Goal: Communication & Community: Share content

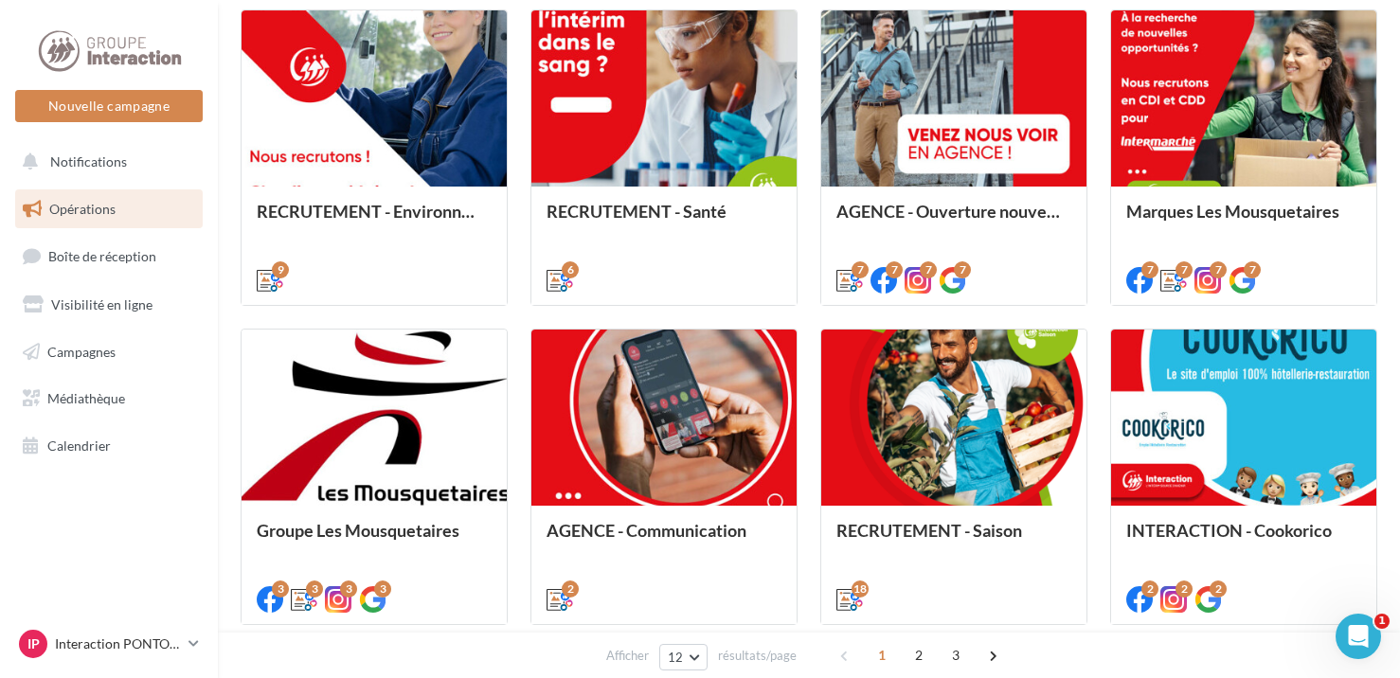
scroll to position [957, 0]
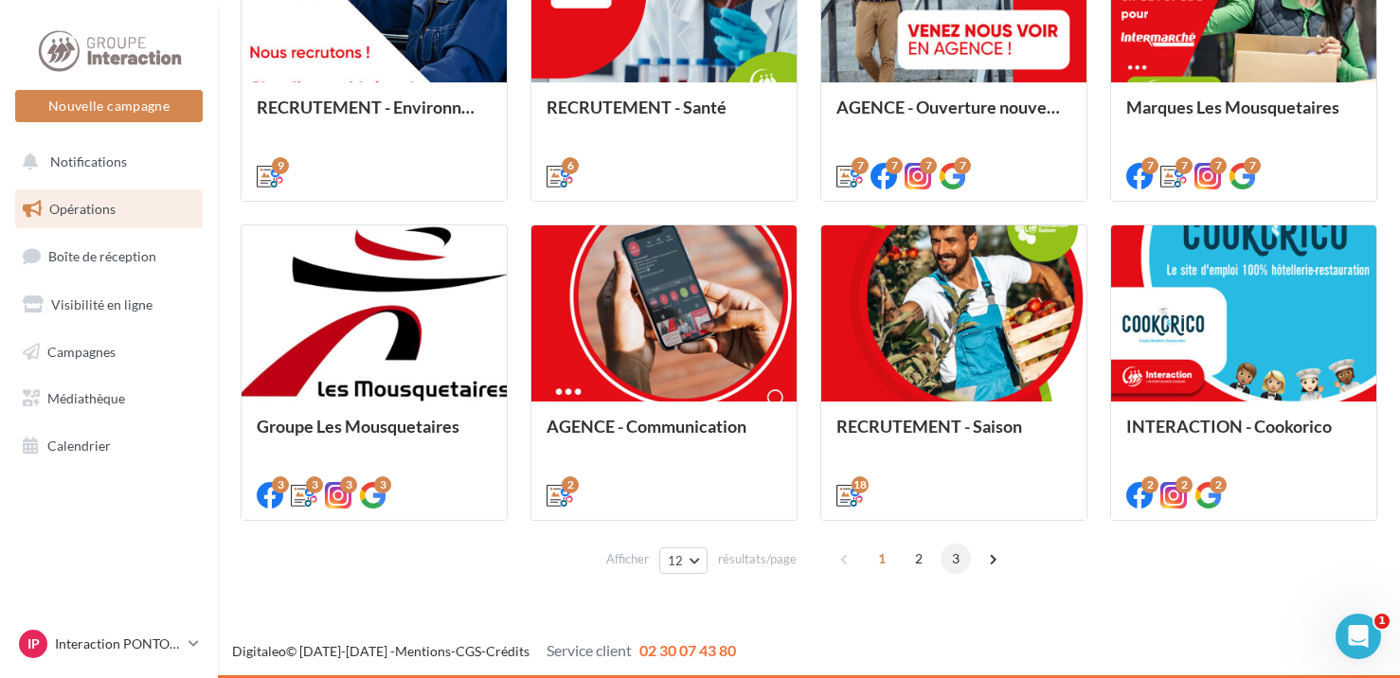
click at [959, 555] on span "3" at bounding box center [956, 559] width 30 height 30
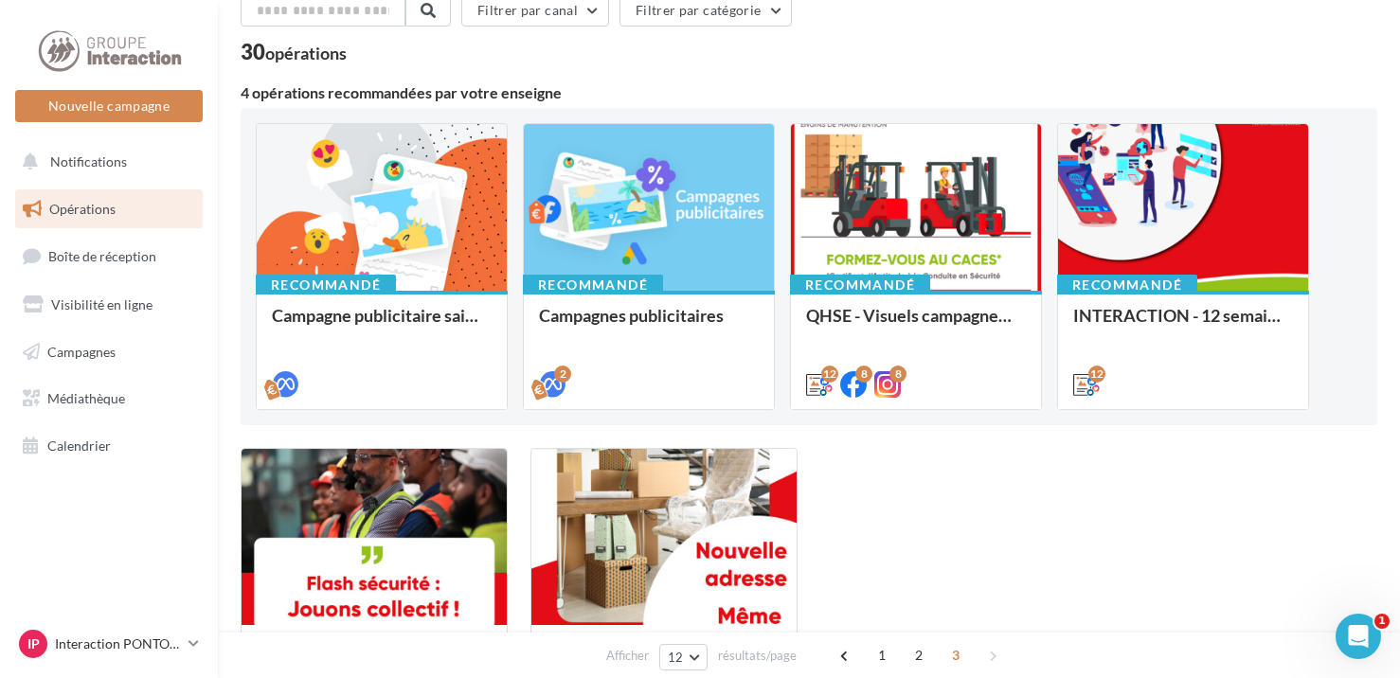
scroll to position [190, 0]
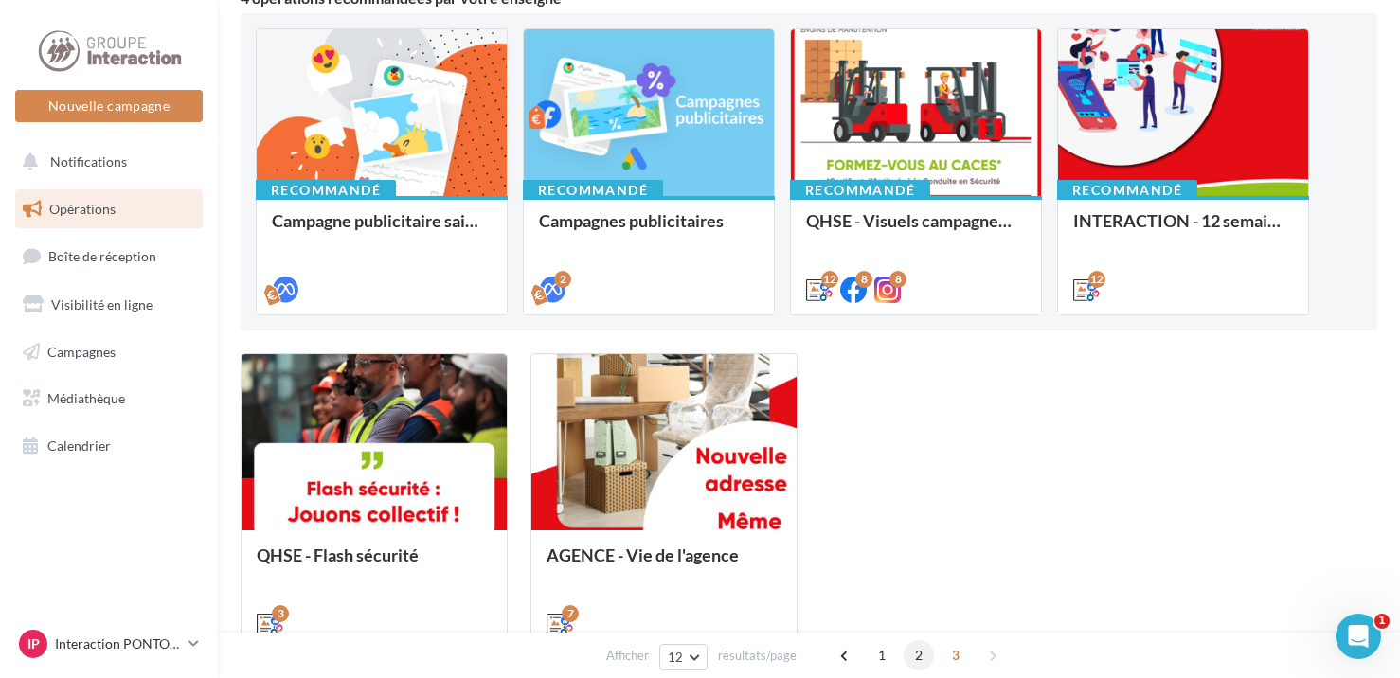
click at [911, 655] on span "2" at bounding box center [919, 656] width 30 height 30
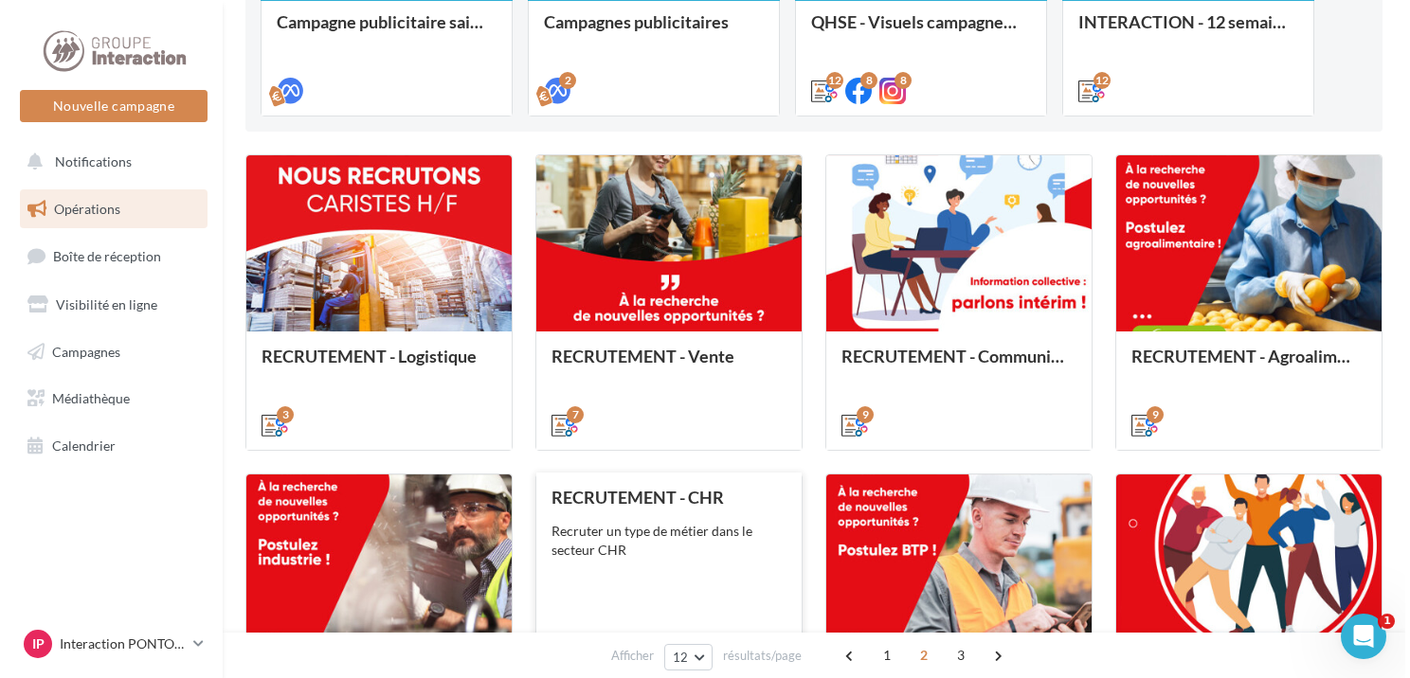
scroll to position [578, 0]
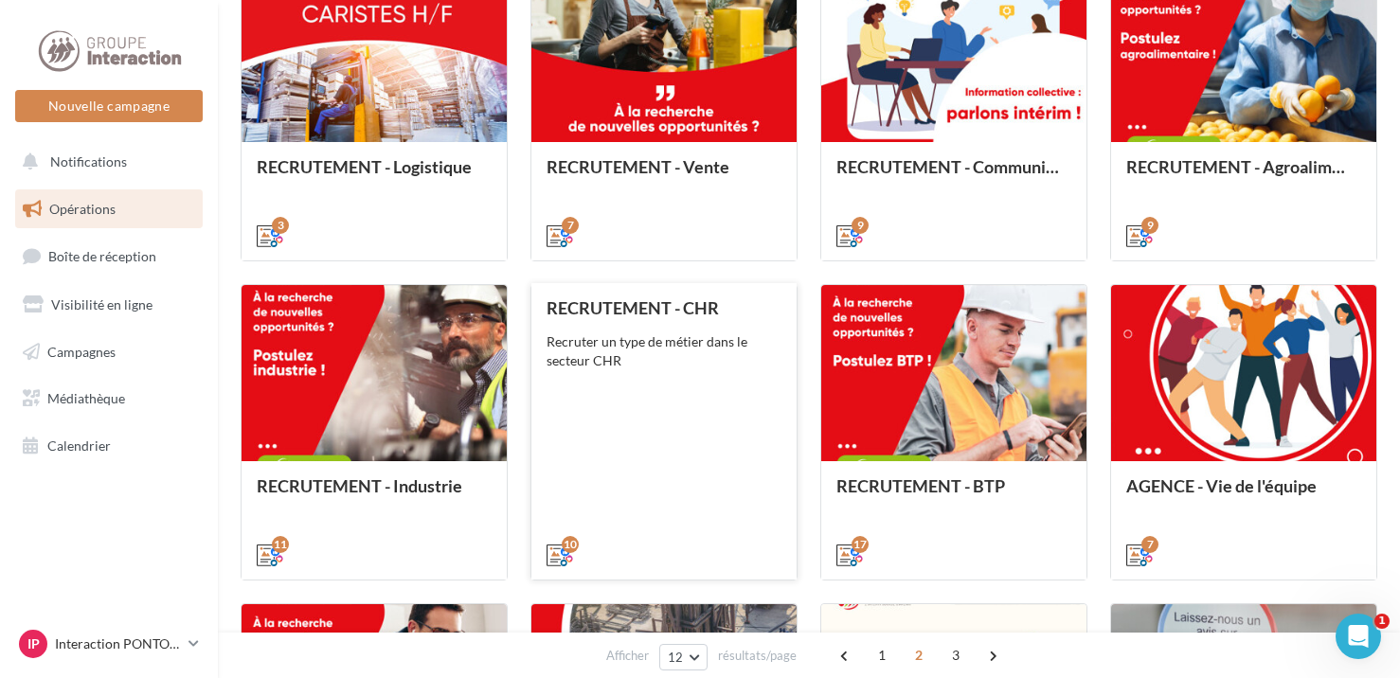
click at [683, 410] on div "RECRUTEMENT - CHR Recruter un type de métier dans le secteur CHR" at bounding box center [664, 430] width 235 height 264
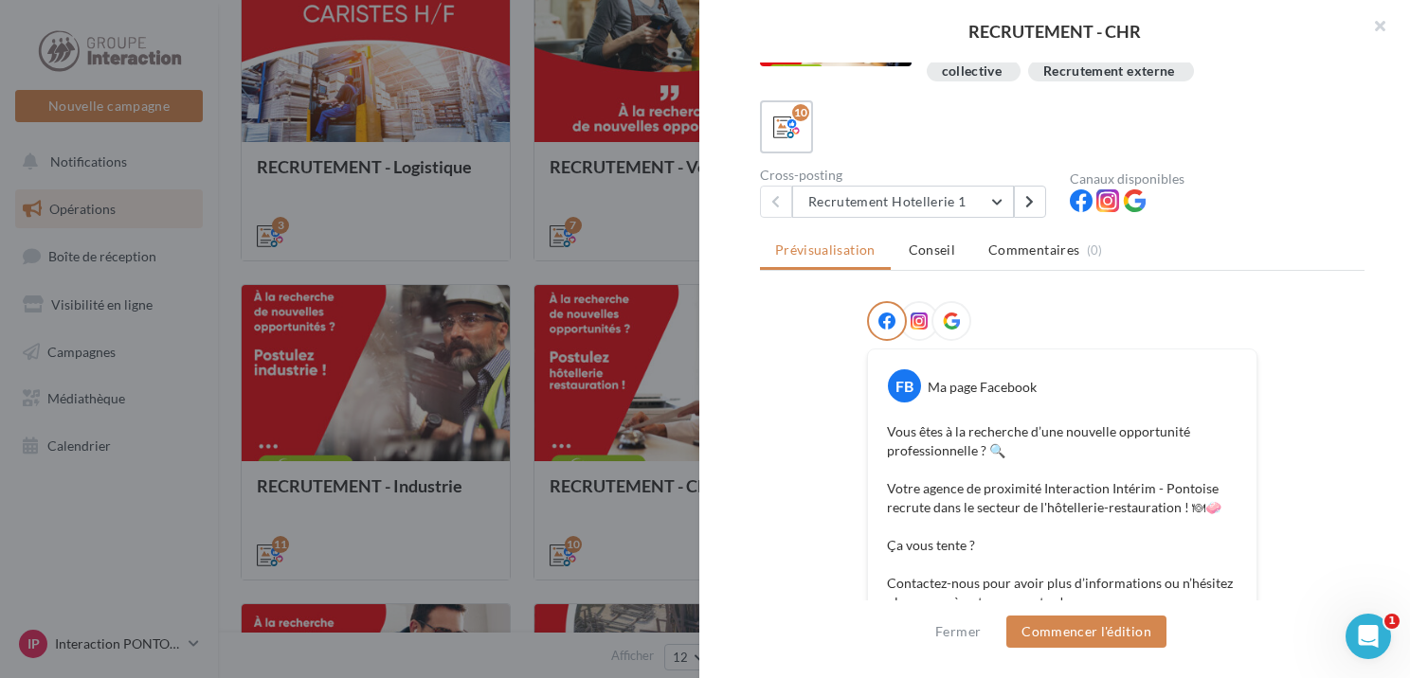
scroll to position [190, 0]
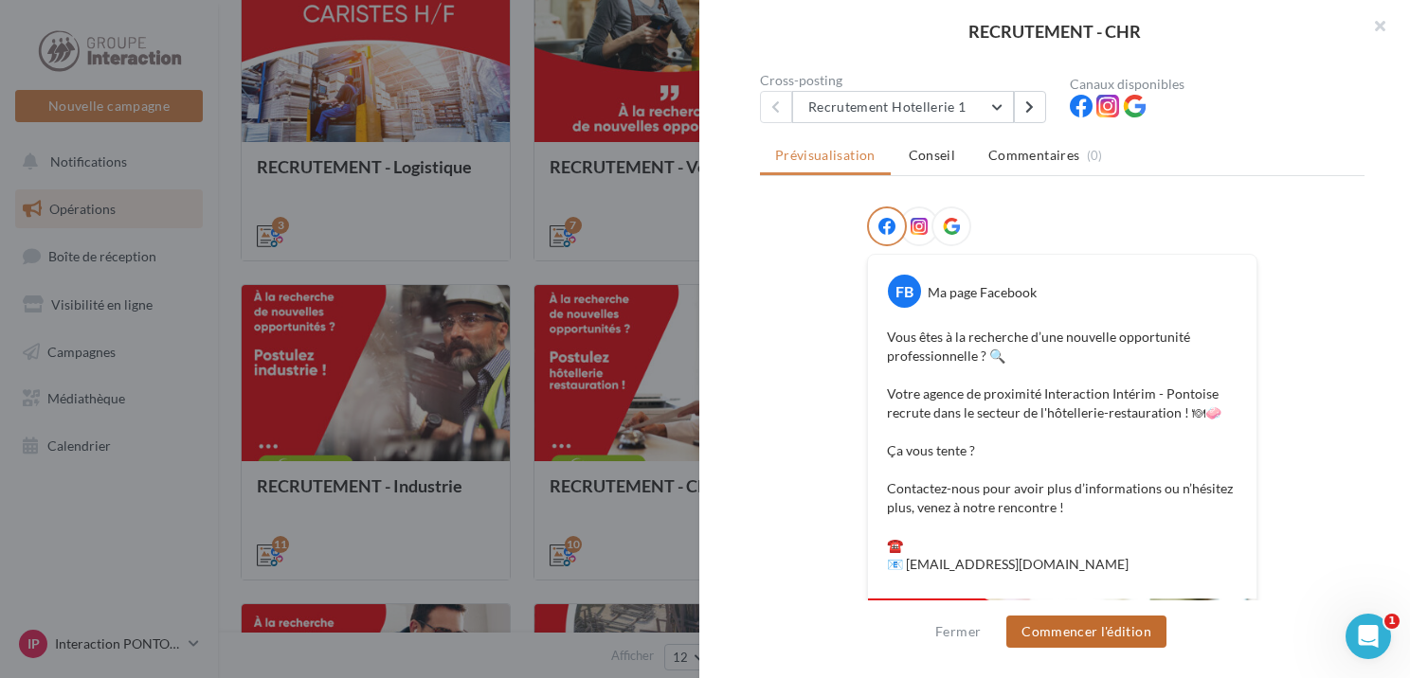
click at [1111, 623] on button "Commencer l'édition" at bounding box center [1086, 632] width 160 height 32
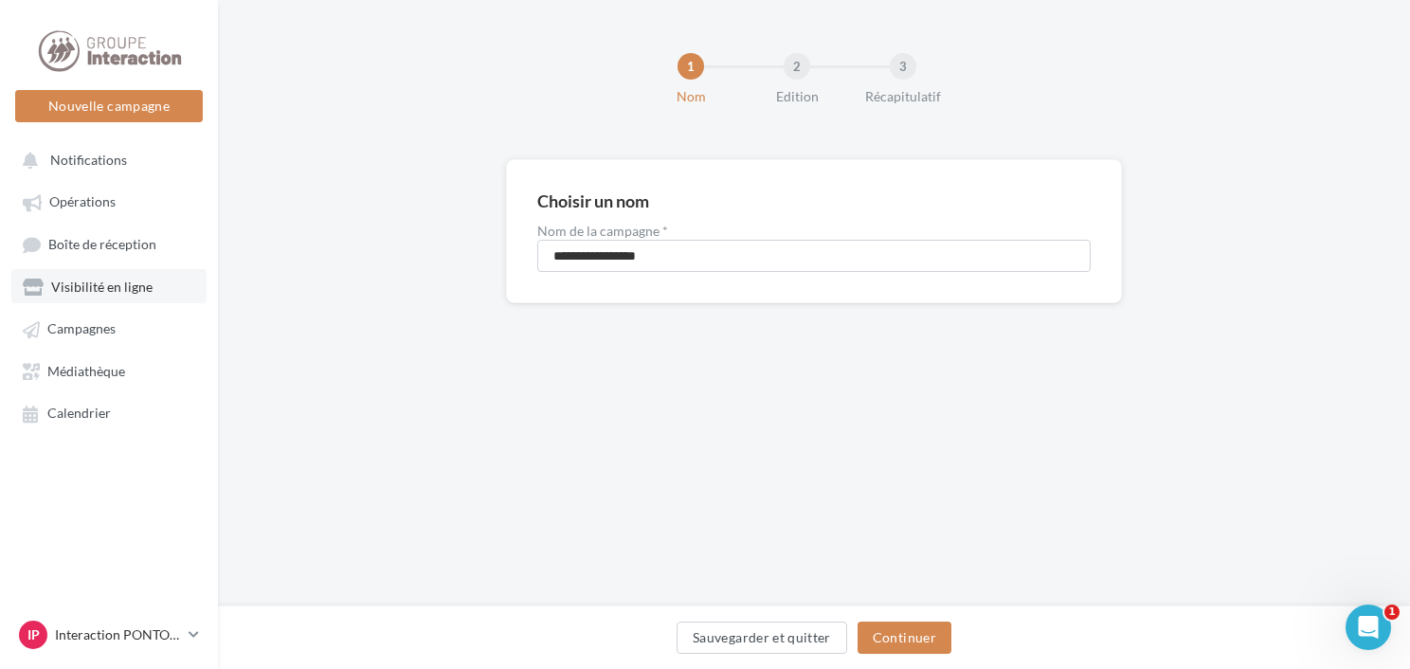
click at [100, 288] on span "Visibilité en ligne" at bounding box center [101, 287] width 101 height 16
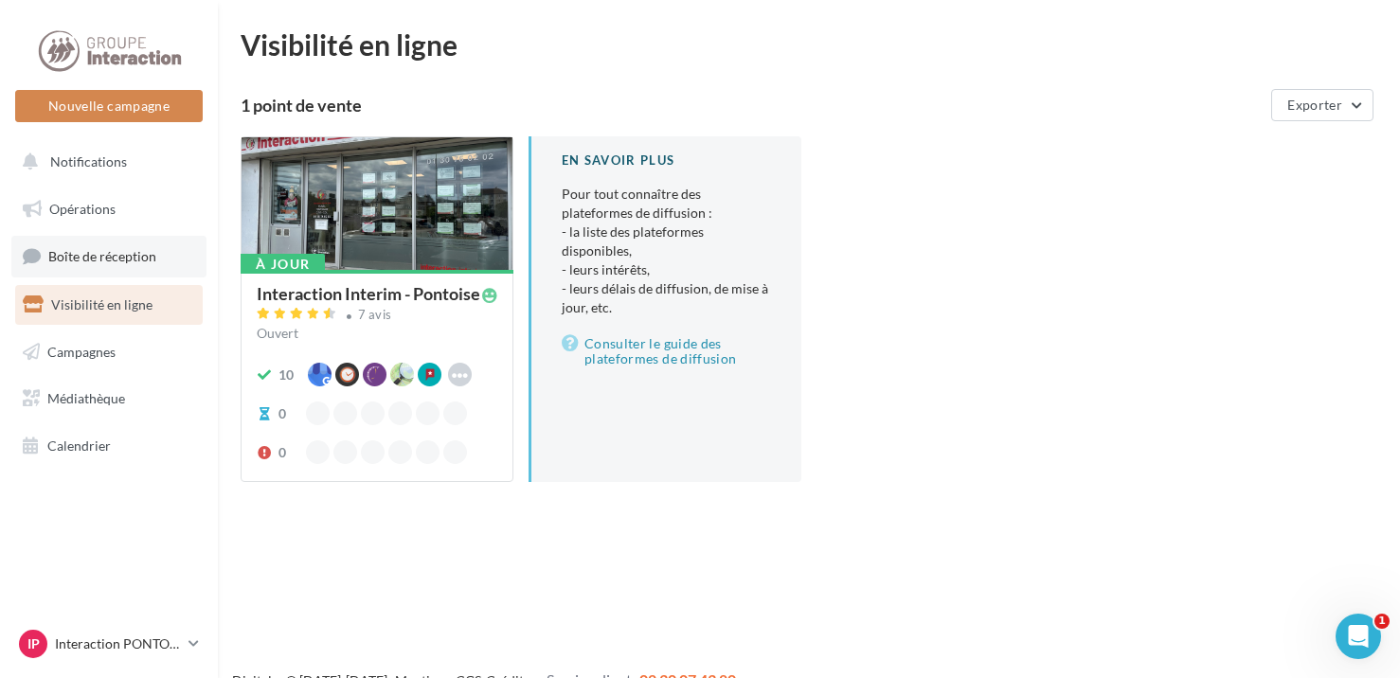
click at [138, 261] on span "Boîte de réception" at bounding box center [102, 256] width 108 height 16
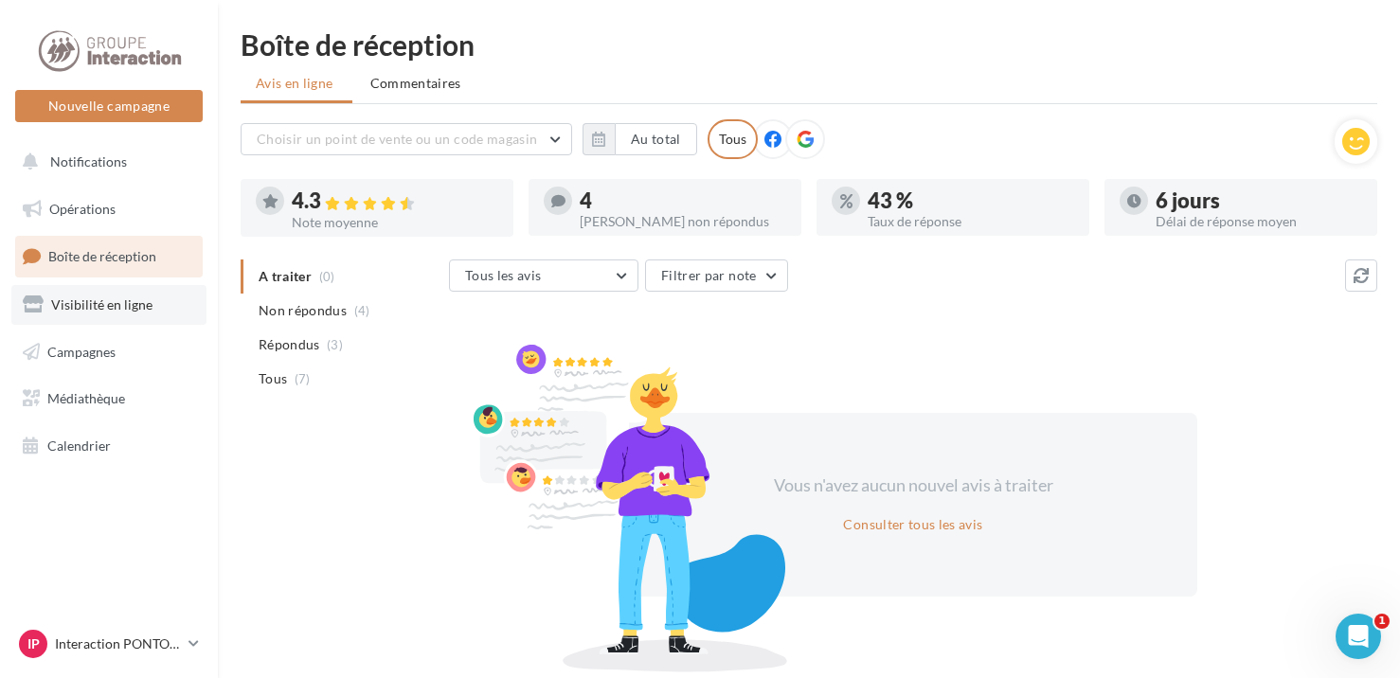
click at [99, 301] on span "Visibilité en ligne" at bounding box center [101, 305] width 101 height 16
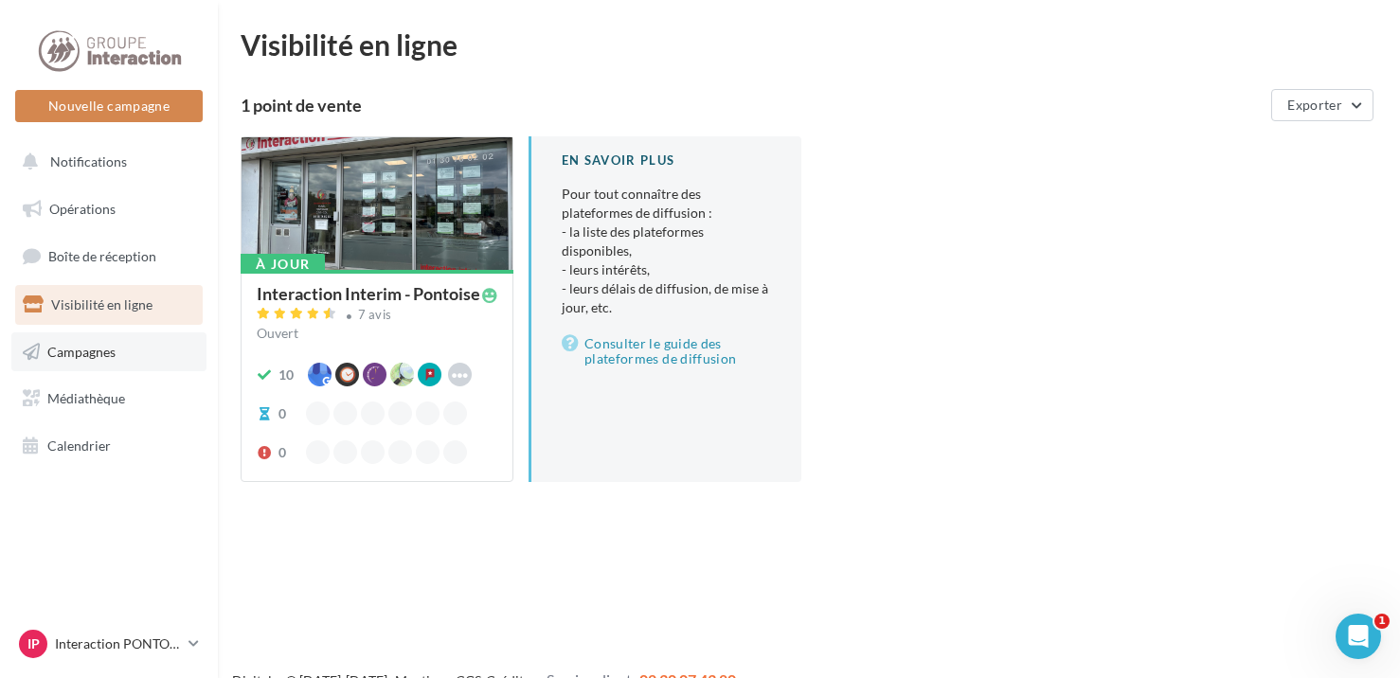
click at [81, 352] on span "Campagnes" at bounding box center [81, 351] width 68 height 16
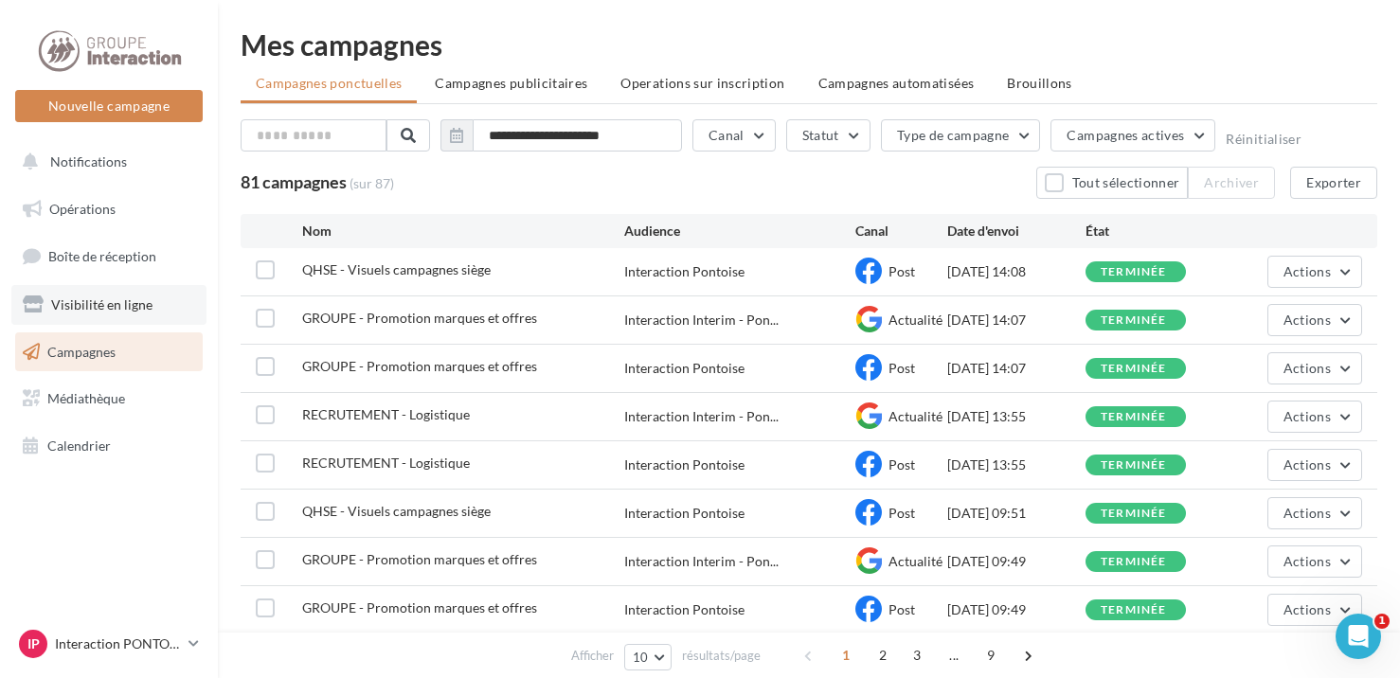
click at [126, 298] on span "Visibilité en ligne" at bounding box center [101, 305] width 101 height 16
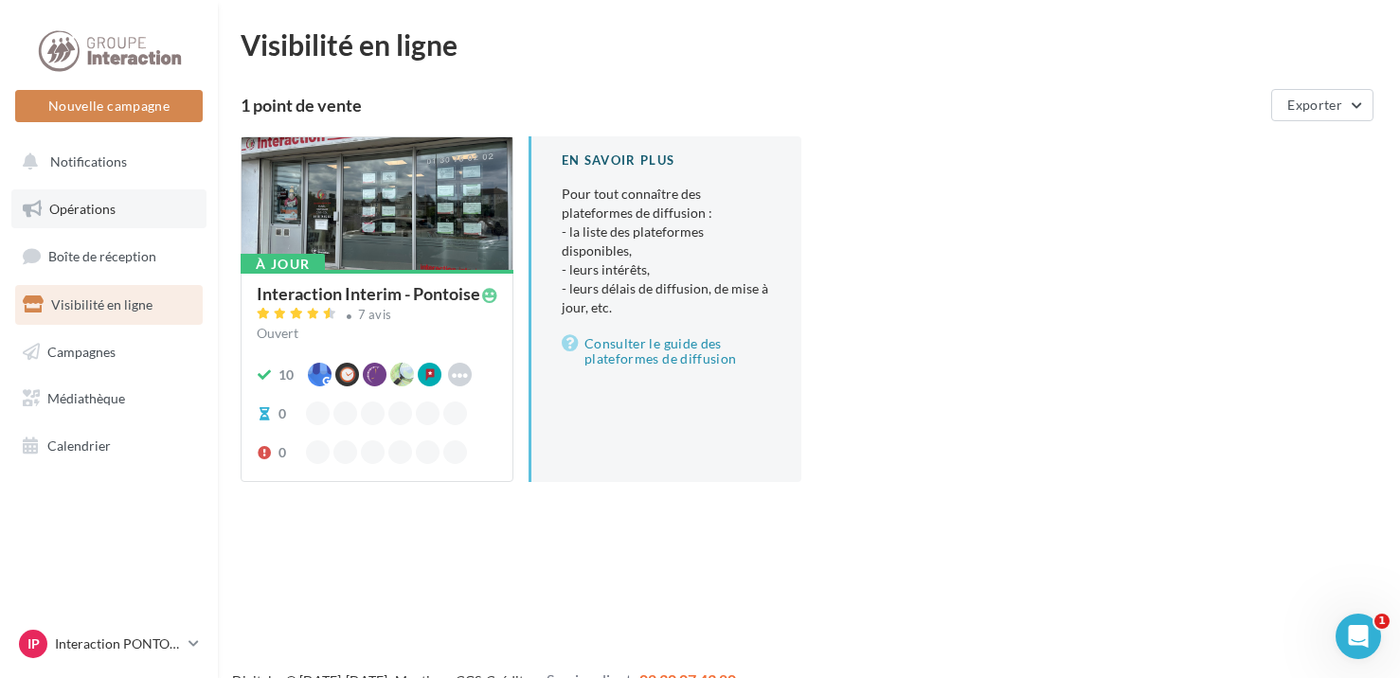
click at [119, 205] on link "Opérations" at bounding box center [108, 210] width 195 height 40
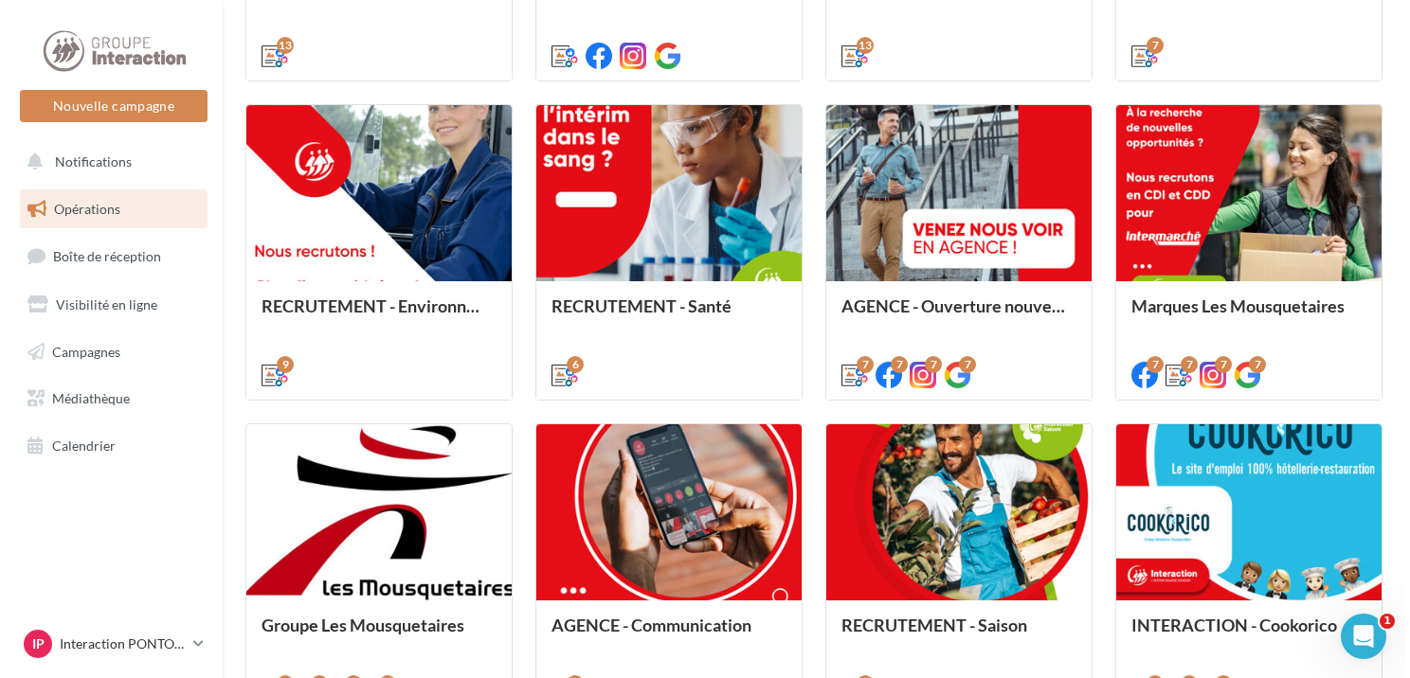
scroll to position [957, 0]
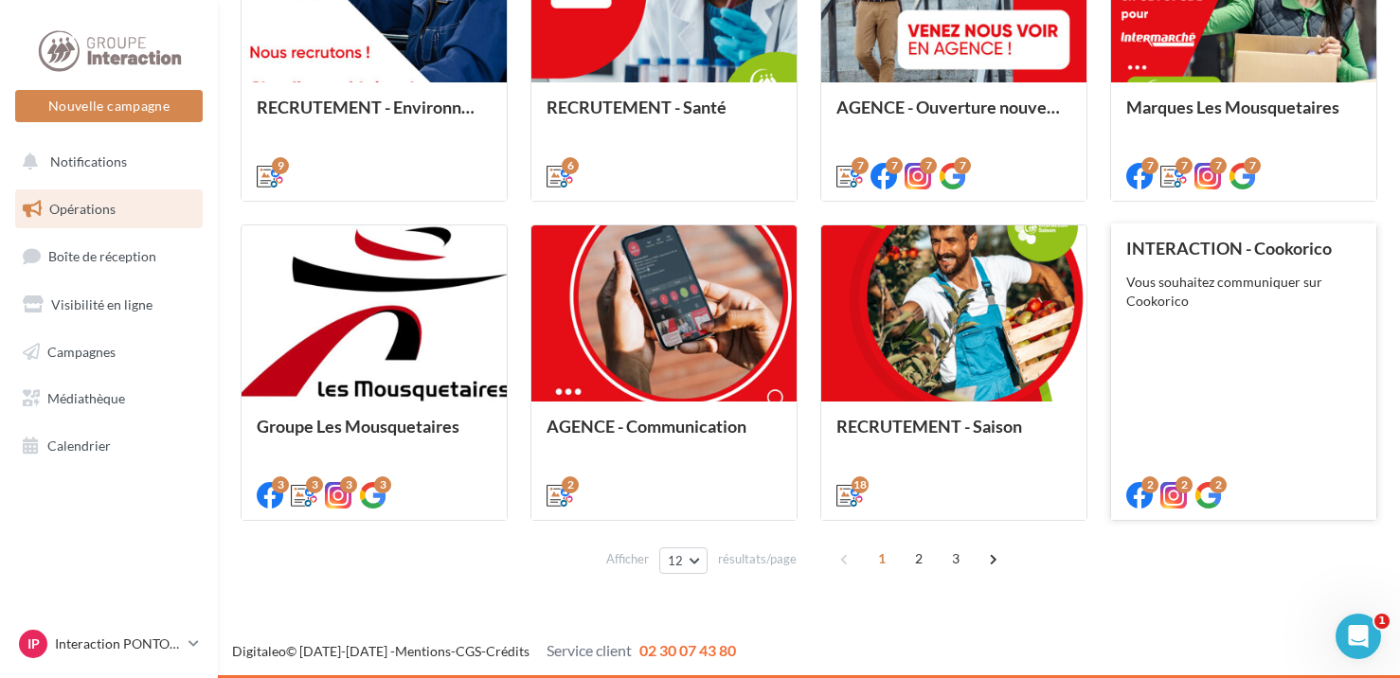
click at [1226, 354] on div "INTERACTION - Cookorico Vous souhaitez communiquer sur Cookorico" at bounding box center [1244, 371] width 235 height 264
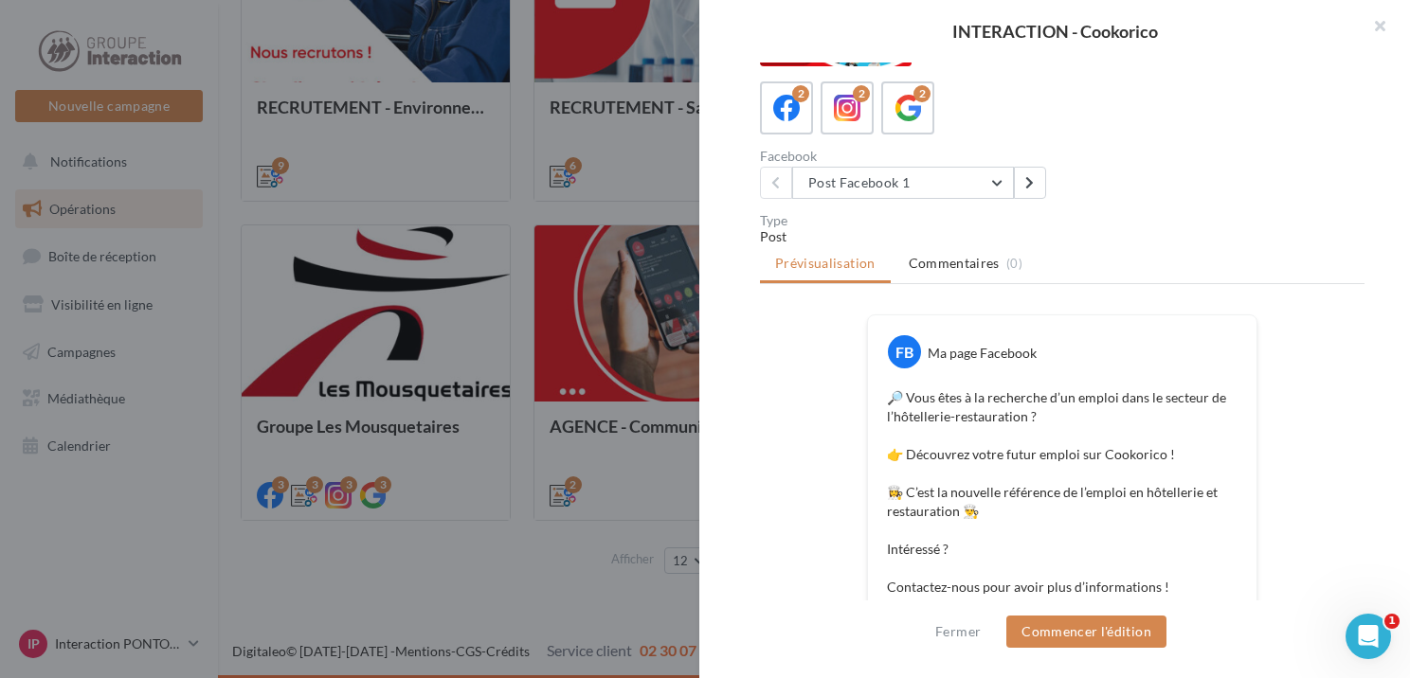
scroll to position [474, 0]
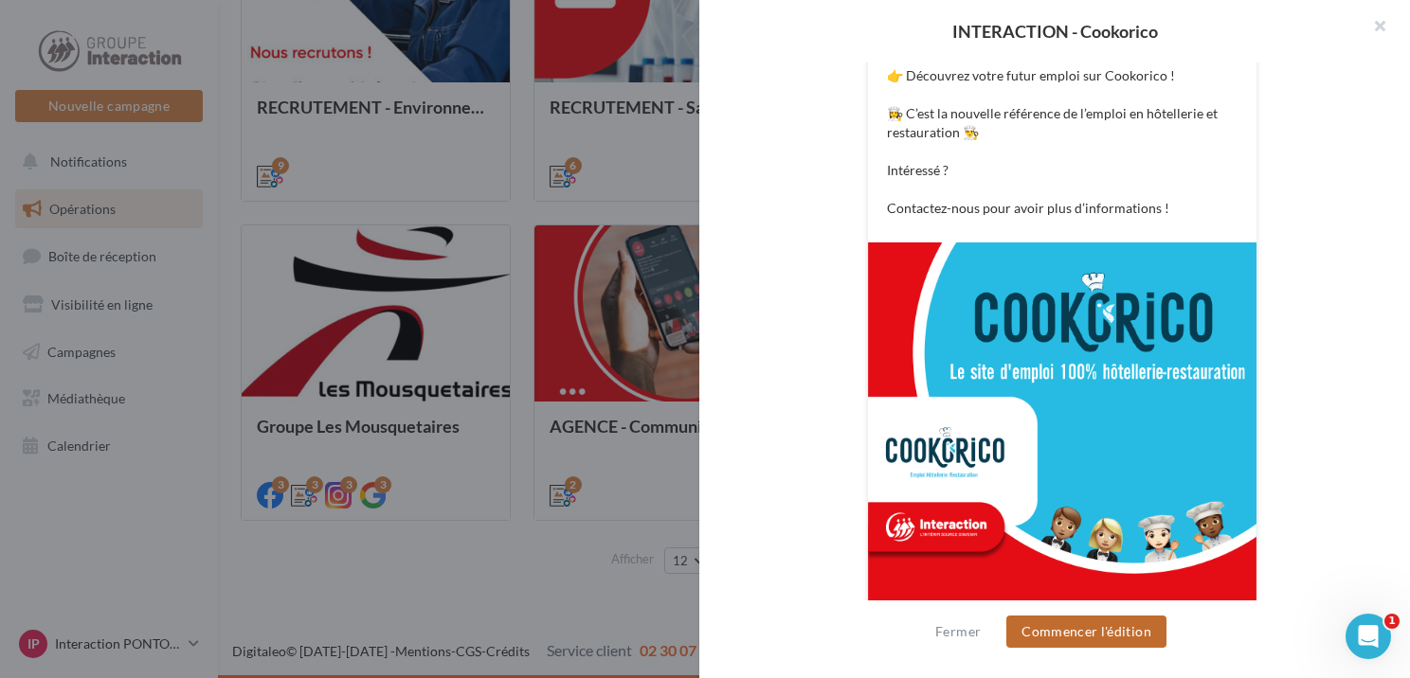
click at [1077, 627] on button "Commencer l'édition" at bounding box center [1086, 632] width 160 height 32
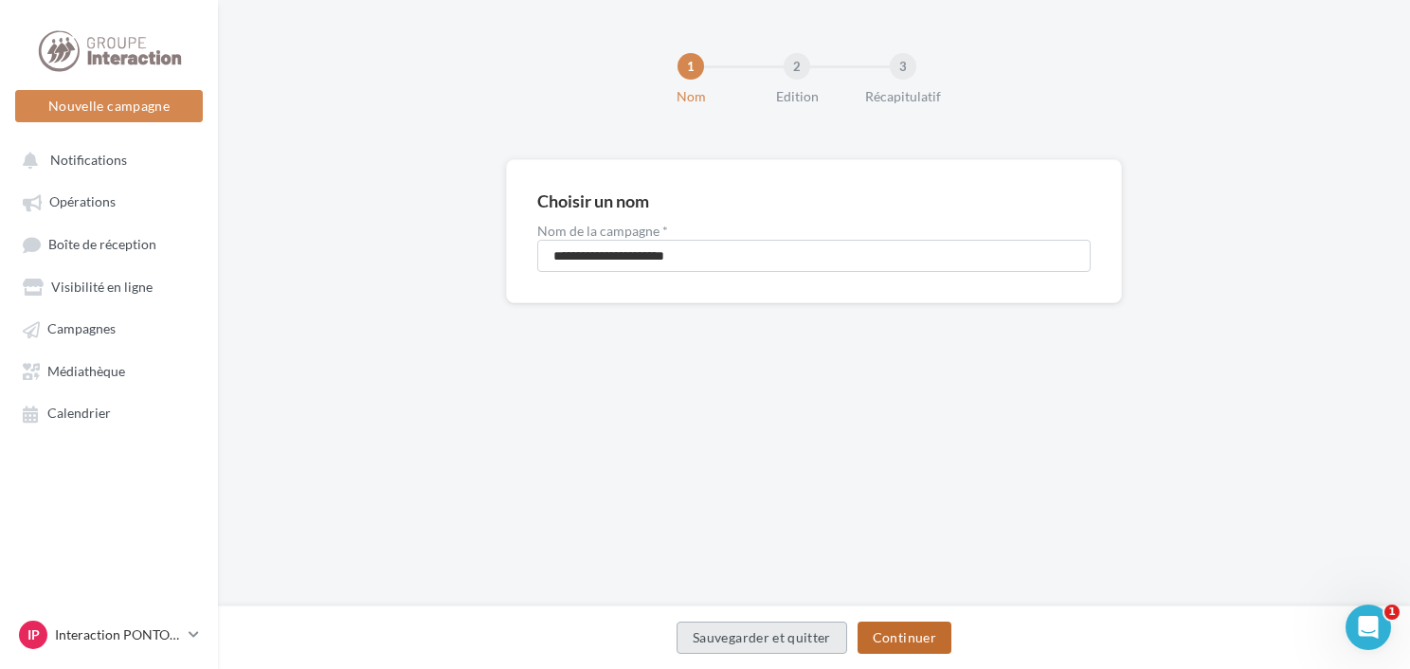
click at [889, 629] on button "Continuer" at bounding box center [905, 638] width 94 height 32
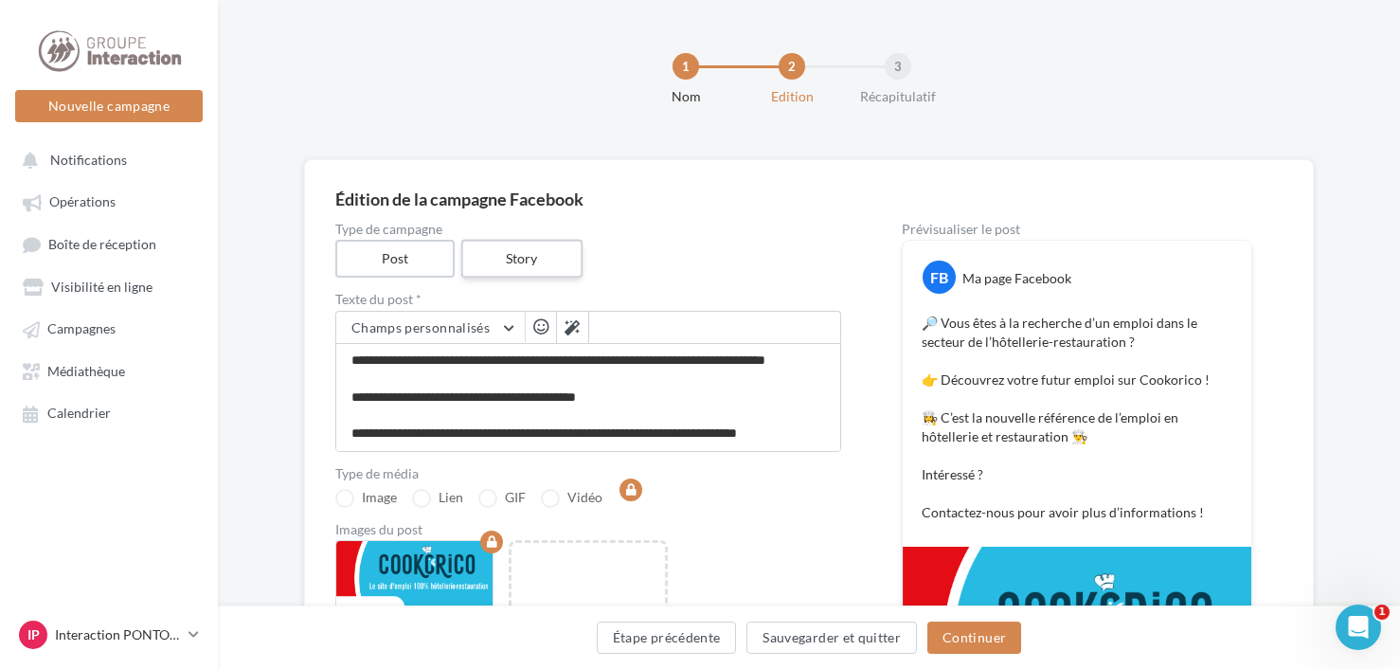
click at [497, 252] on label "Story" at bounding box center [521, 259] width 121 height 39
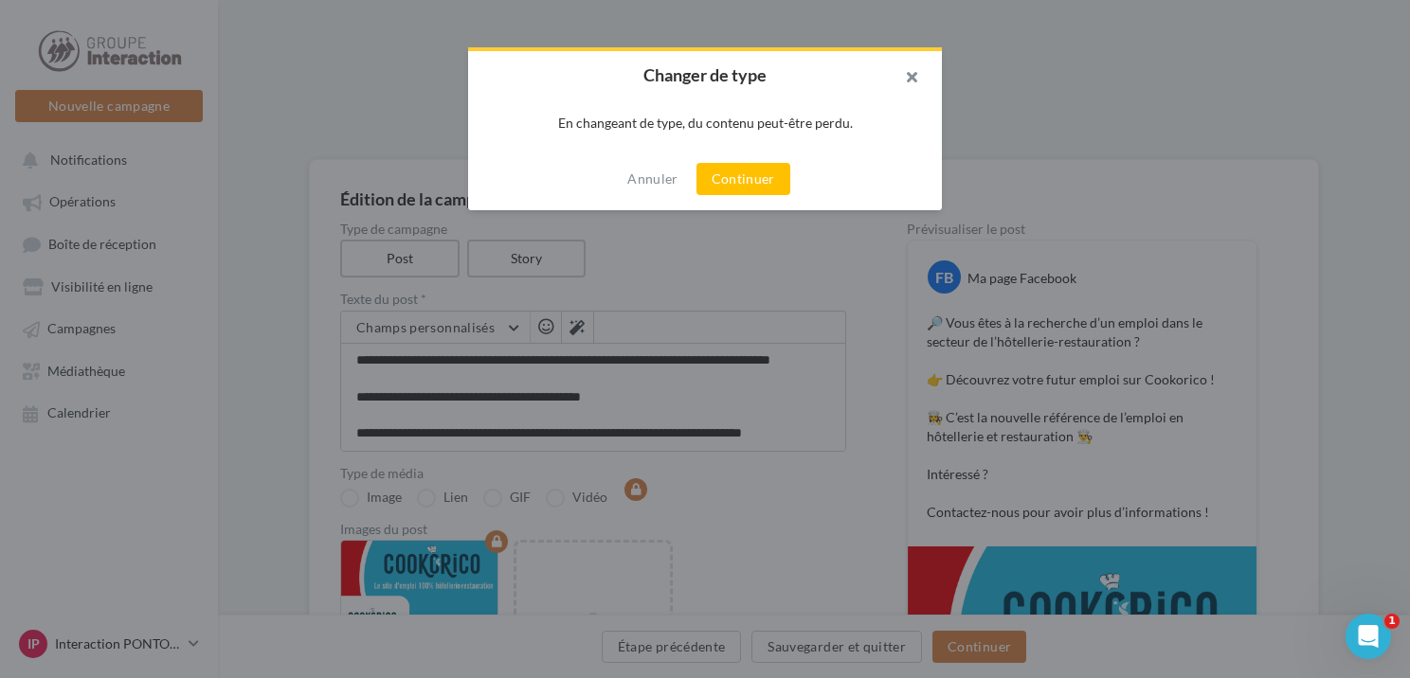
click at [917, 80] on button "button" at bounding box center [904, 79] width 76 height 57
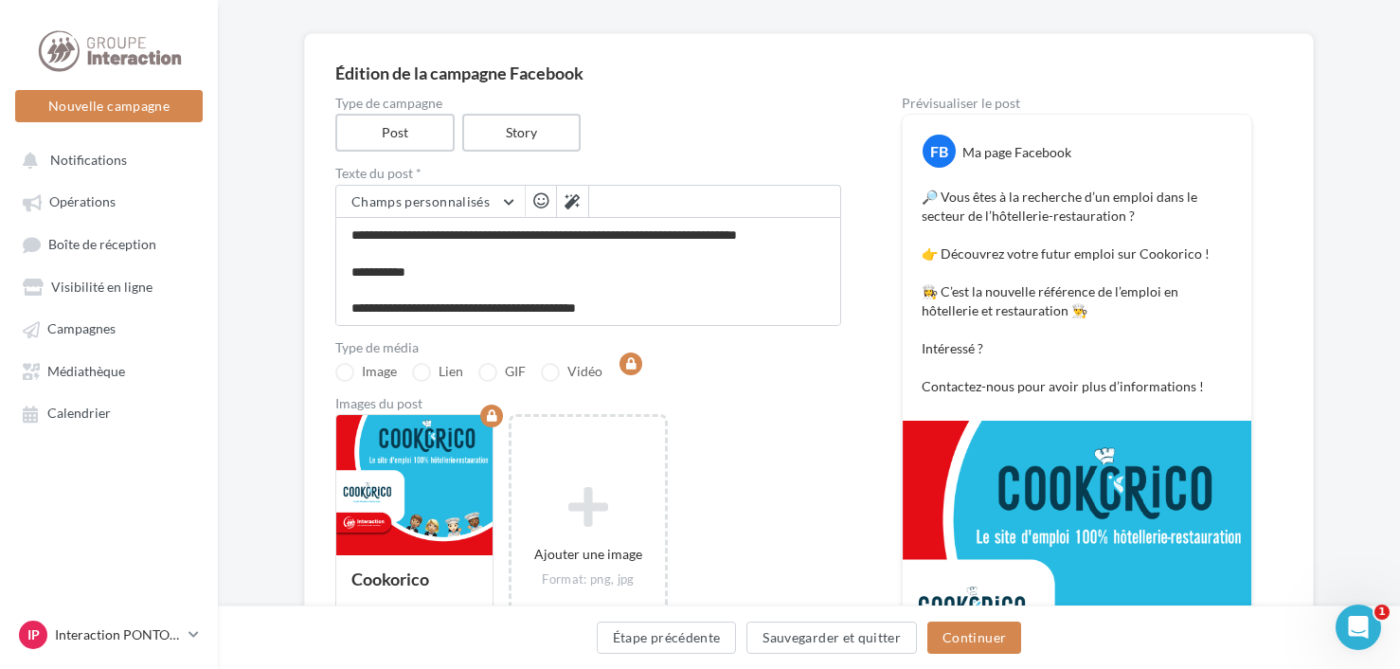
scroll to position [316, 0]
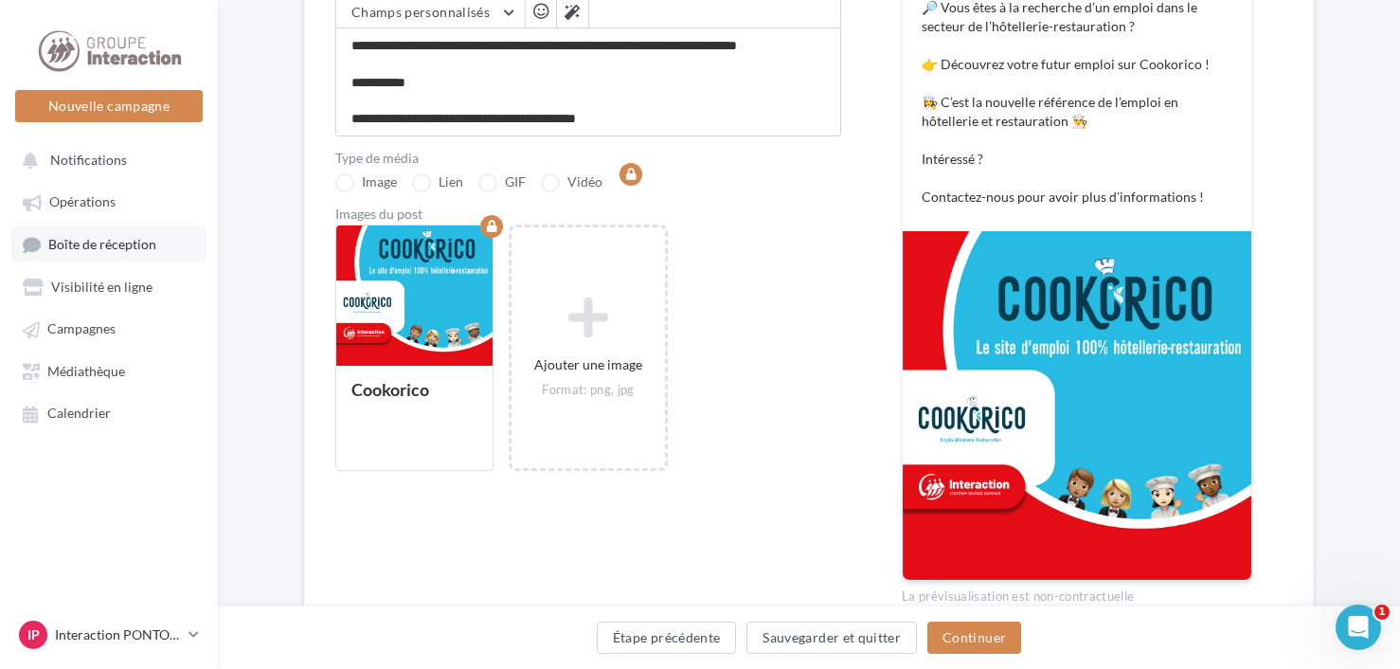
click at [108, 249] on span "Boîte de réception" at bounding box center [102, 244] width 108 height 16
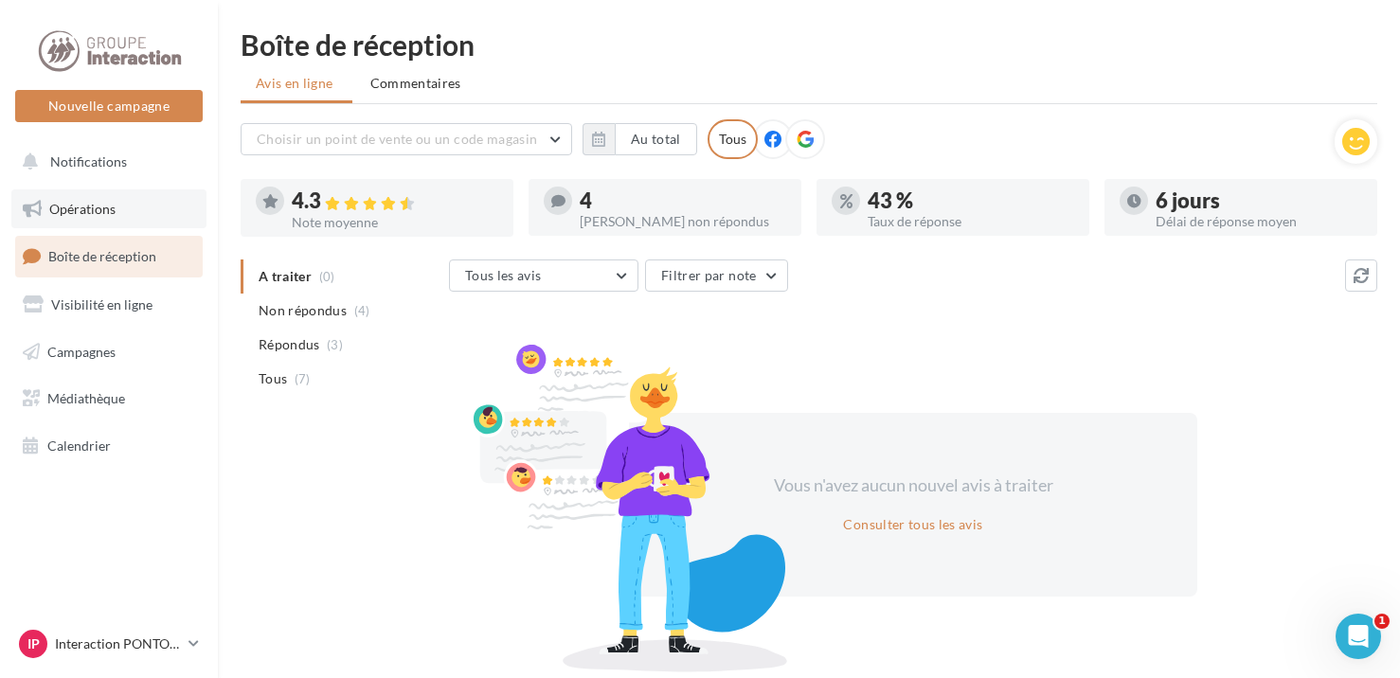
click at [137, 202] on link "Opérations" at bounding box center [108, 210] width 195 height 40
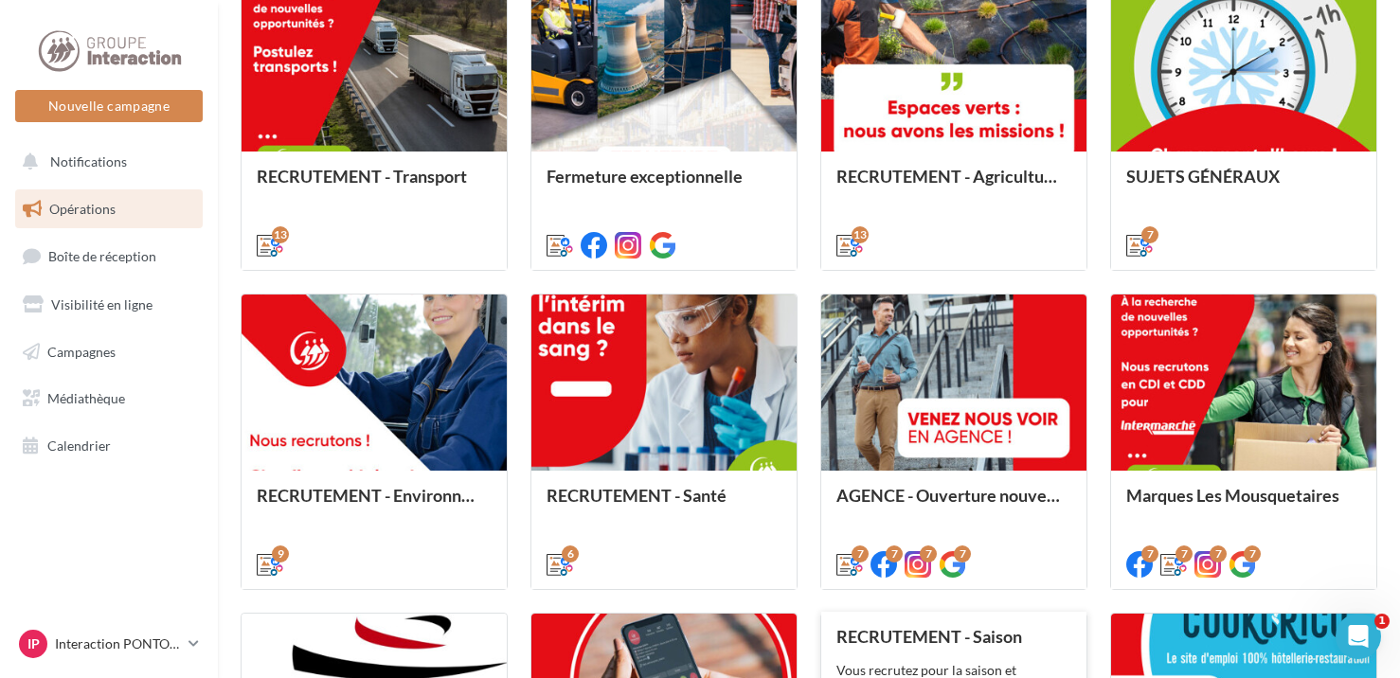
scroll to position [957, 0]
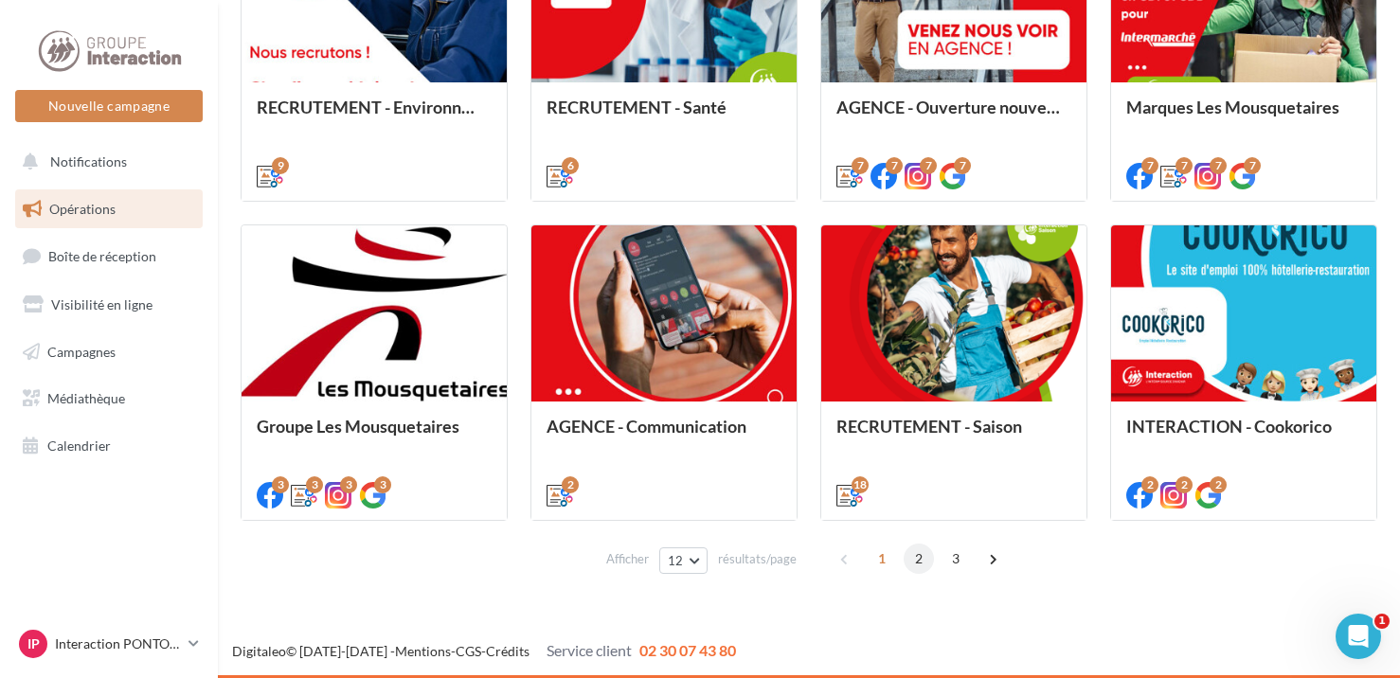
click at [912, 565] on span "2" at bounding box center [919, 559] width 30 height 30
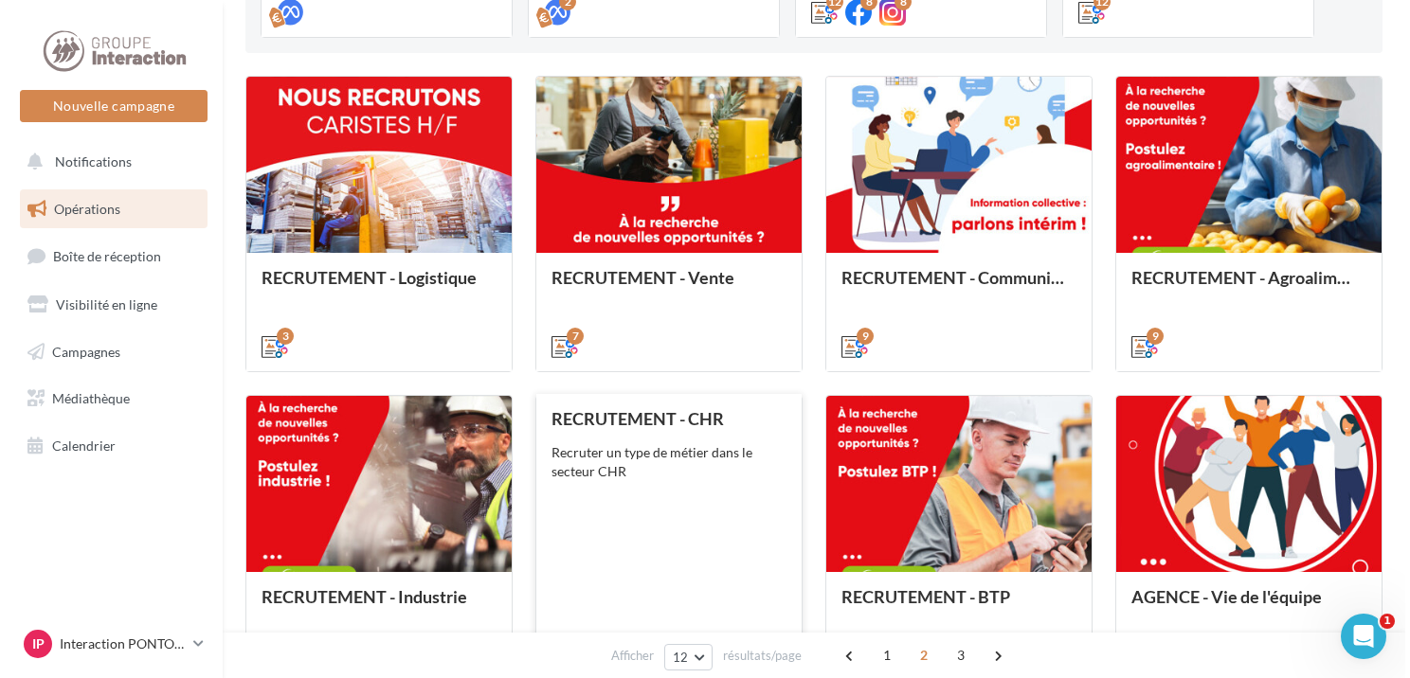
scroll to position [751, 0]
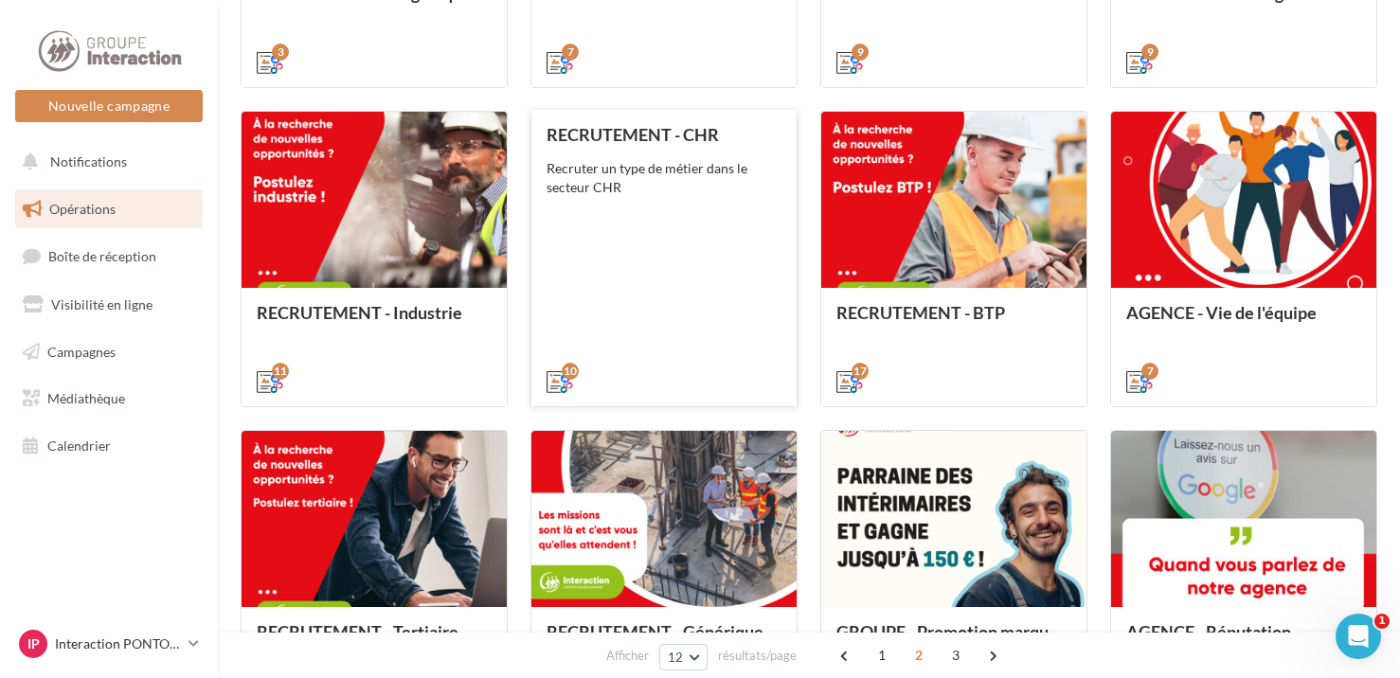
click at [620, 286] on div "RECRUTEMENT - CHR Recruter un type de métier dans le secteur CHR" at bounding box center [664, 257] width 235 height 264
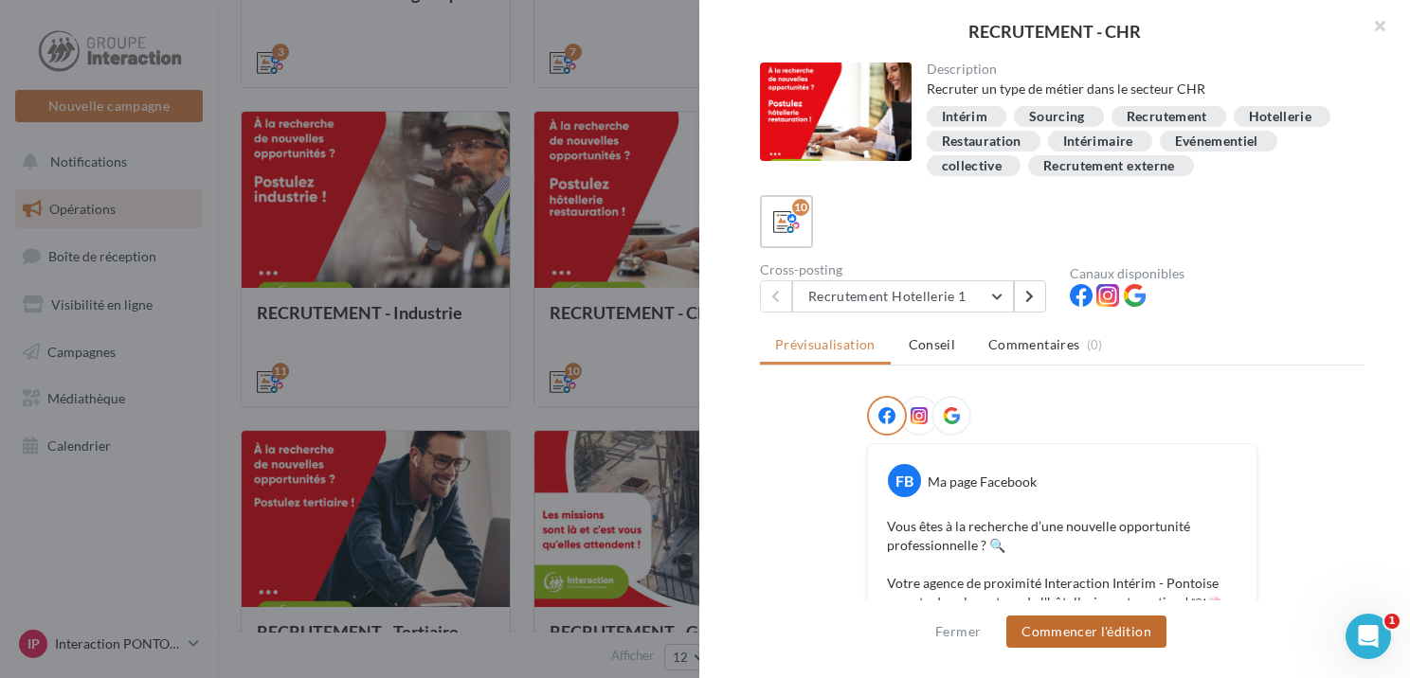
click at [1101, 620] on button "Commencer l'édition" at bounding box center [1086, 632] width 160 height 32
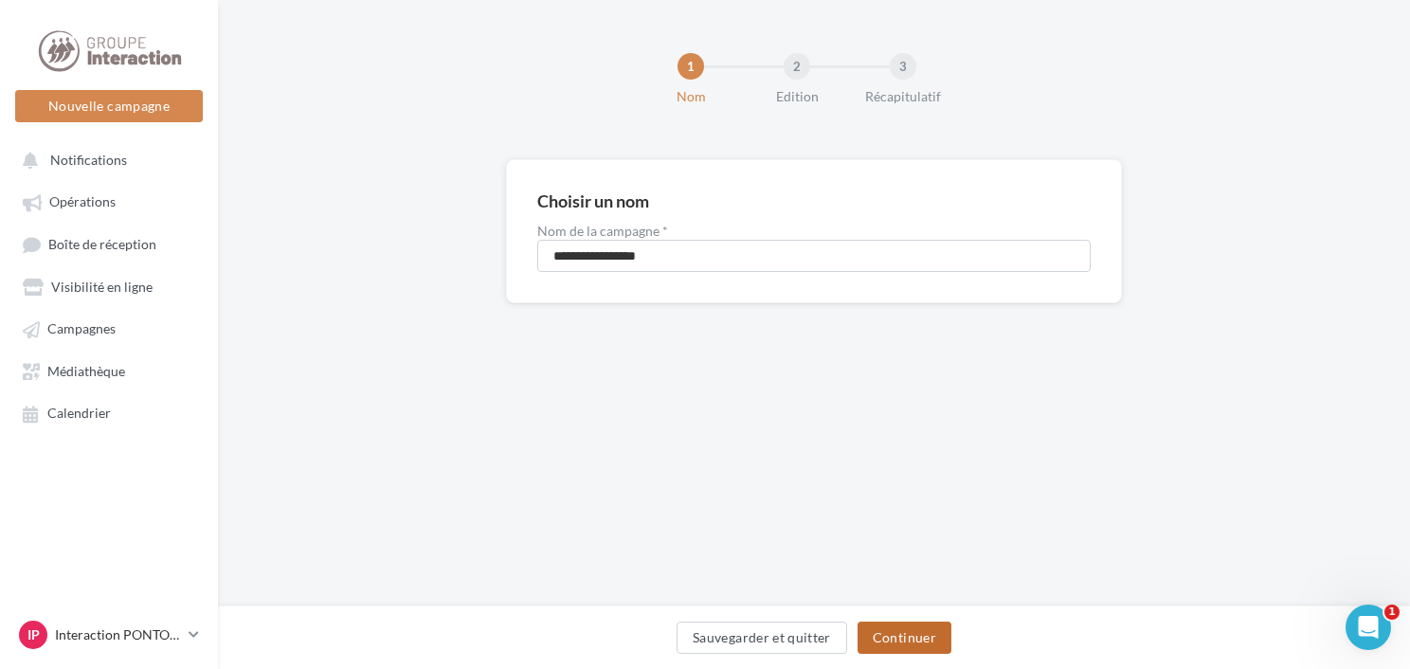
click at [905, 641] on button "Continuer" at bounding box center [905, 638] width 94 height 32
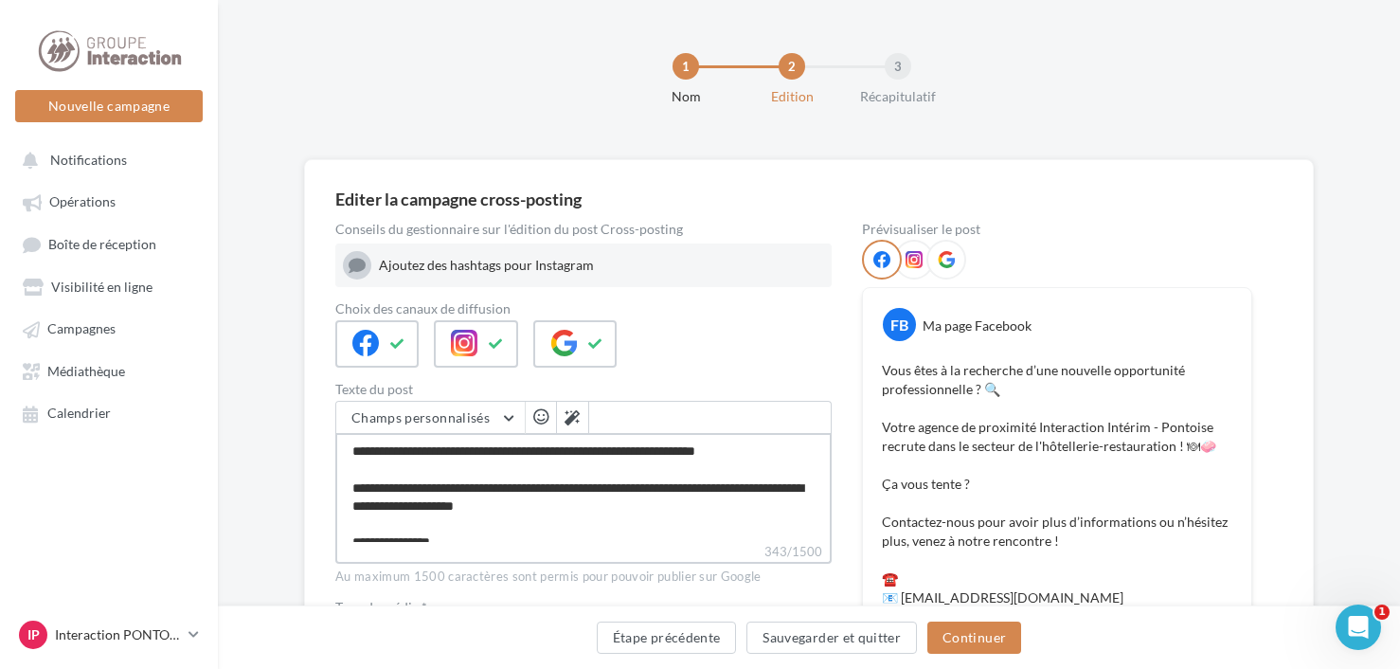
drag, startPoint x: 429, startPoint y: 504, endPoint x: 385, endPoint y: 504, distance: 44.5
click at [385, 504] on textarea "**********" at bounding box center [583, 487] width 497 height 109
click at [453, 517] on textarea "**********" at bounding box center [583, 487] width 497 height 109
drag, startPoint x: 475, startPoint y: 507, endPoint x: 417, endPoint y: 507, distance: 57.8
click at [417, 507] on textarea "**********" at bounding box center [583, 487] width 497 height 109
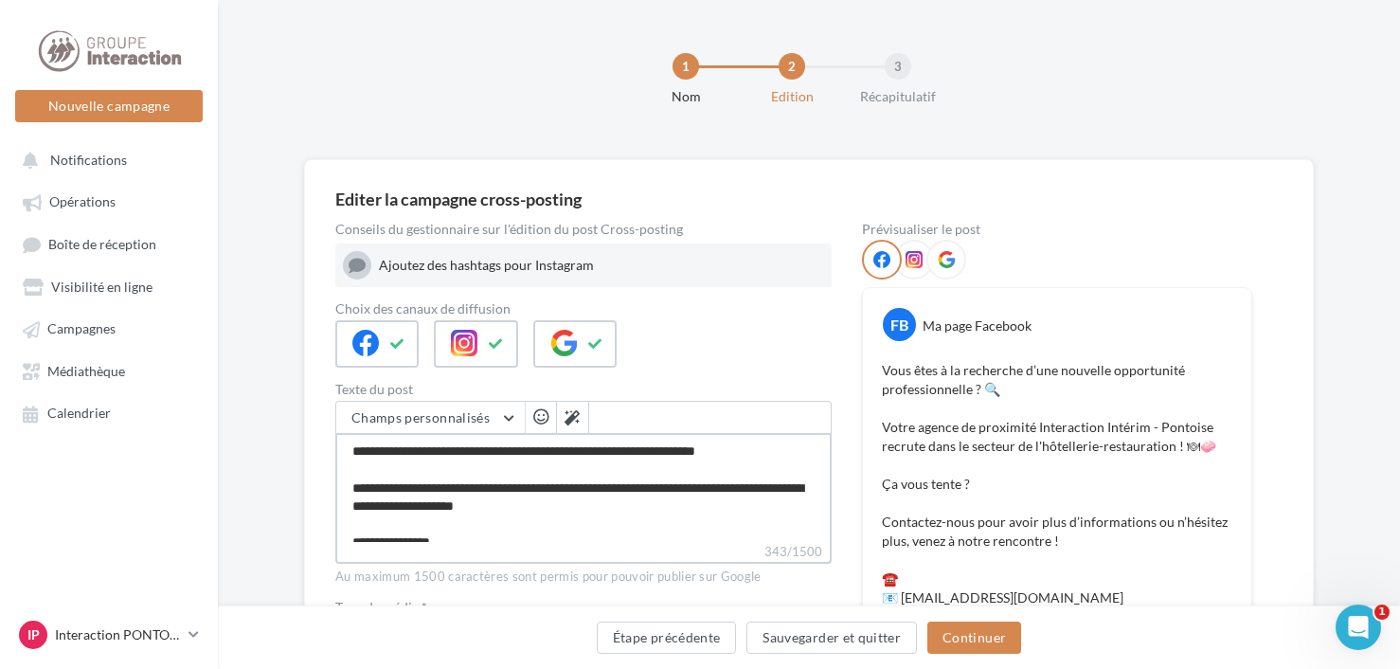
type textarea "**********"
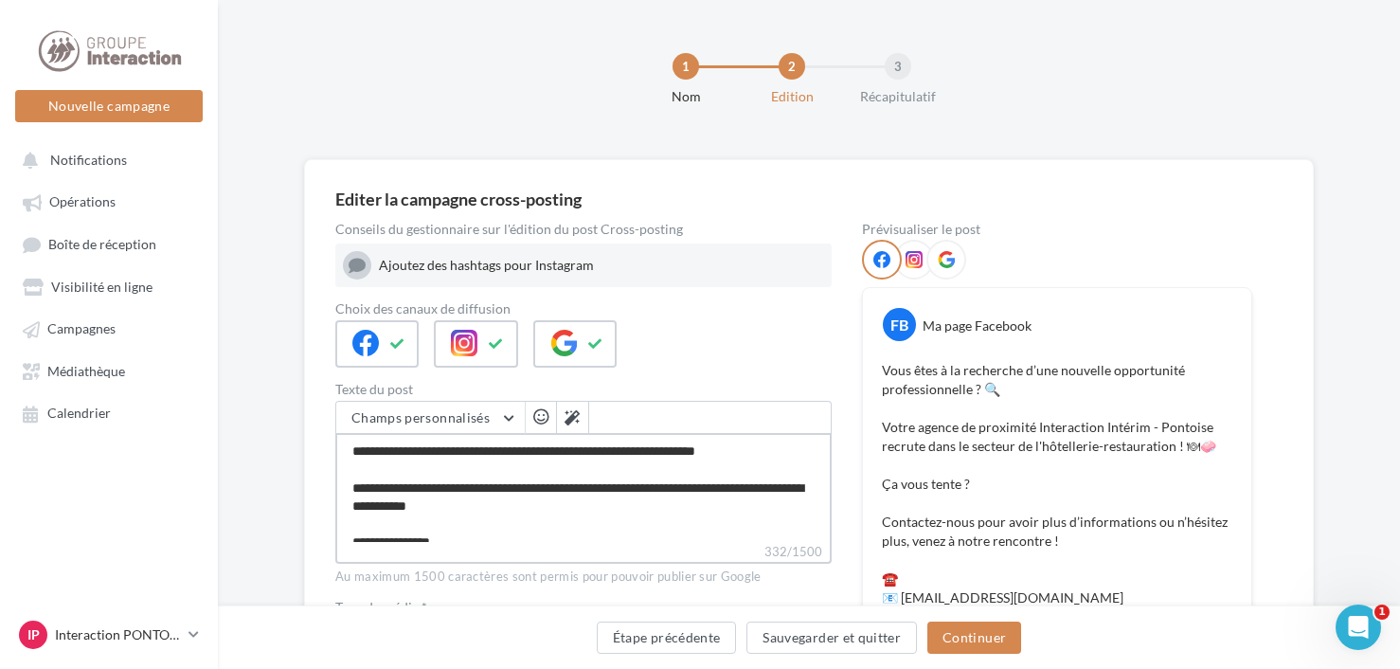
type textarea "**********"
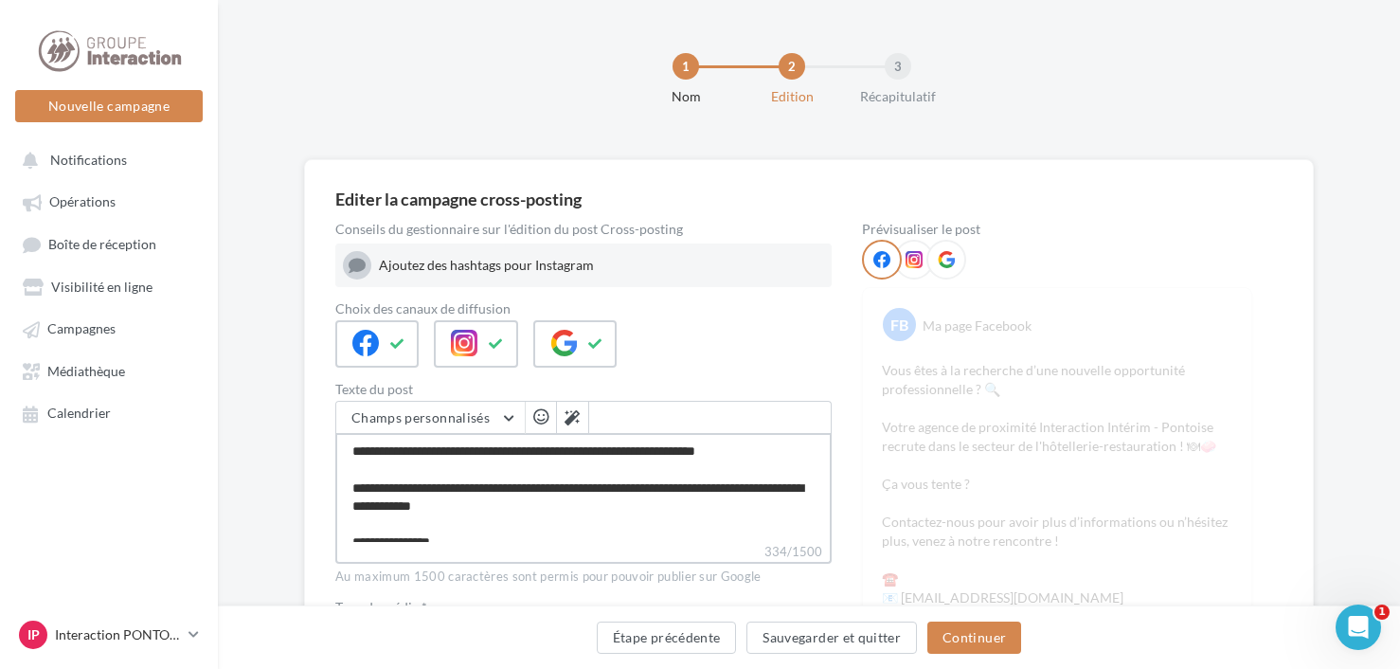
type textarea "**********"
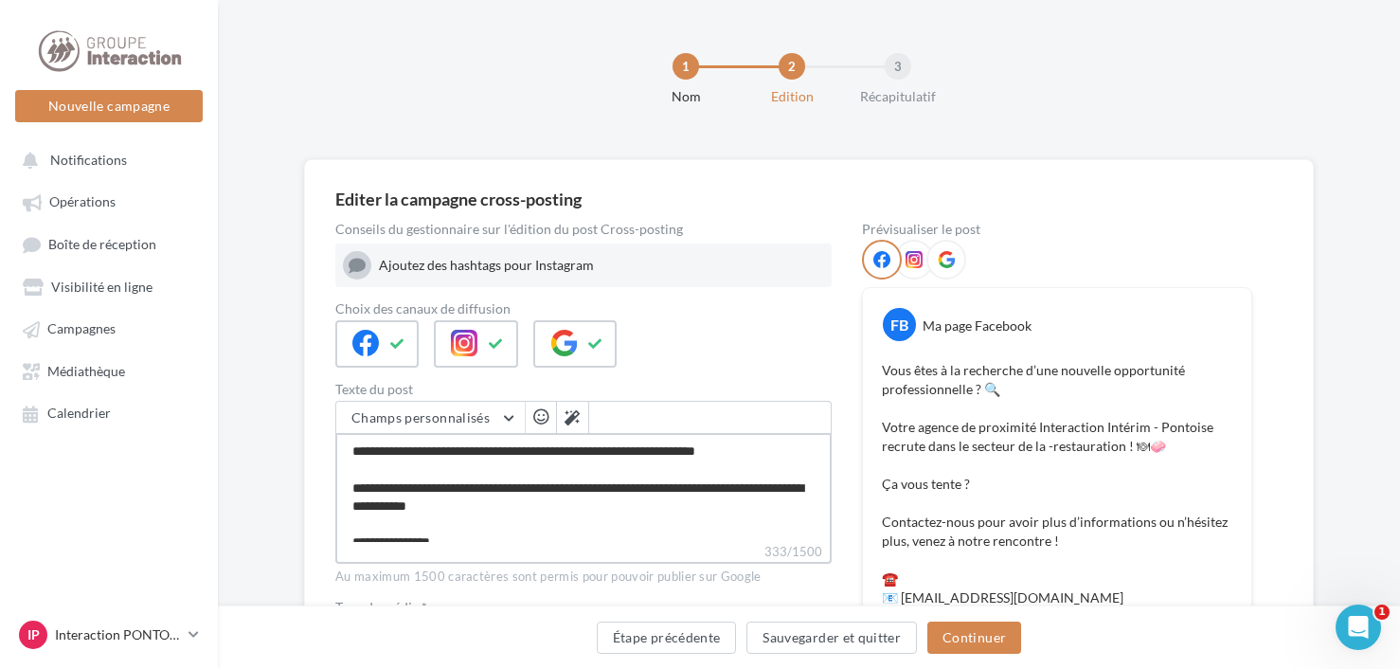
scroll to position [95, 0]
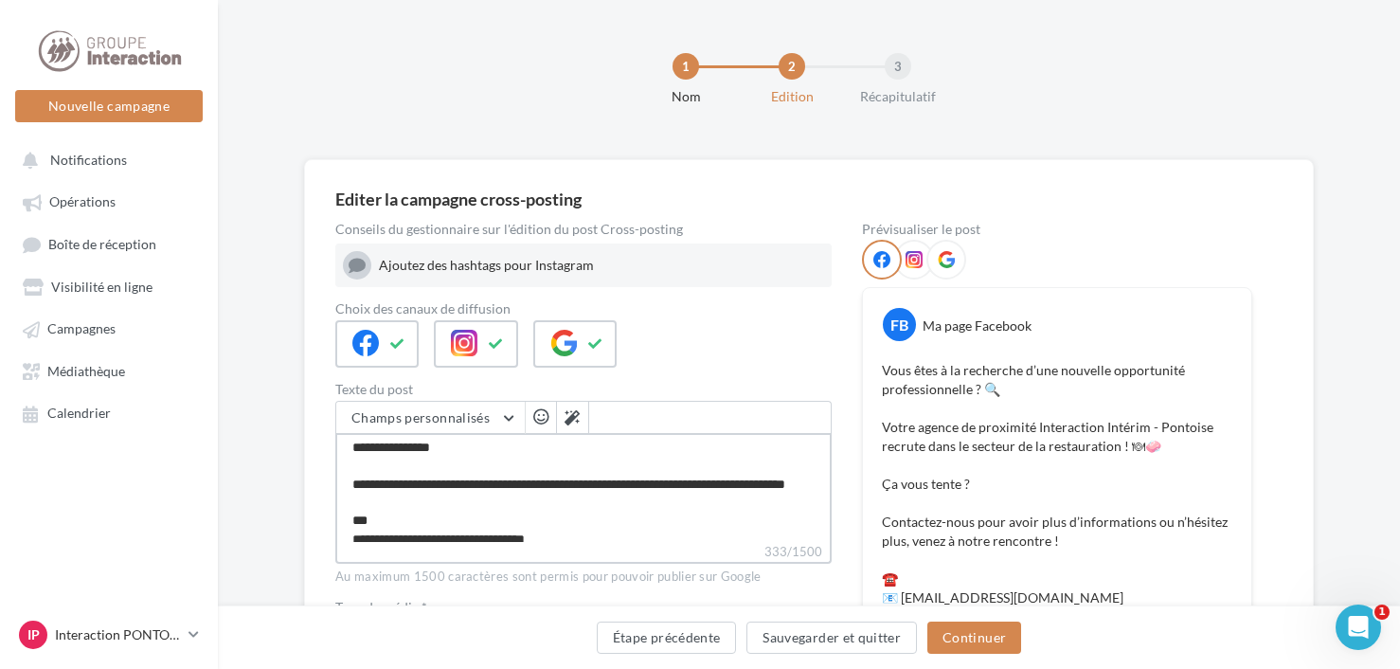
drag, startPoint x: 398, startPoint y: 490, endPoint x: 492, endPoint y: 518, distance: 98.0
click at [492, 518] on textarea "**********" at bounding box center [583, 487] width 497 height 109
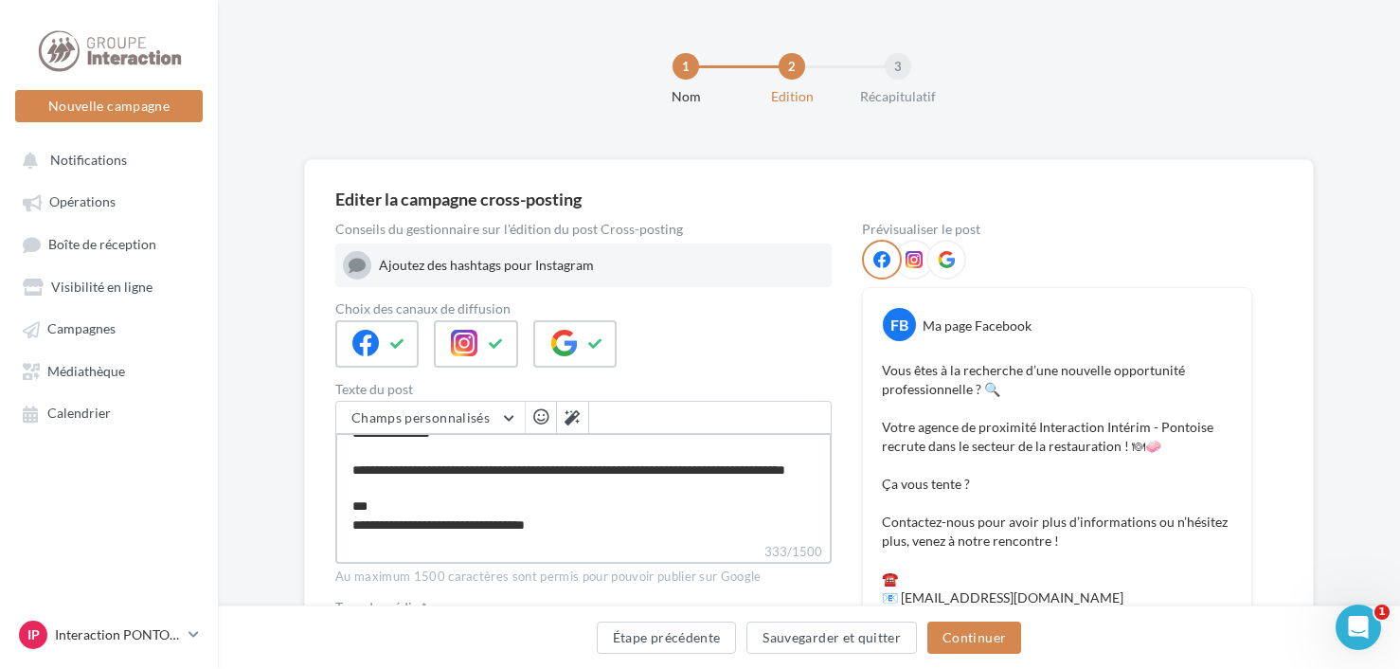
drag, startPoint x: 540, startPoint y: 527, endPoint x: 443, endPoint y: 523, distance: 97.7
click at [443, 523] on textarea "**********" at bounding box center [583, 487] width 497 height 109
type textarea "**********"
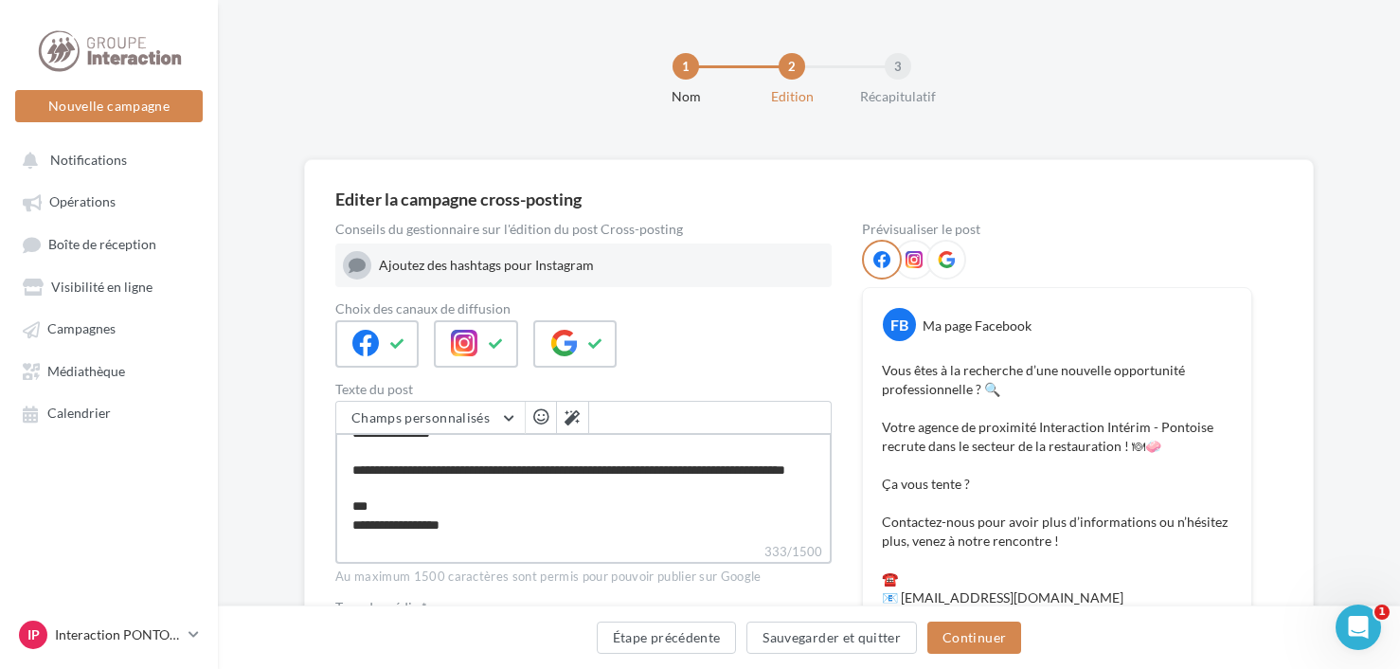
type textarea "**********"
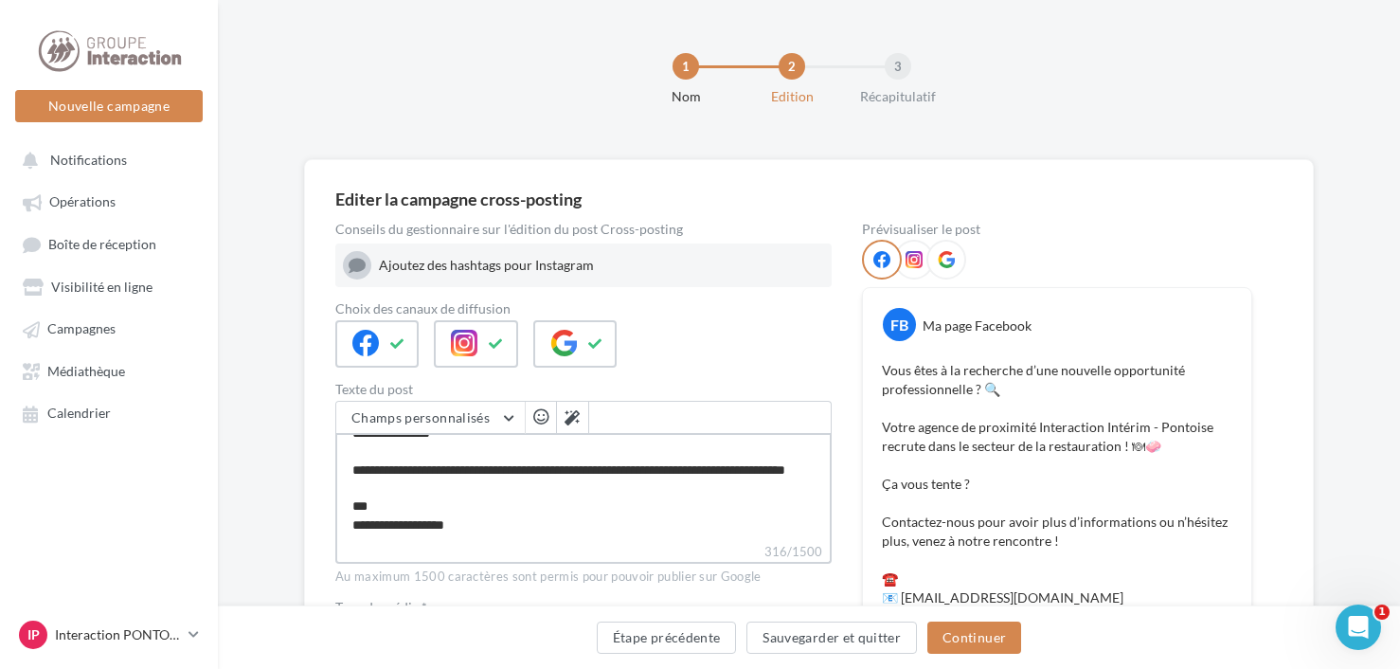
type textarea "**********"
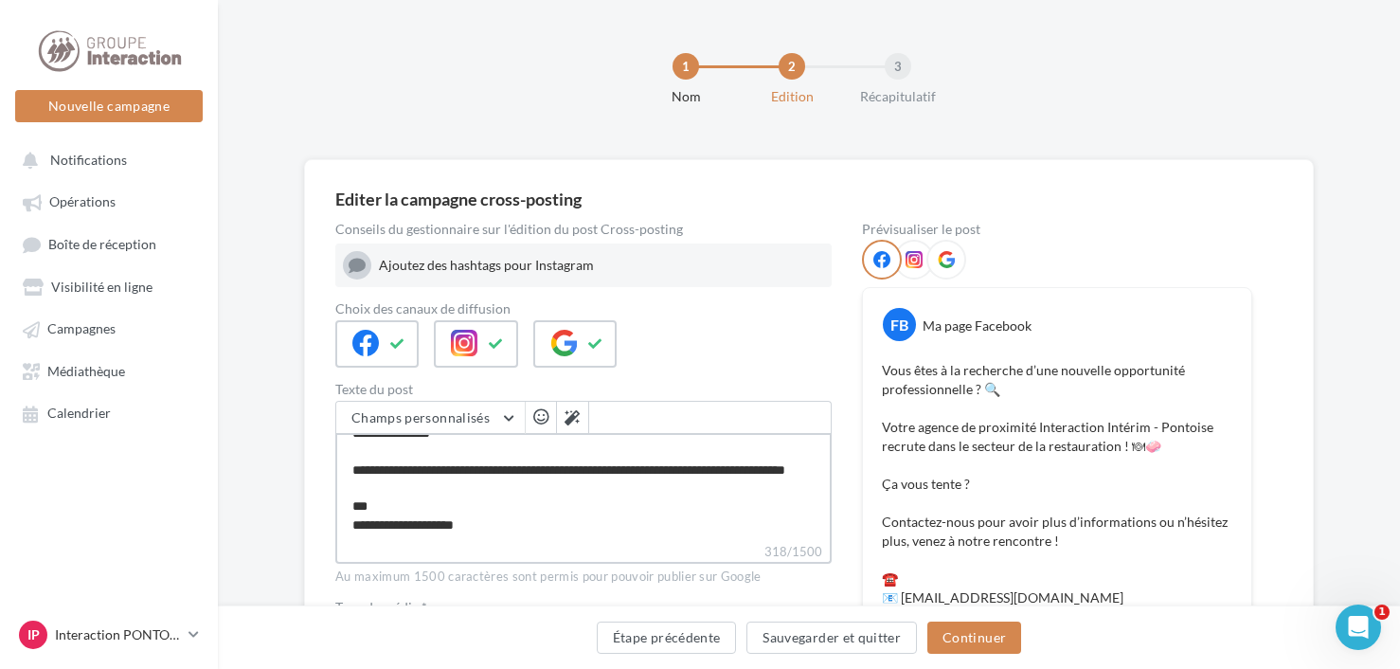
type textarea "**********"
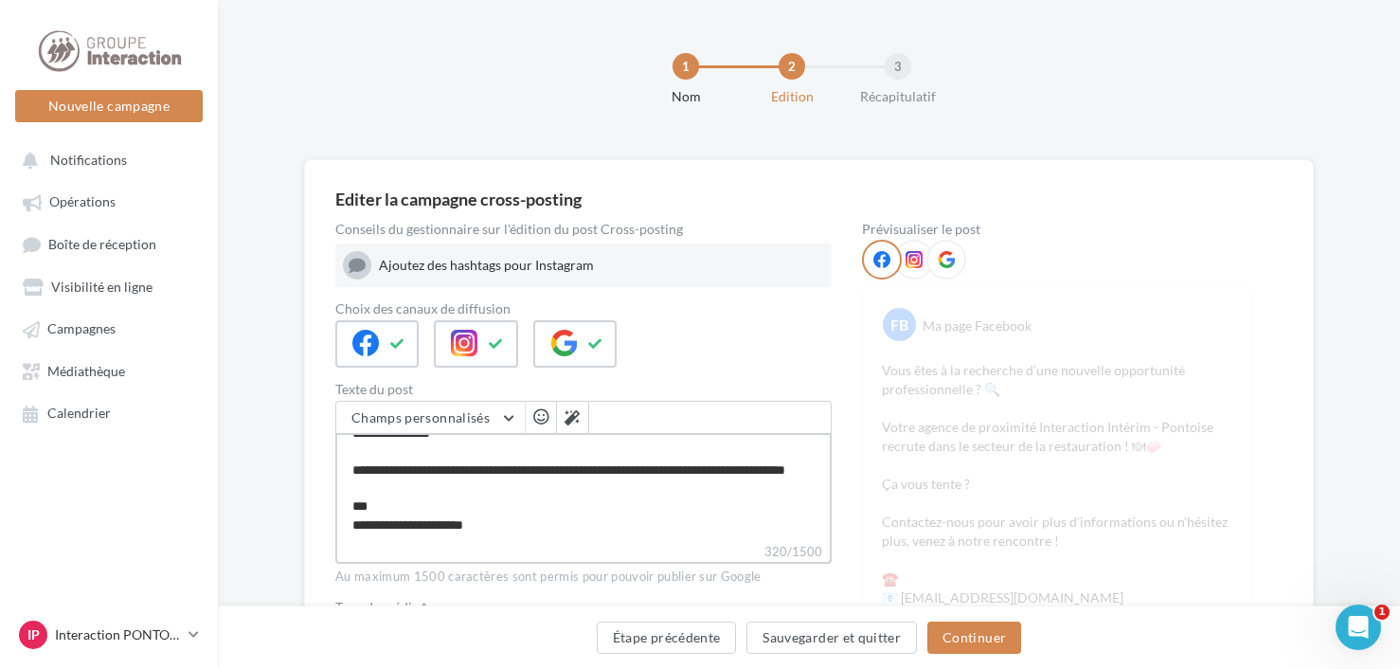
type textarea "**********"
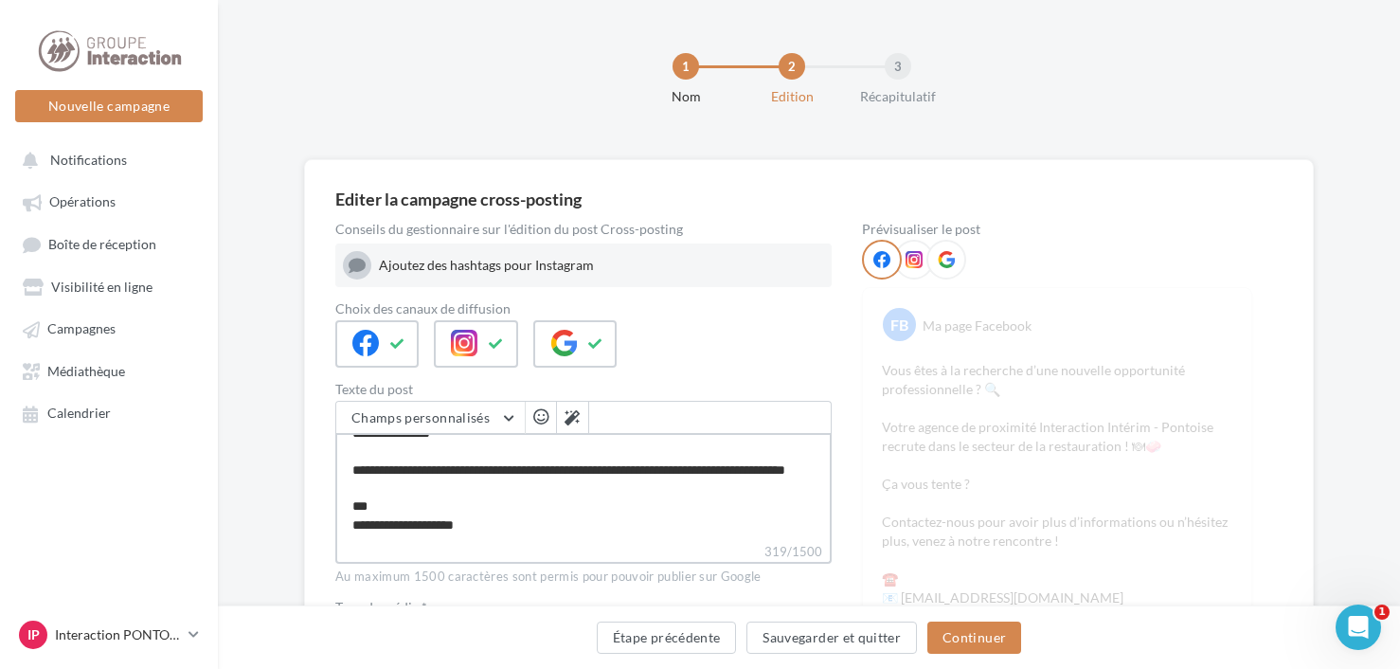
type textarea "**********"
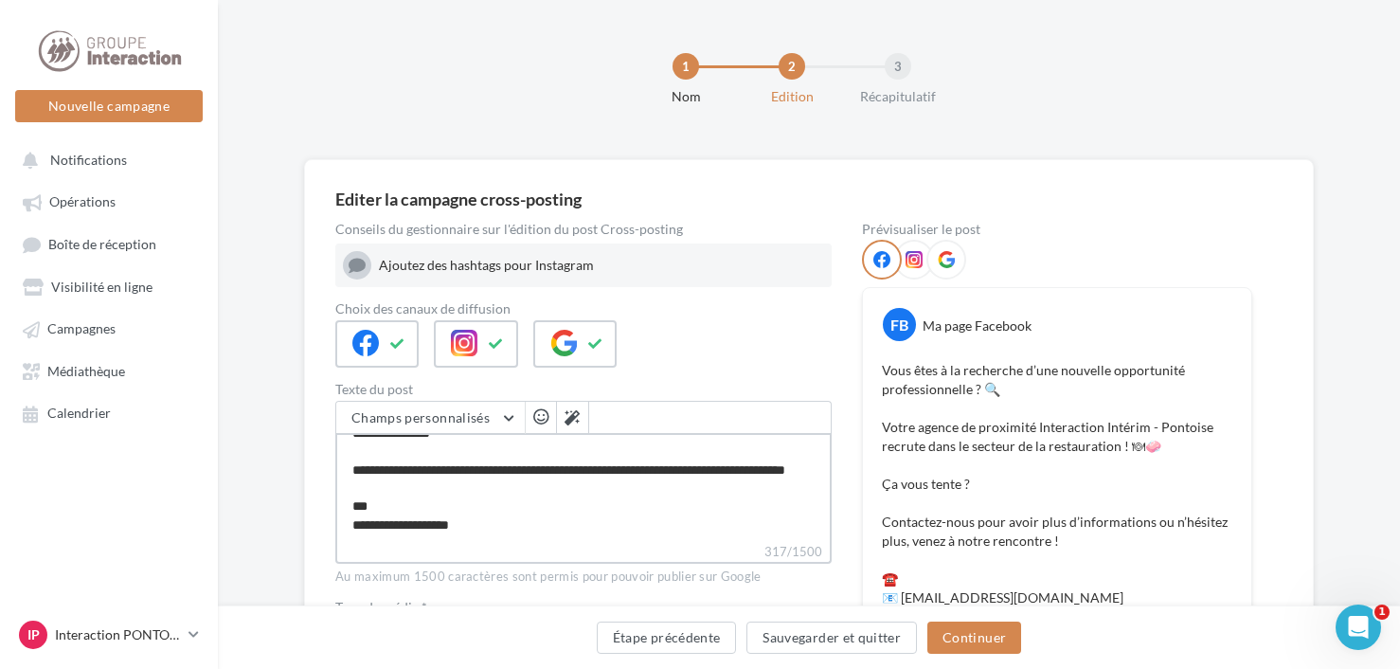
type textarea "**********"
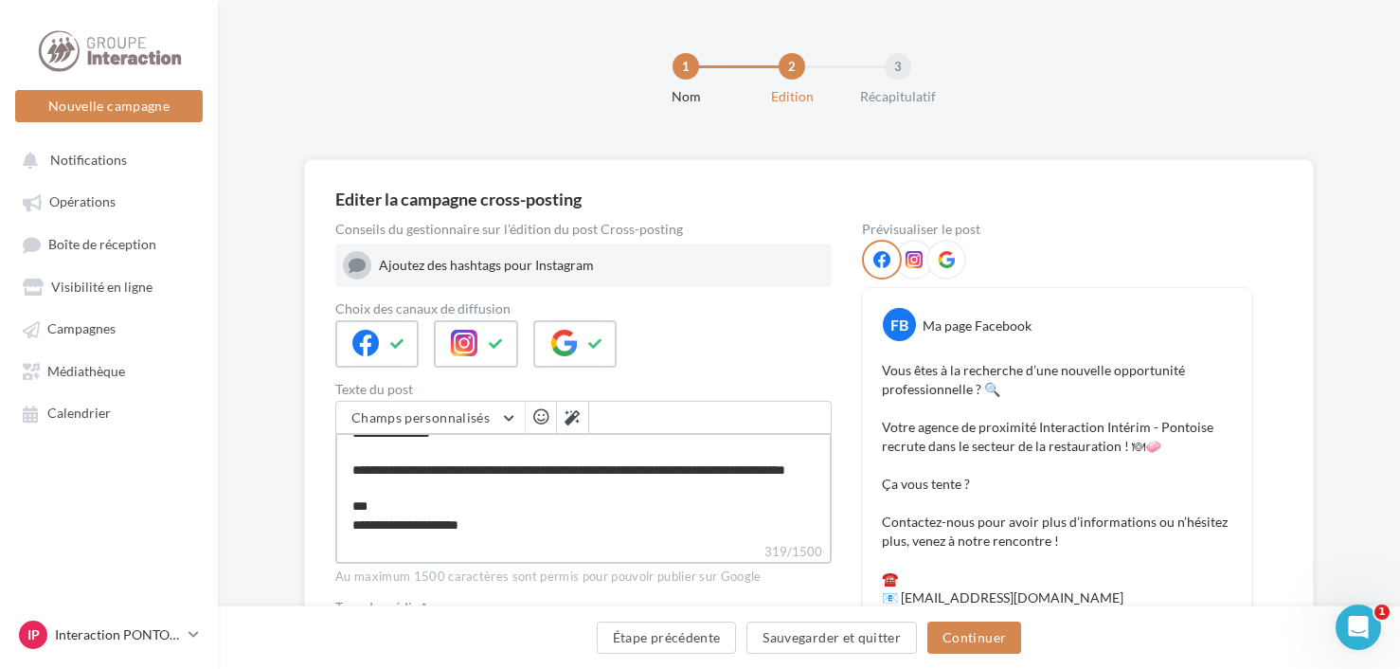
type textarea "**********"
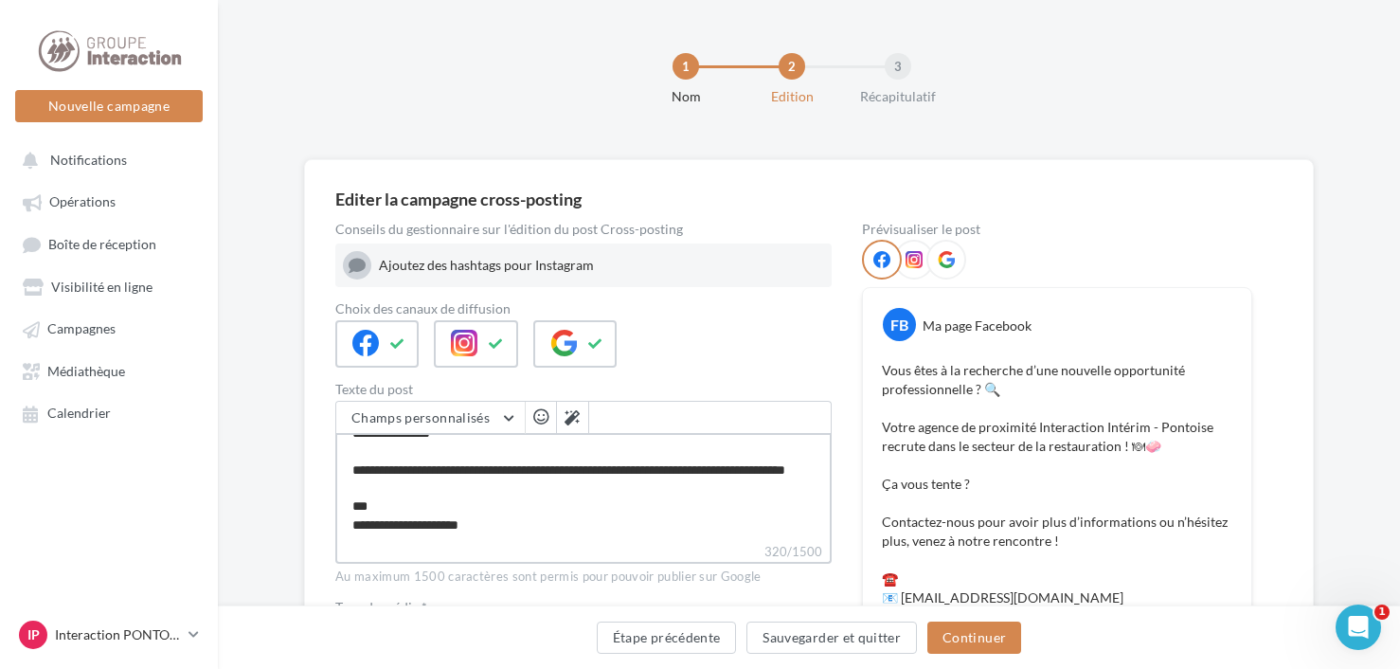
type textarea "**********"
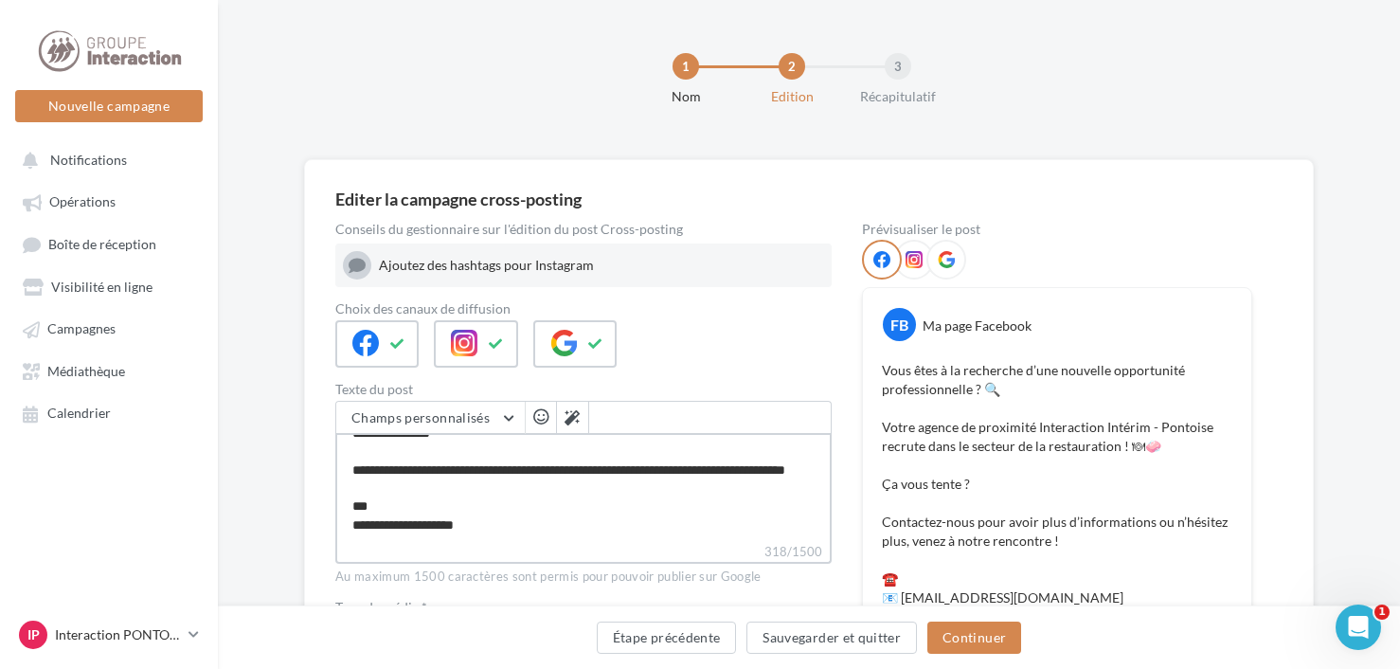
type textarea "**********"
click at [944, 637] on button "Continuer" at bounding box center [975, 638] width 94 height 32
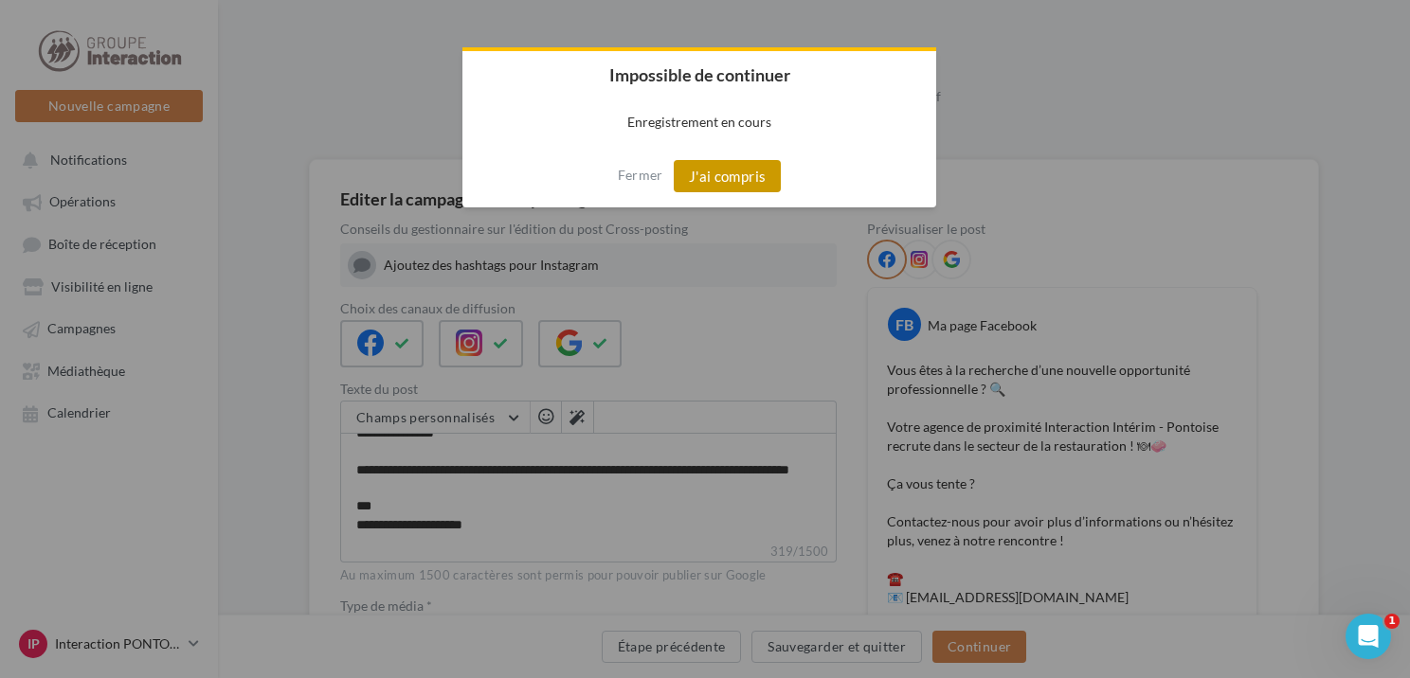
click at [708, 169] on button "J'ai compris" at bounding box center [728, 176] width 108 height 32
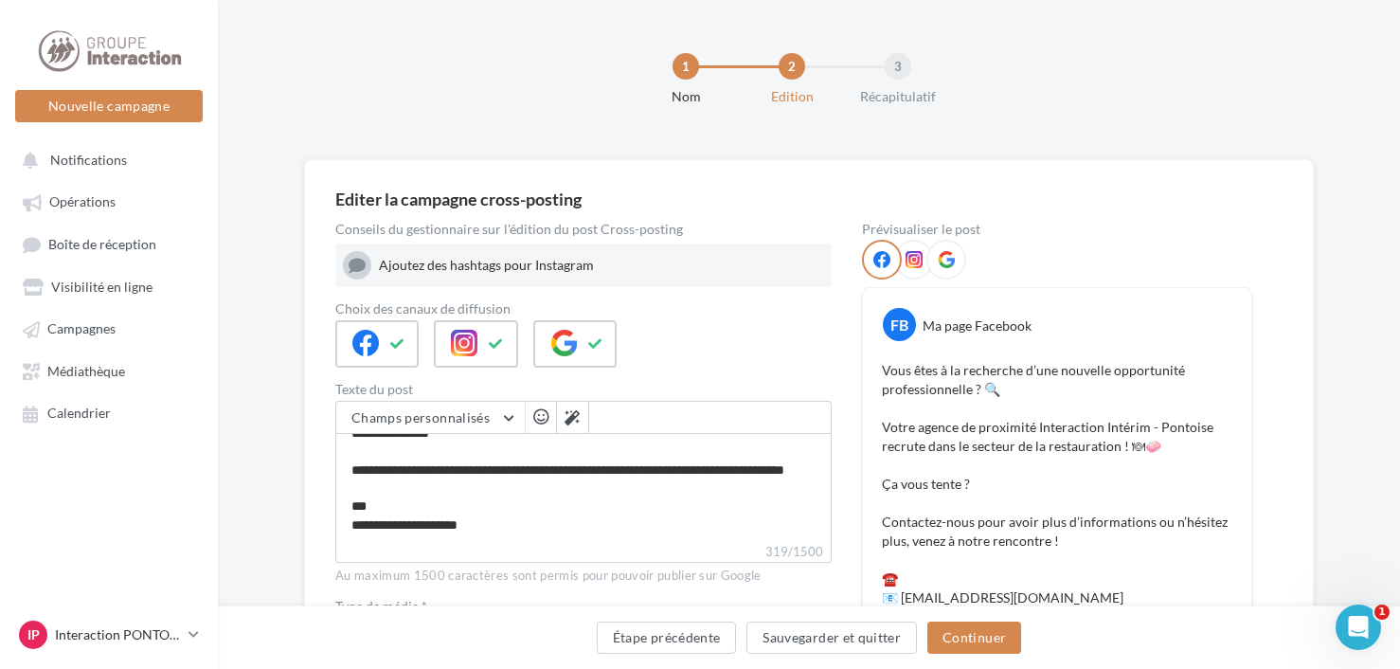
scroll to position [0, 0]
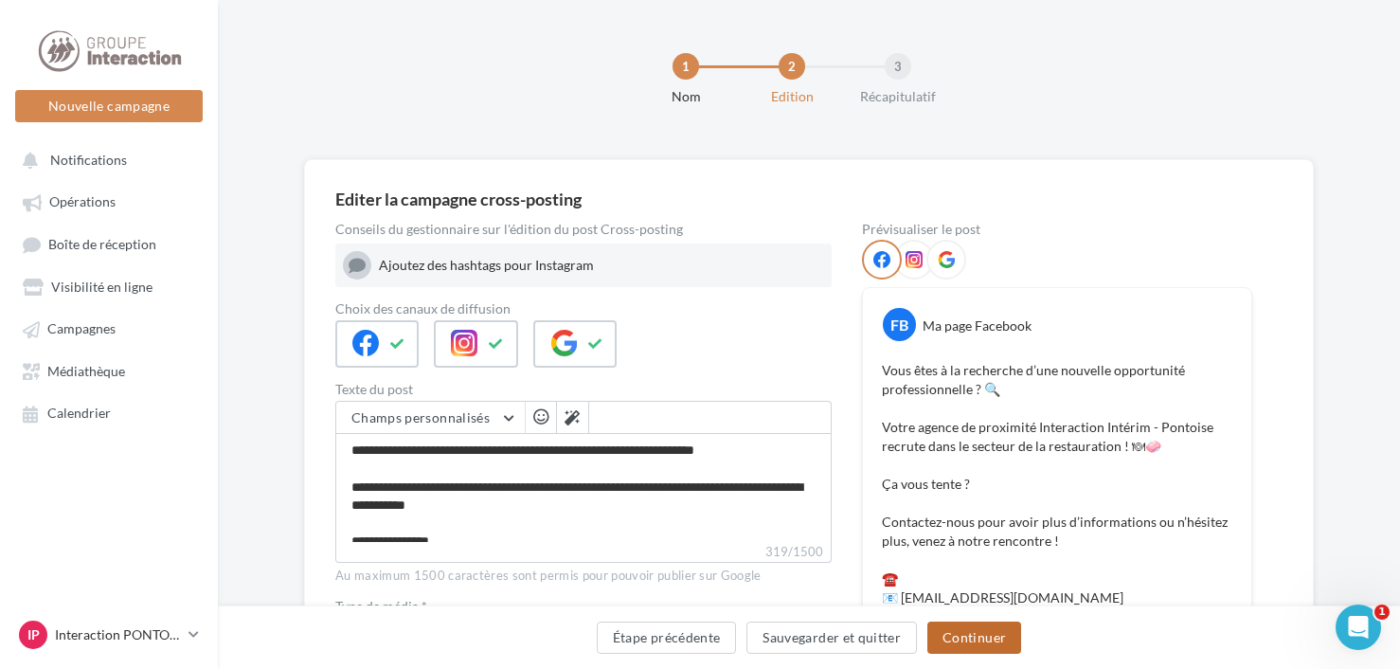
click at [976, 641] on button "Continuer" at bounding box center [975, 638] width 94 height 32
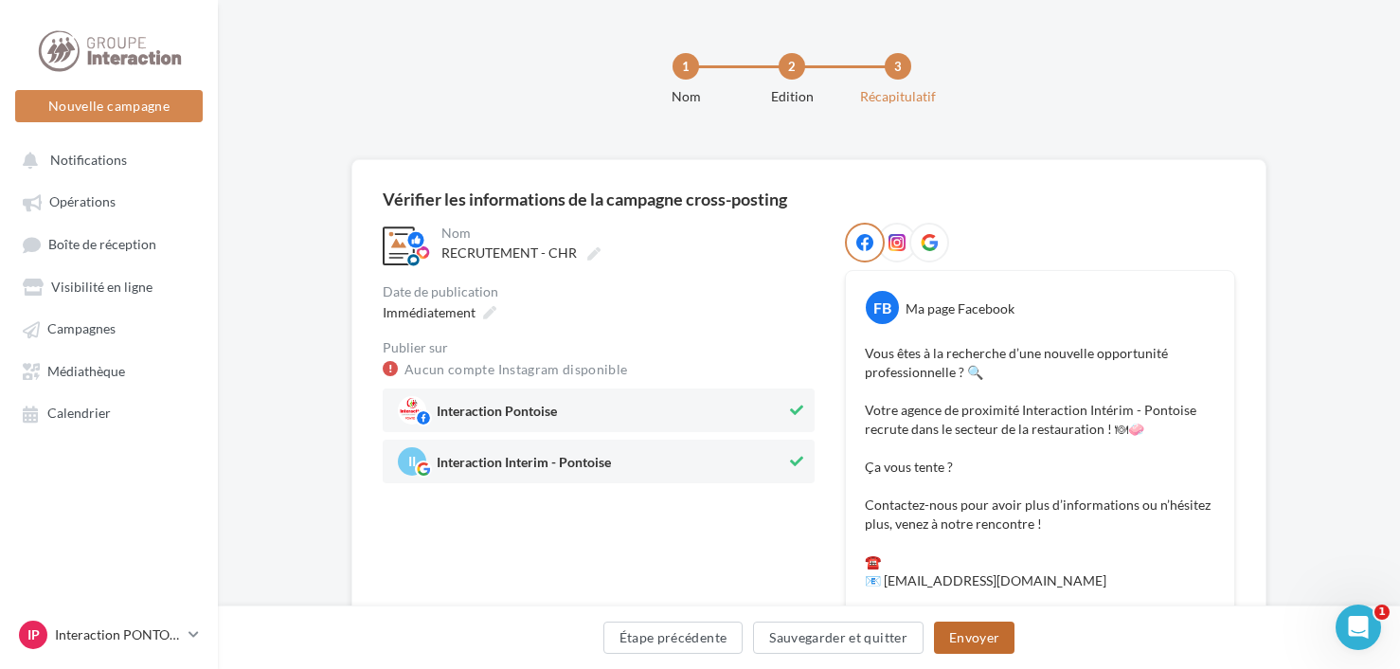
click at [991, 631] on button "Envoyer" at bounding box center [974, 638] width 81 height 32
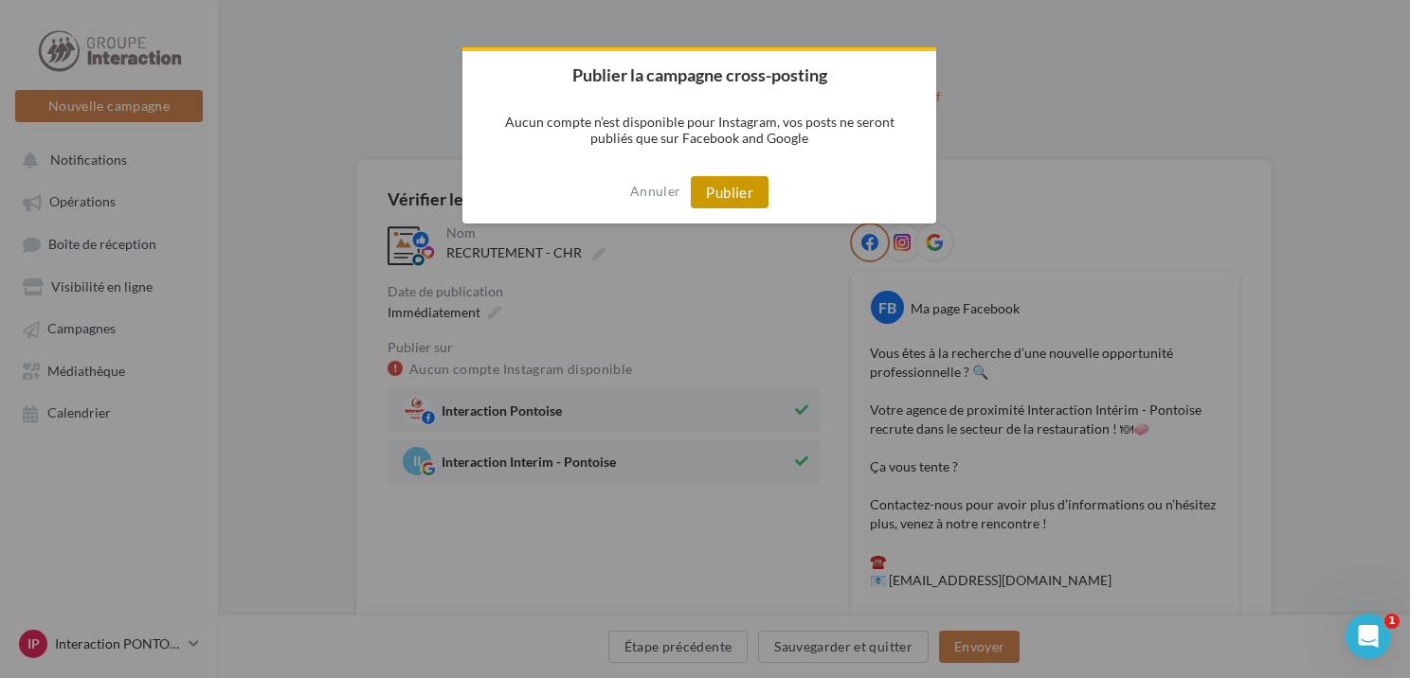
click at [730, 199] on button "Publier" at bounding box center [730, 192] width 78 height 32
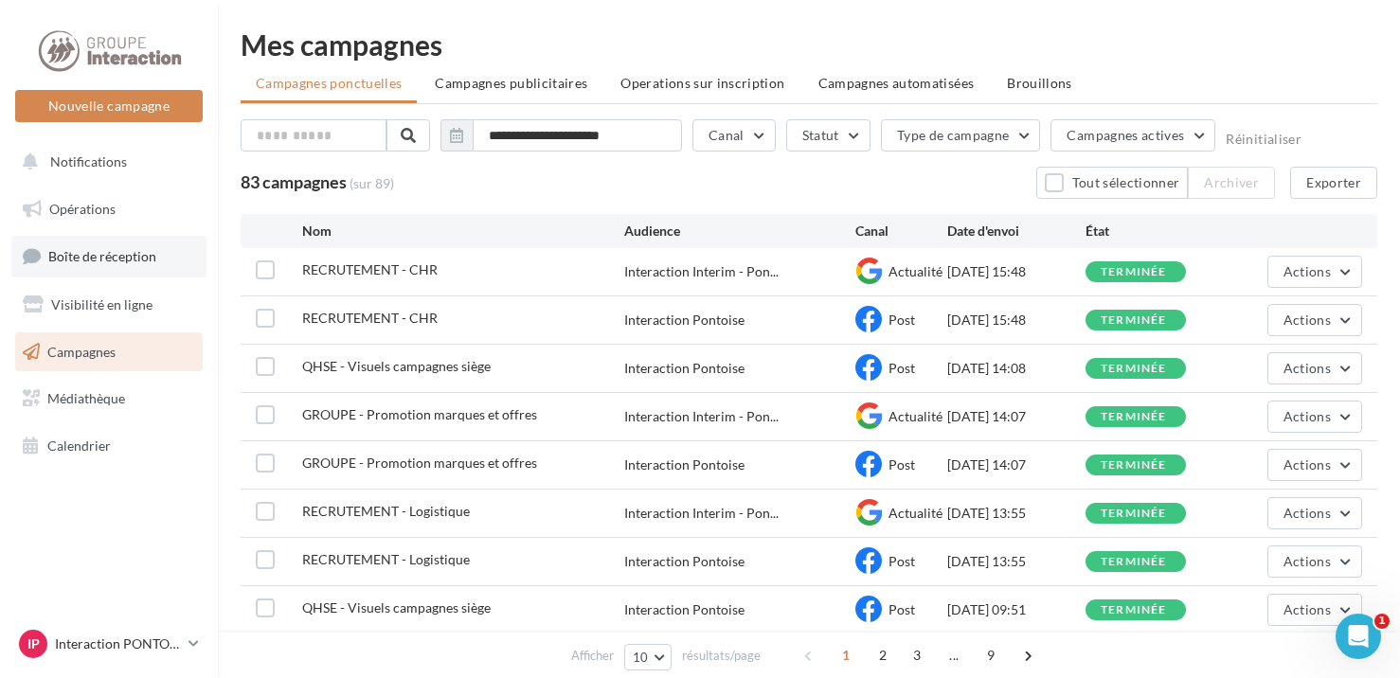
click at [138, 254] on span "Boîte de réception" at bounding box center [102, 256] width 108 height 16
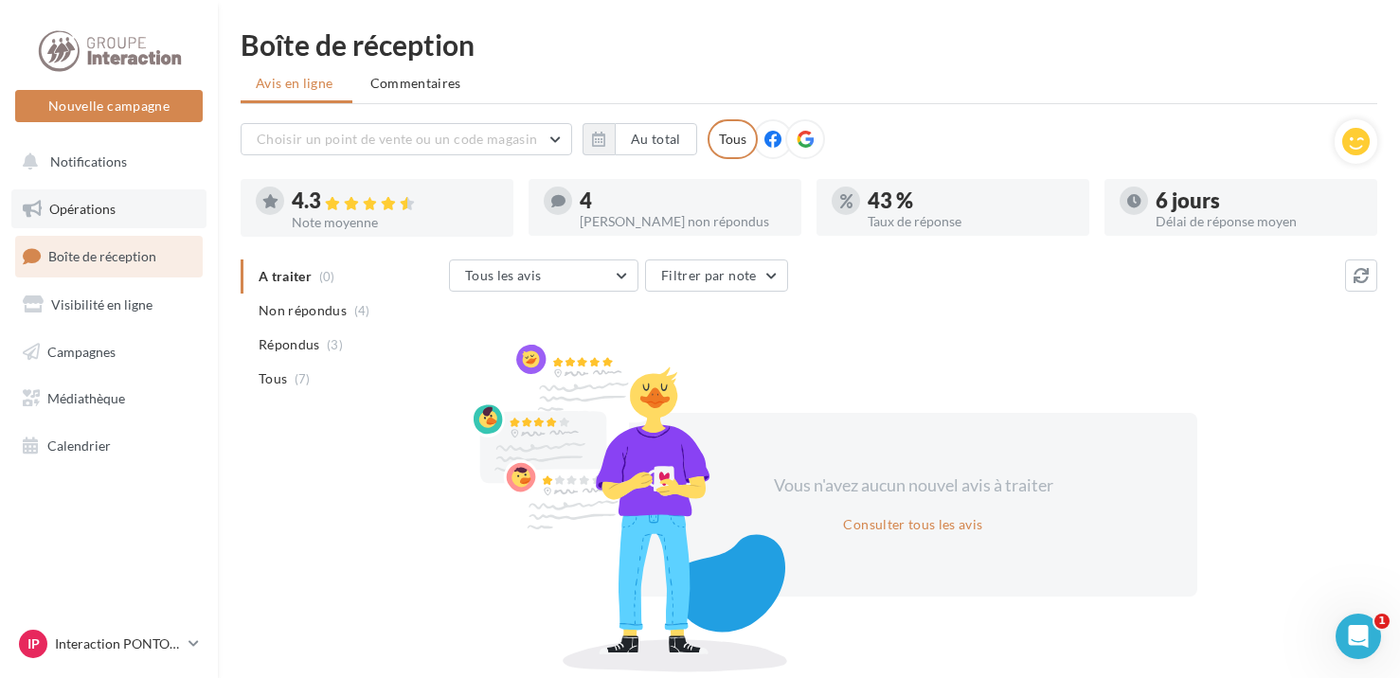
click at [125, 216] on link "Opérations" at bounding box center [108, 210] width 195 height 40
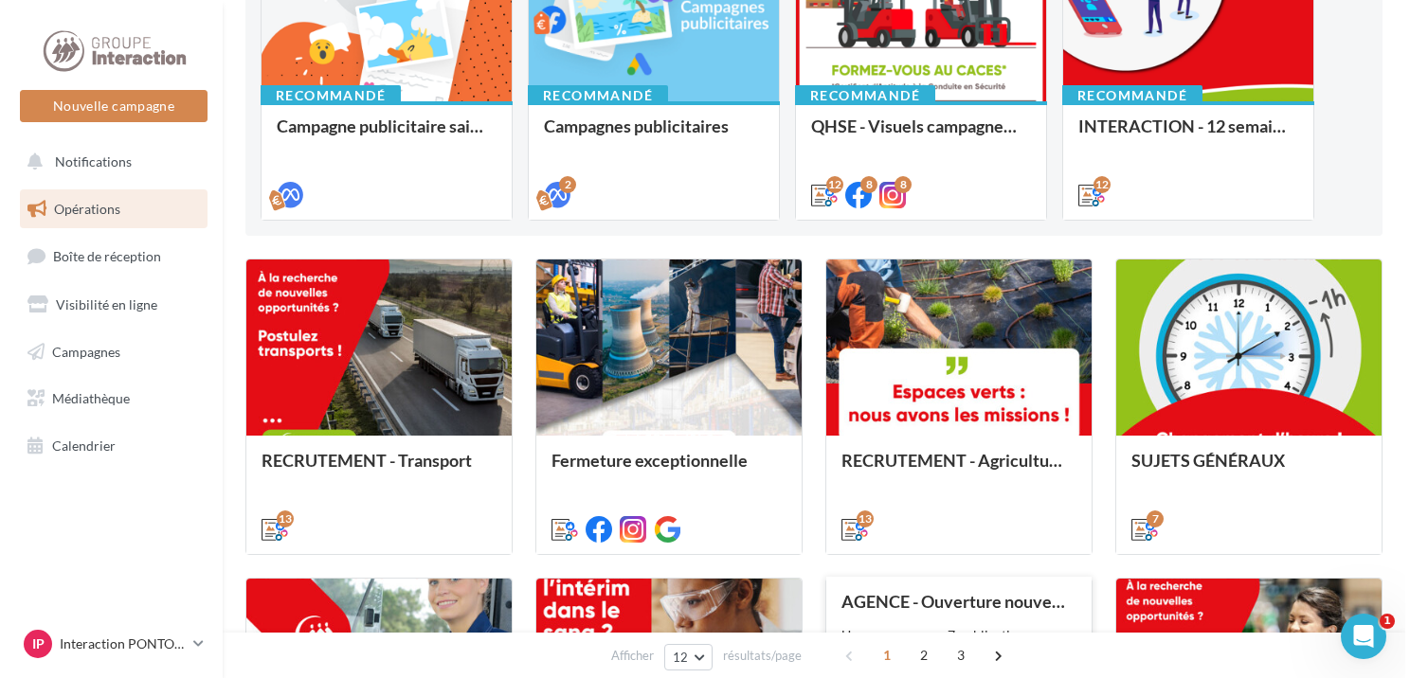
scroll to position [379, 0]
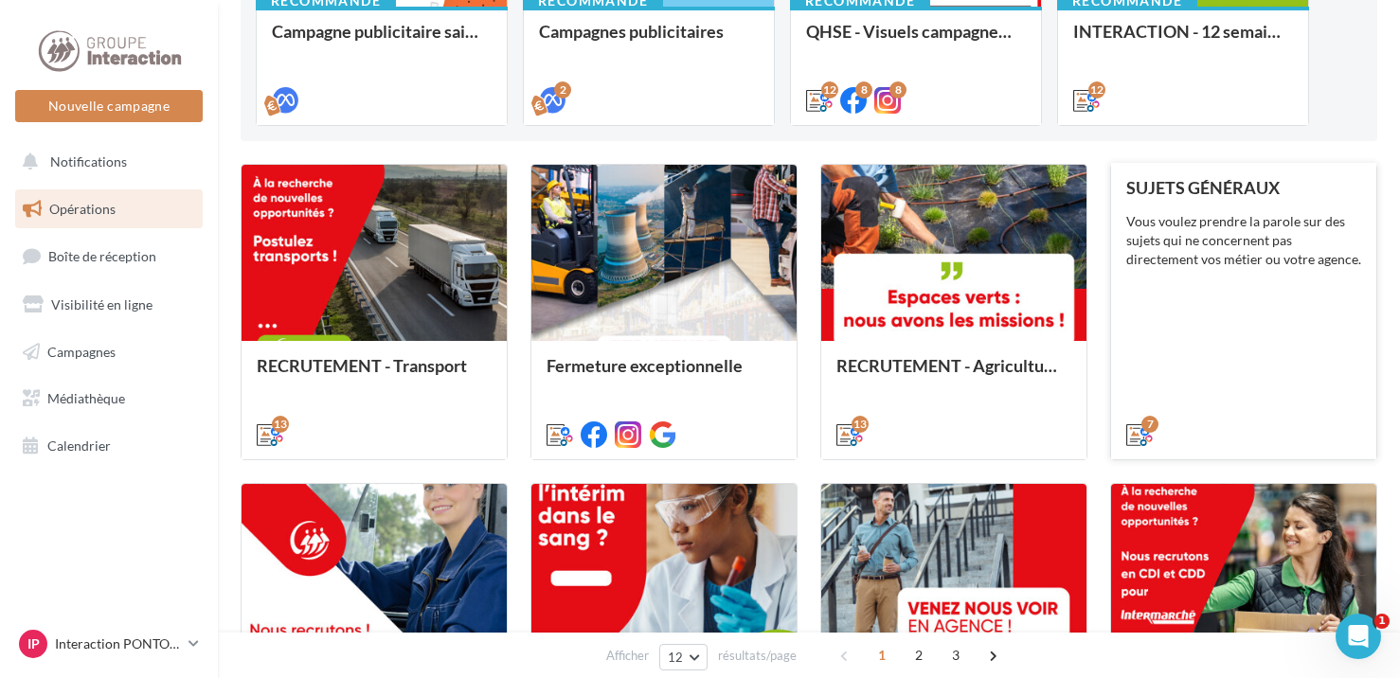
click at [1302, 315] on div "SUJETS GÉNÉRAUX Vous voulez prendre la parole sur des sujets qui ne concernent …" at bounding box center [1244, 310] width 235 height 264
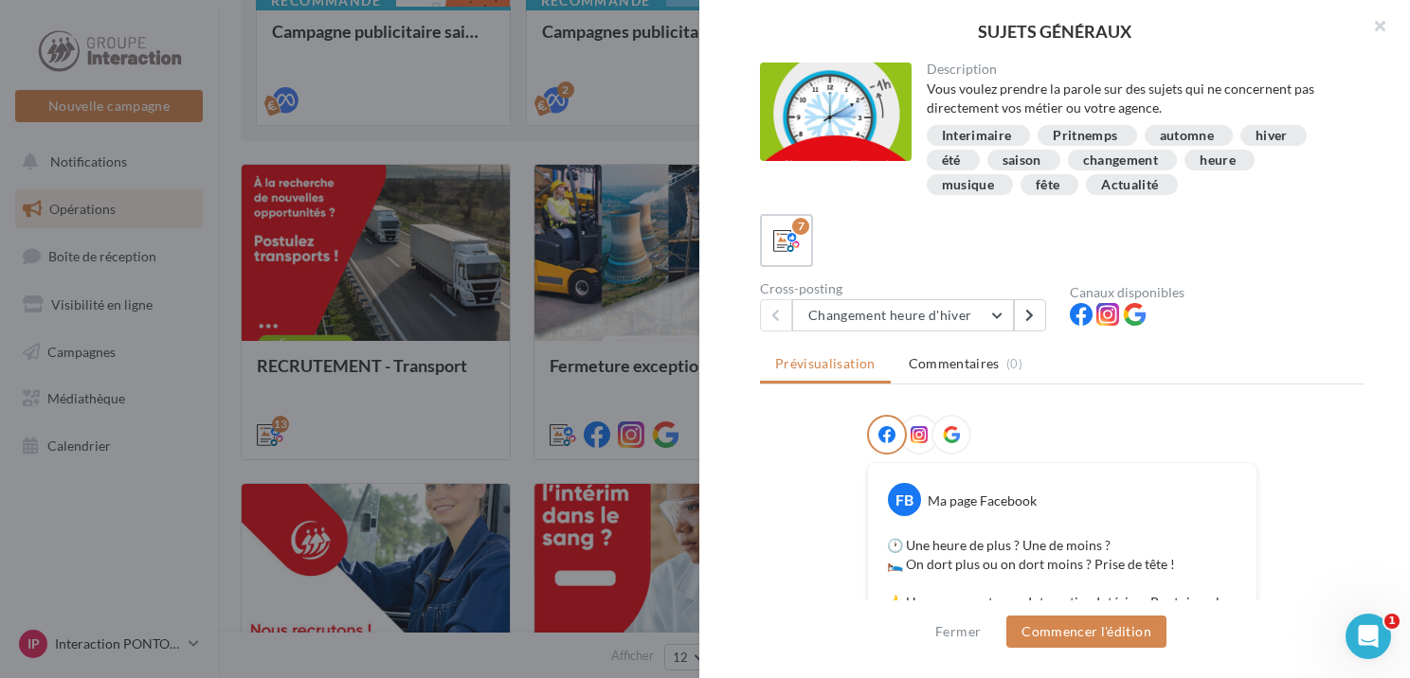
scroll to position [95, 0]
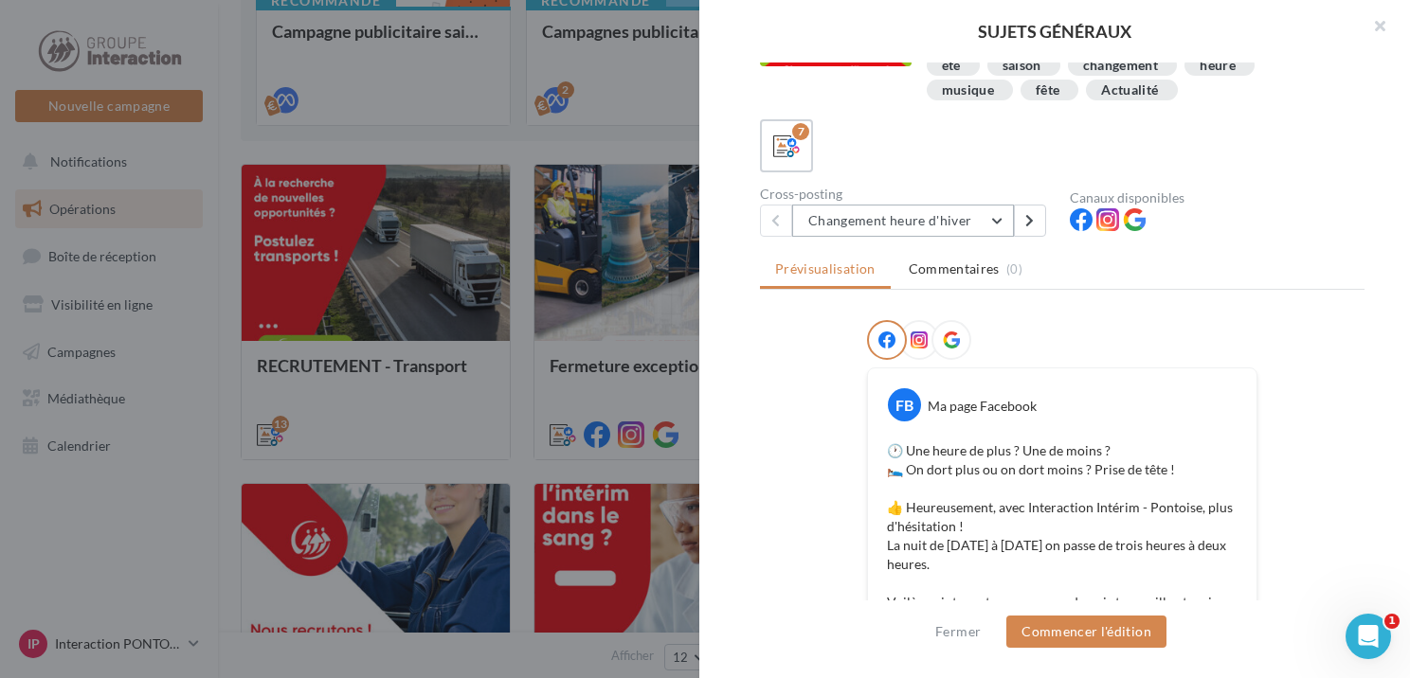
click at [991, 221] on button "Changement heure d'hiver" at bounding box center [903, 221] width 222 height 32
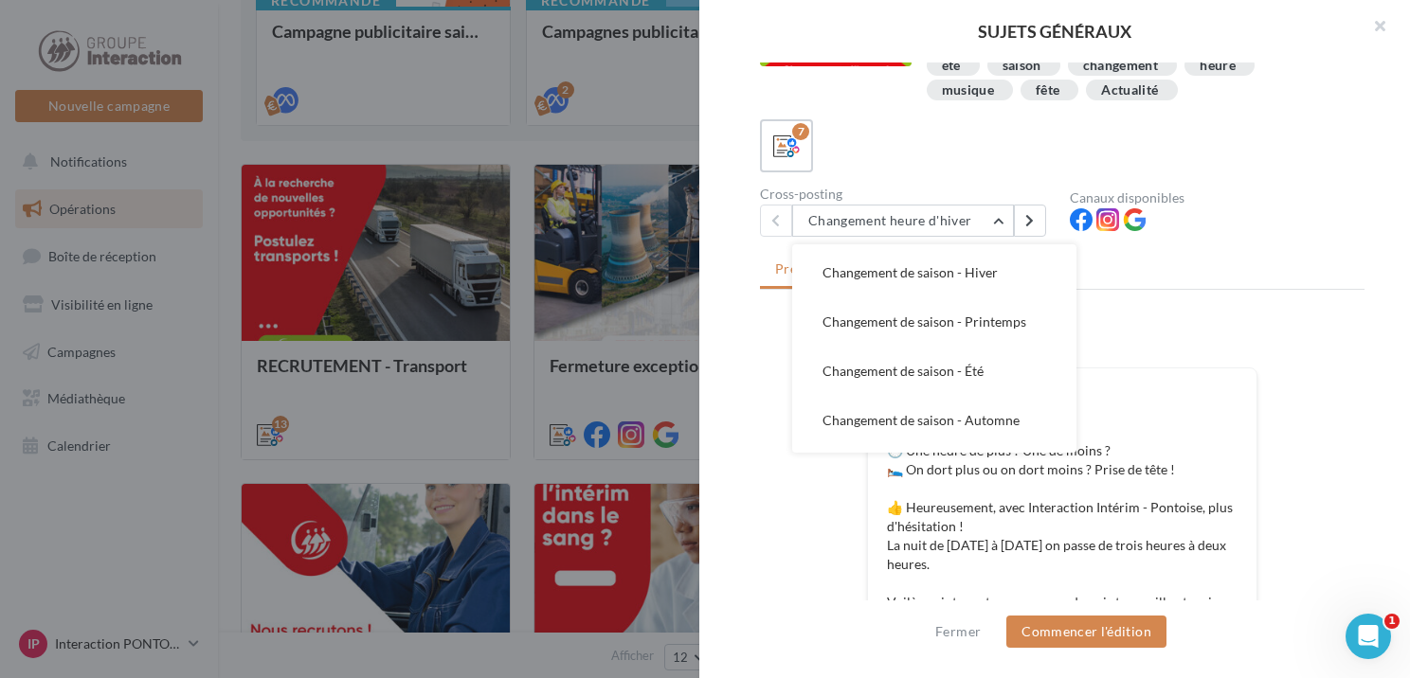
click at [1010, 415] on span "Changement de saison - Automne" at bounding box center [920, 420] width 197 height 16
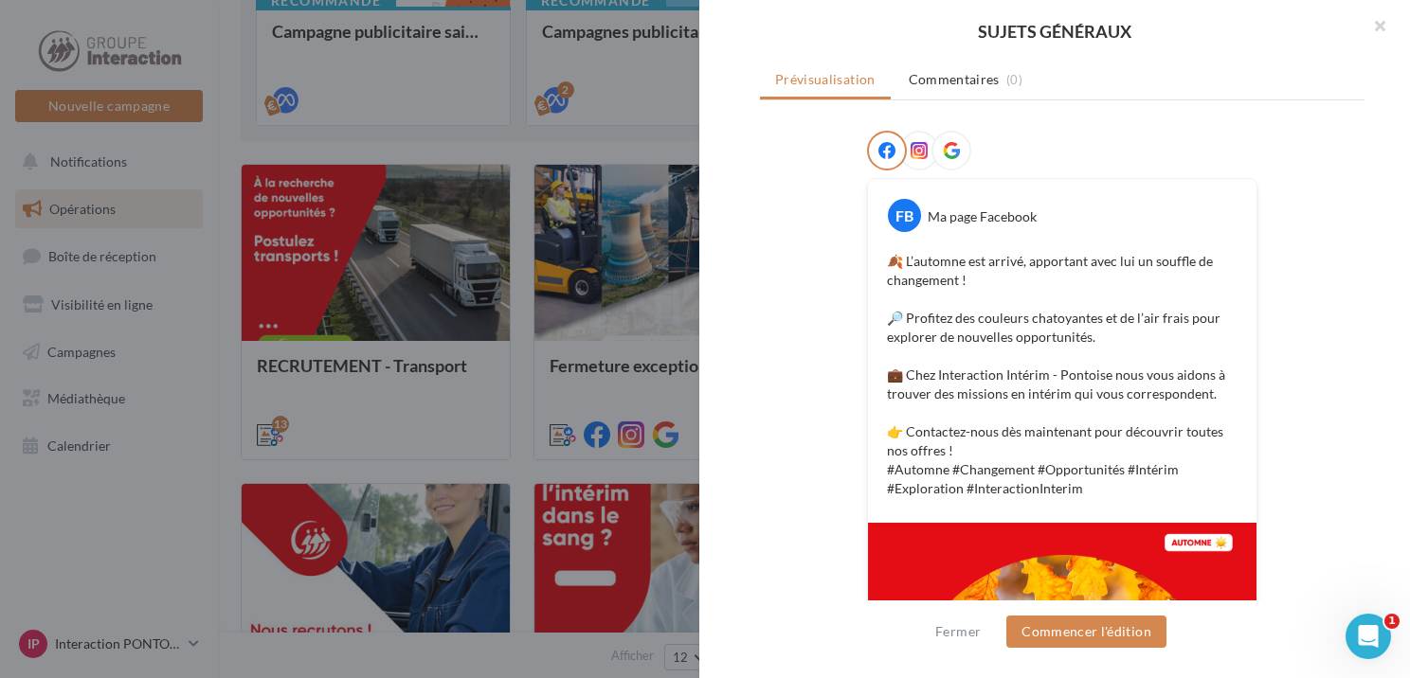
scroll to position [474, 0]
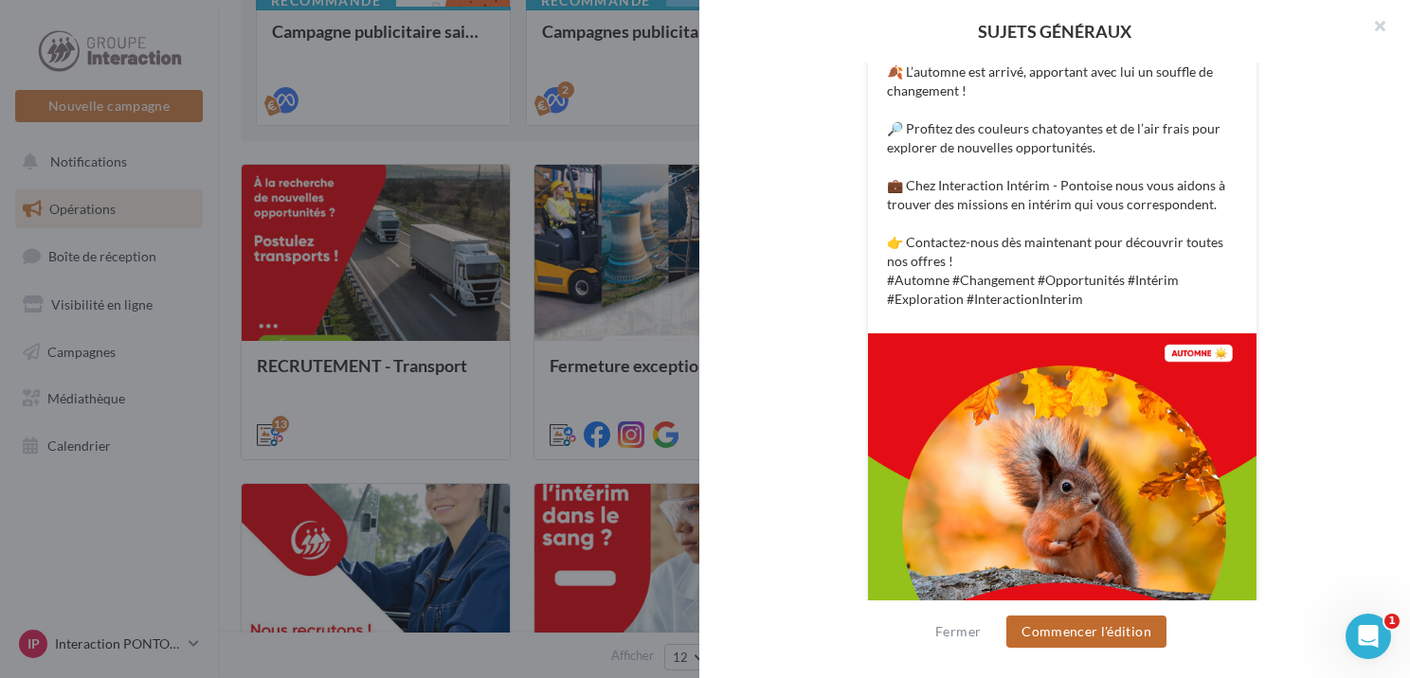
click at [1109, 630] on button "Commencer l'édition" at bounding box center [1086, 632] width 160 height 32
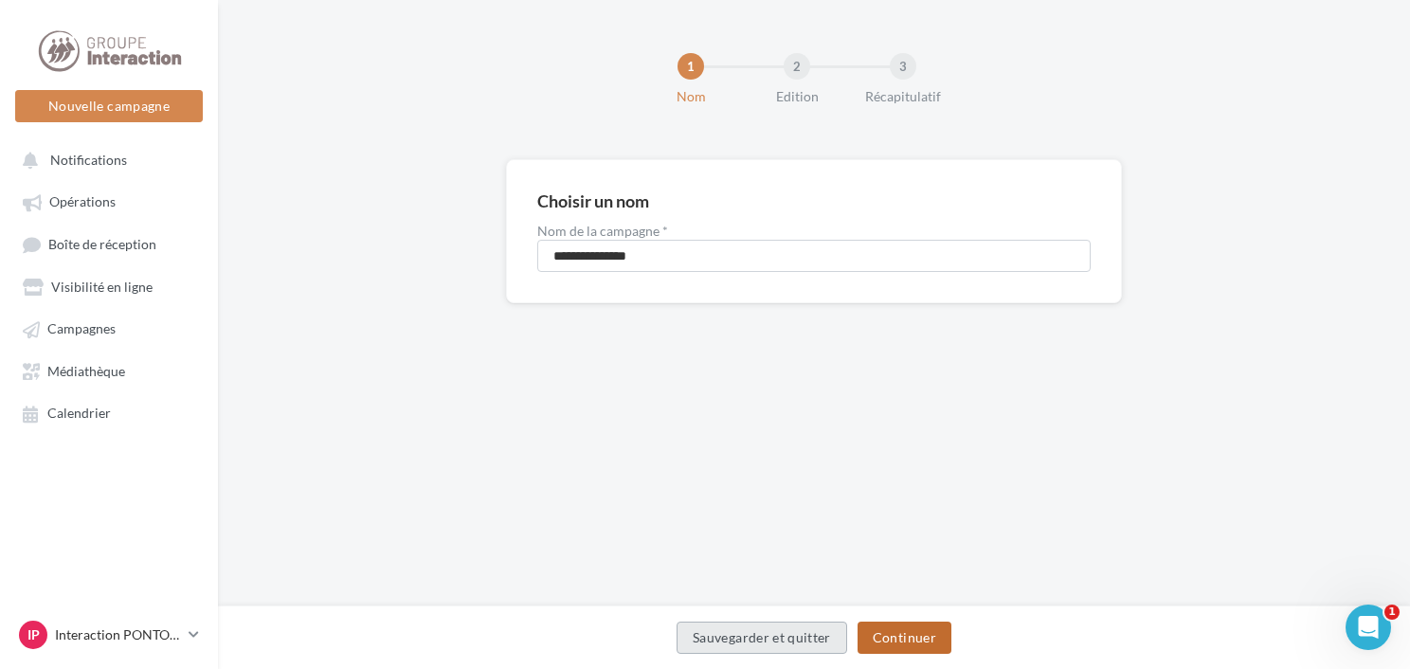
click at [900, 630] on button "Continuer" at bounding box center [905, 638] width 94 height 32
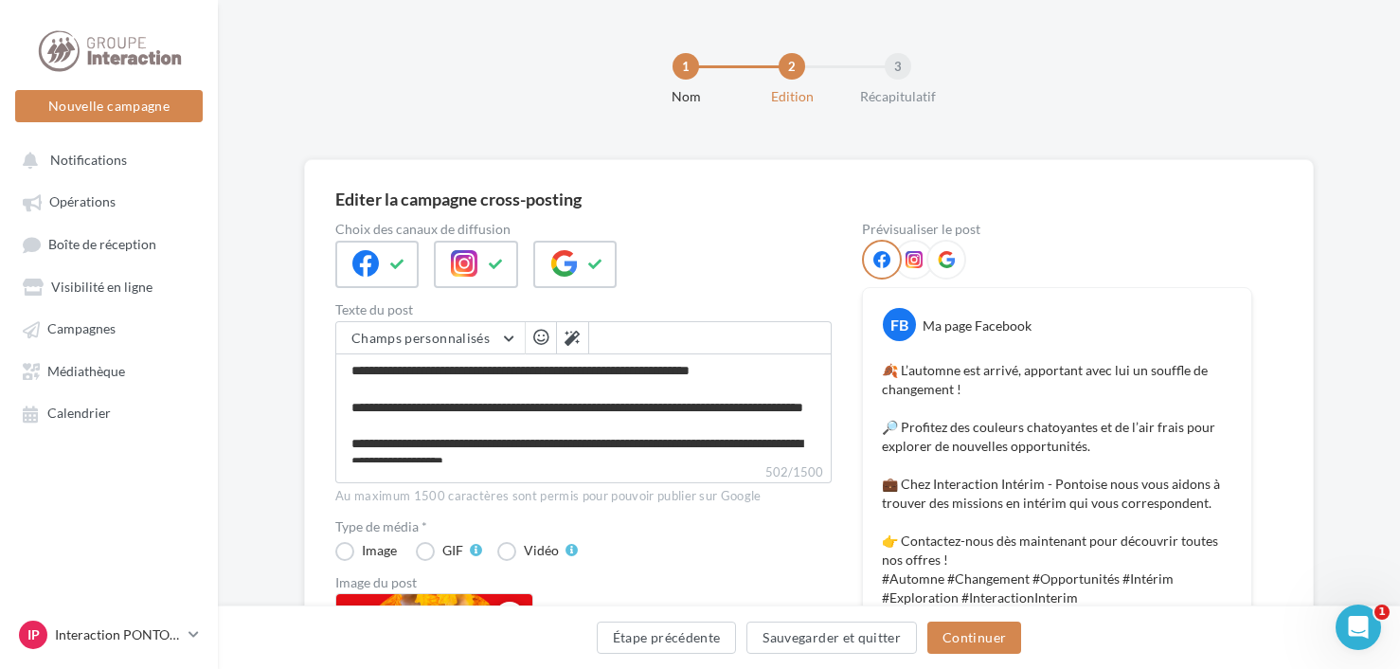
scroll to position [108, 0]
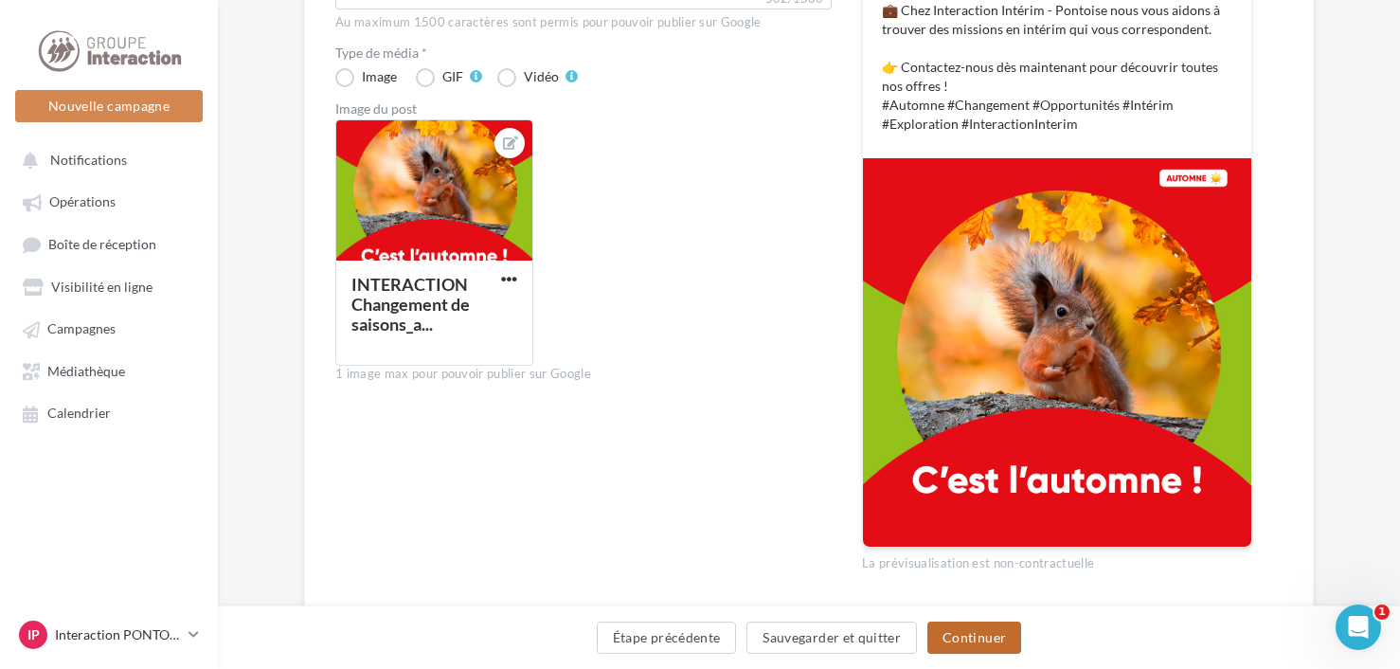
click at [996, 641] on button "Continuer" at bounding box center [975, 638] width 94 height 32
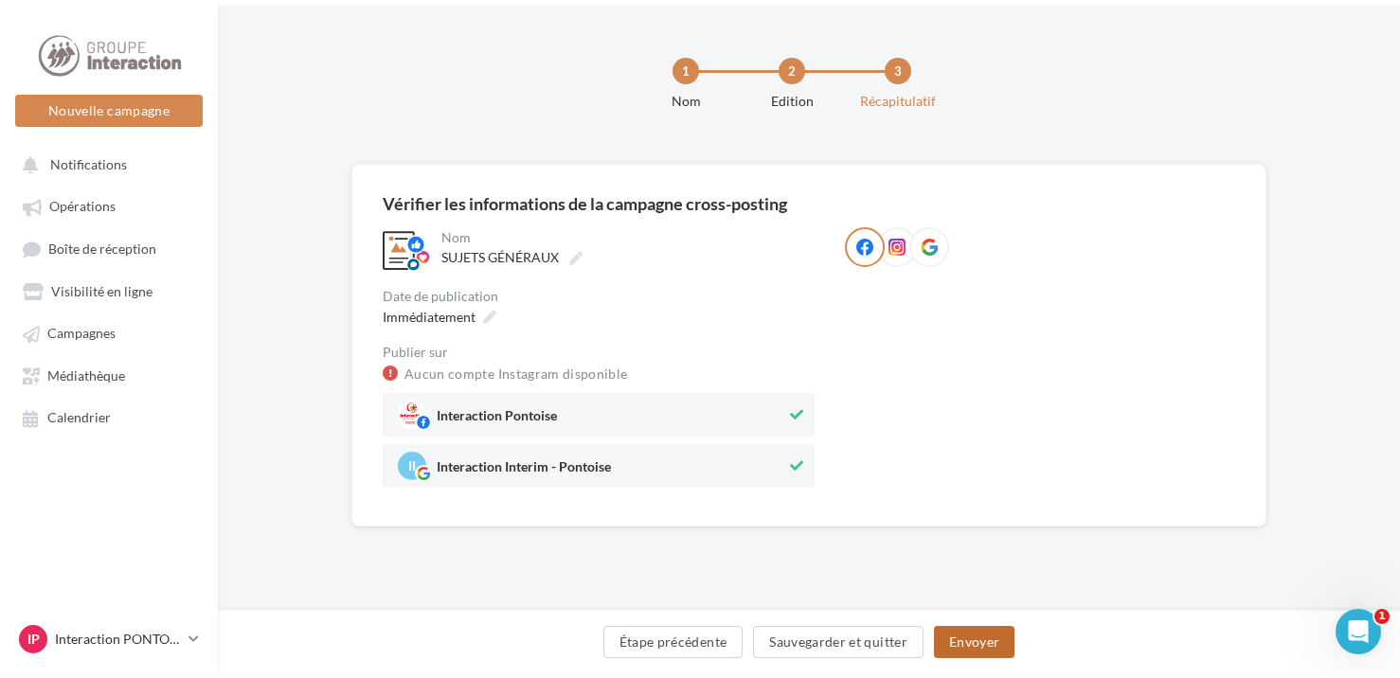
scroll to position [0, 0]
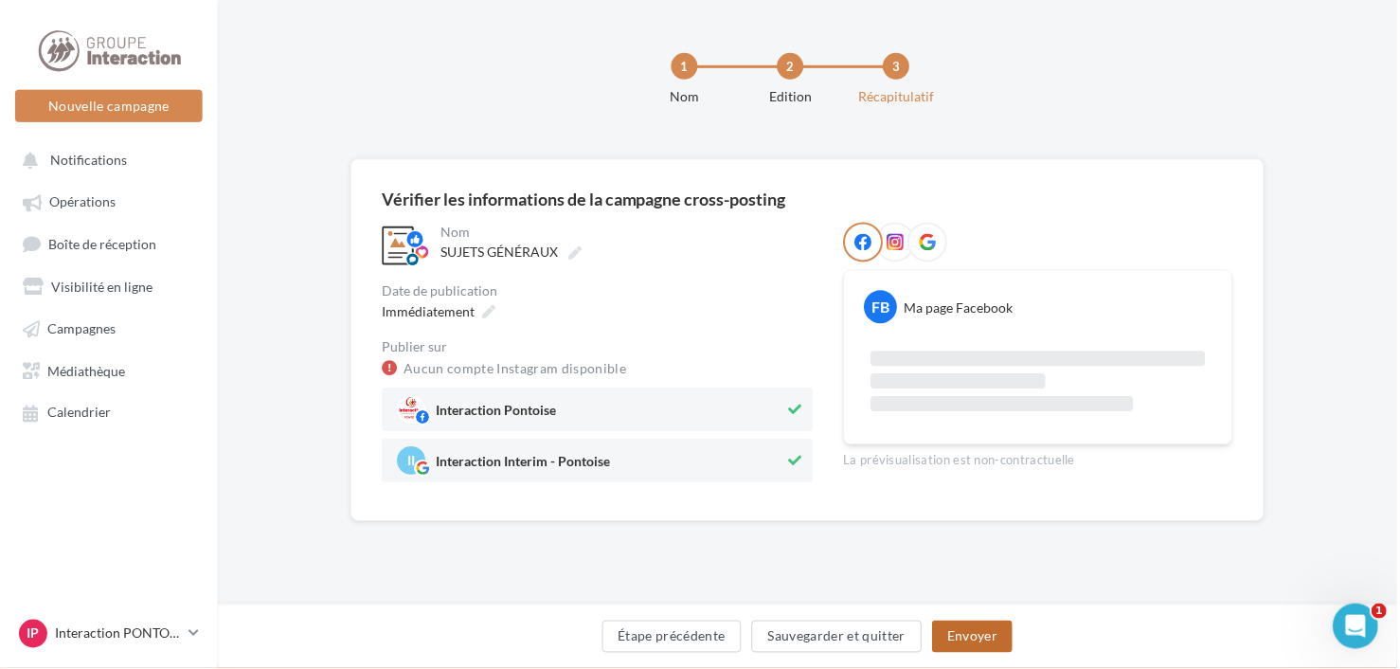
click at [996, 633] on button "Envoyer" at bounding box center [974, 638] width 81 height 32
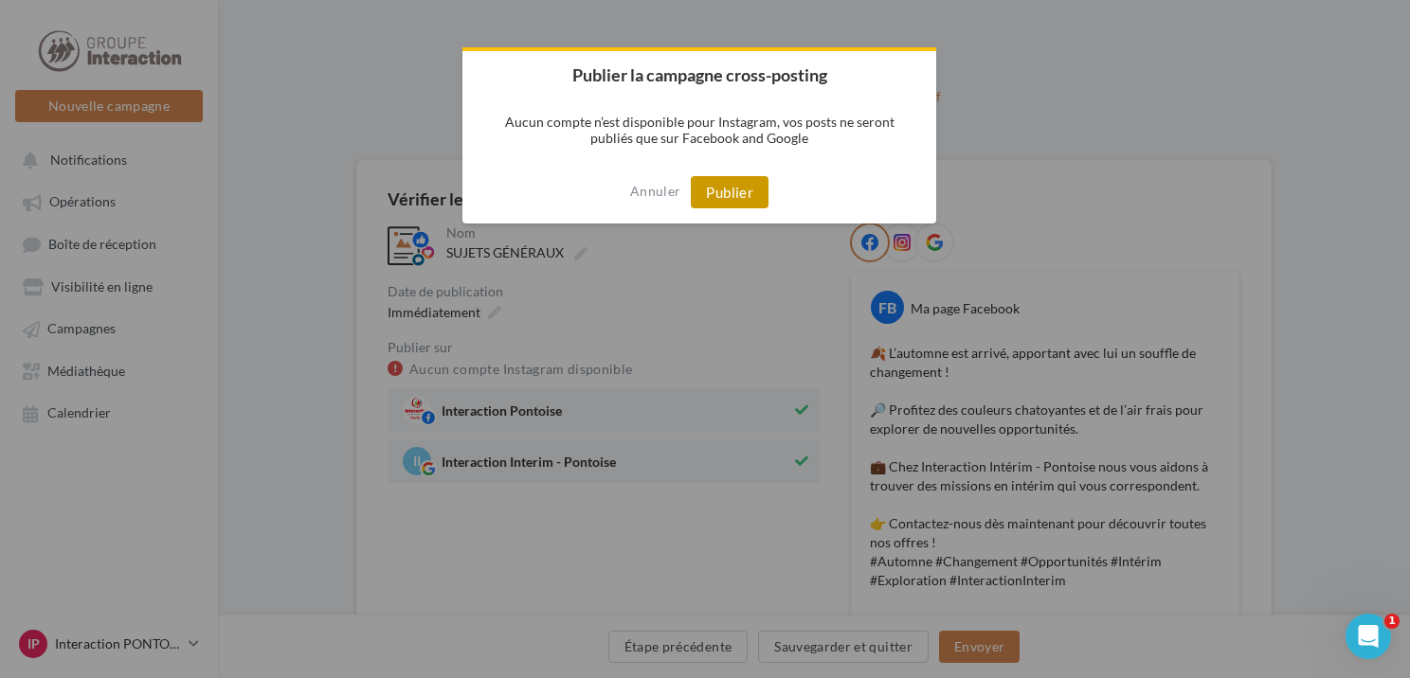
click at [746, 203] on button "Publier" at bounding box center [730, 192] width 78 height 32
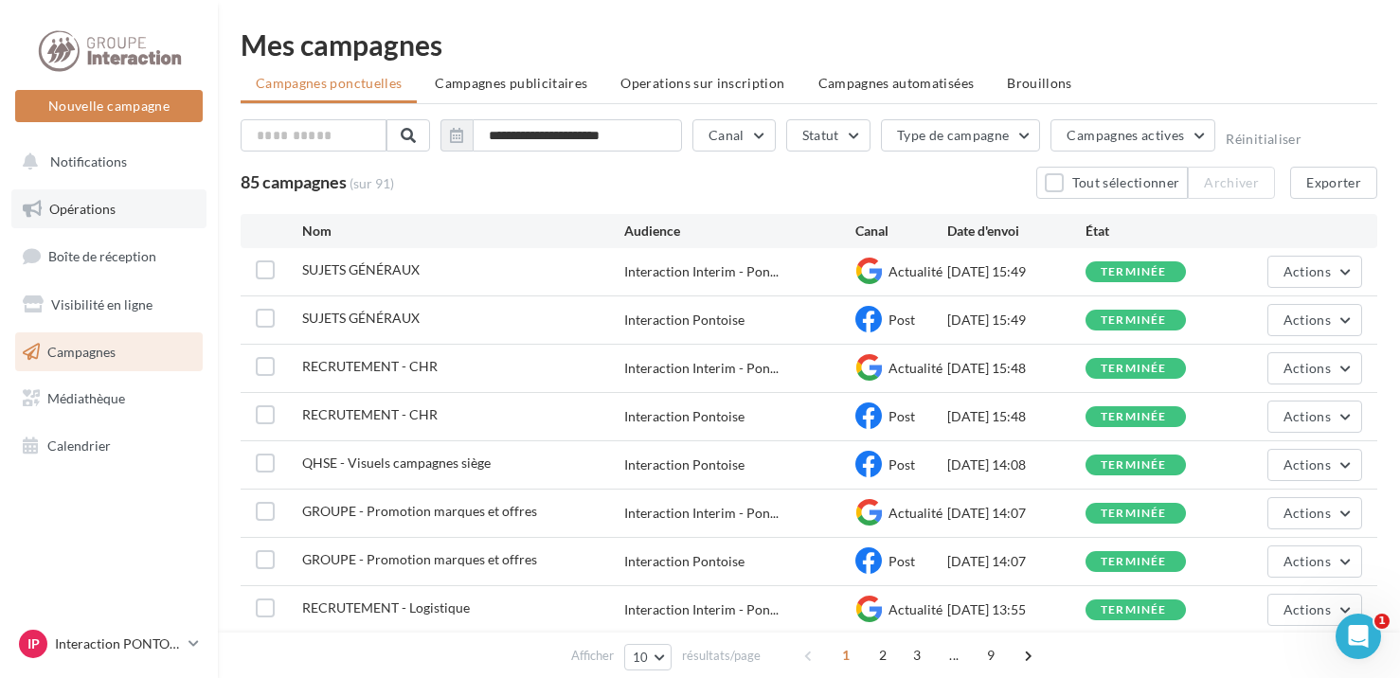
click at [117, 207] on link "Opérations" at bounding box center [108, 210] width 195 height 40
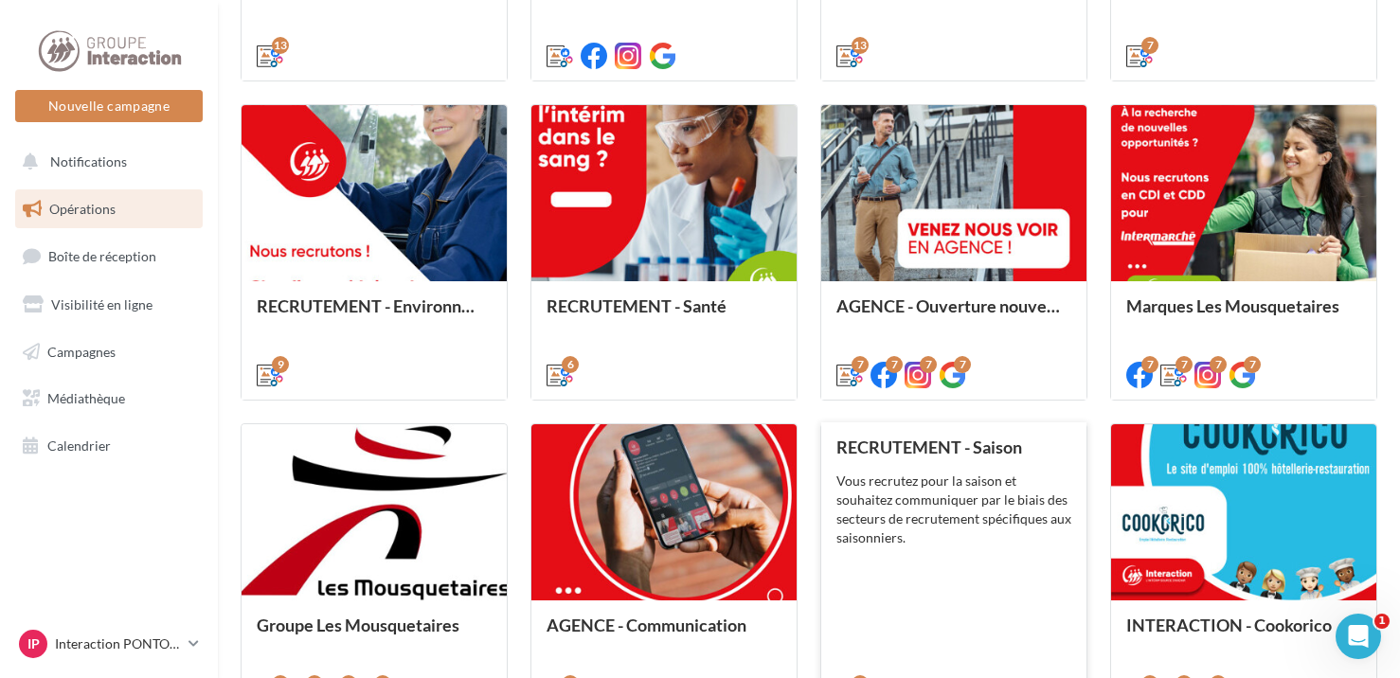
scroll to position [957, 0]
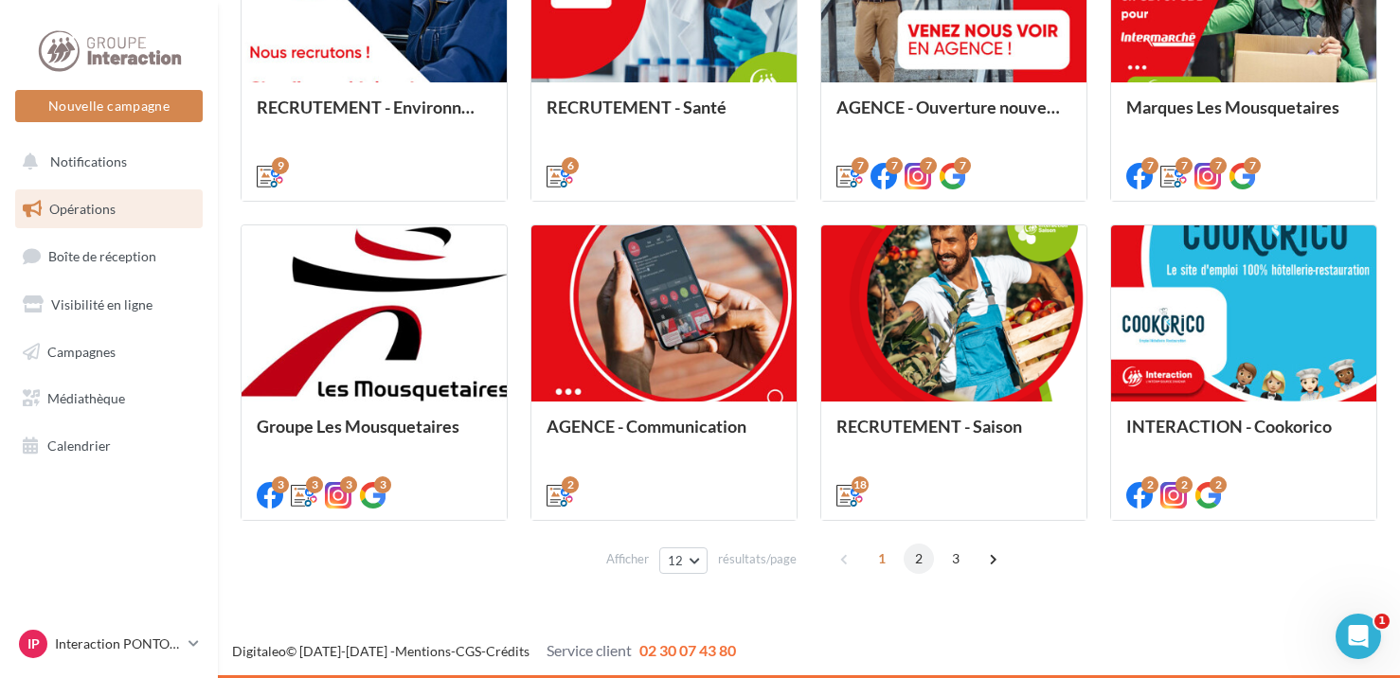
click at [923, 555] on span "2" at bounding box center [919, 559] width 30 height 30
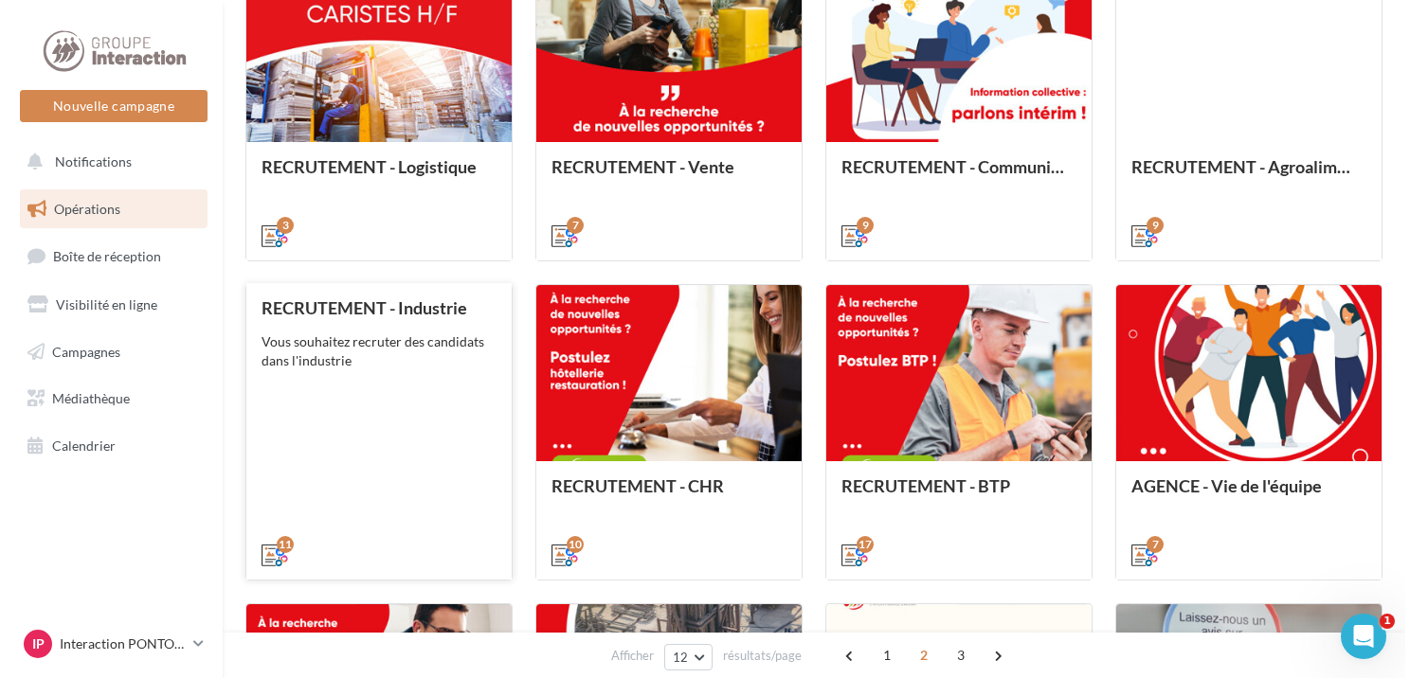
scroll to position [673, 0]
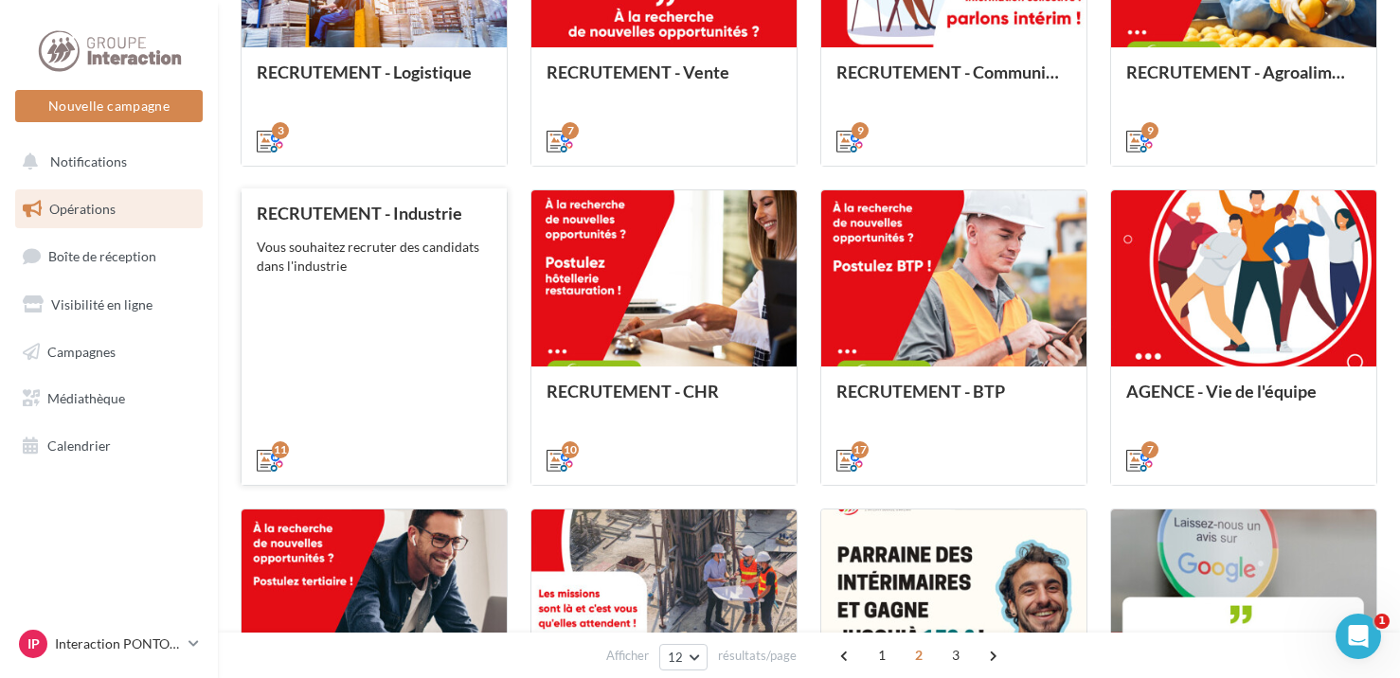
click at [415, 321] on div "RECRUTEMENT - Industrie Vous souhaitez recruter des candidats dans l'industrie" at bounding box center [374, 336] width 235 height 264
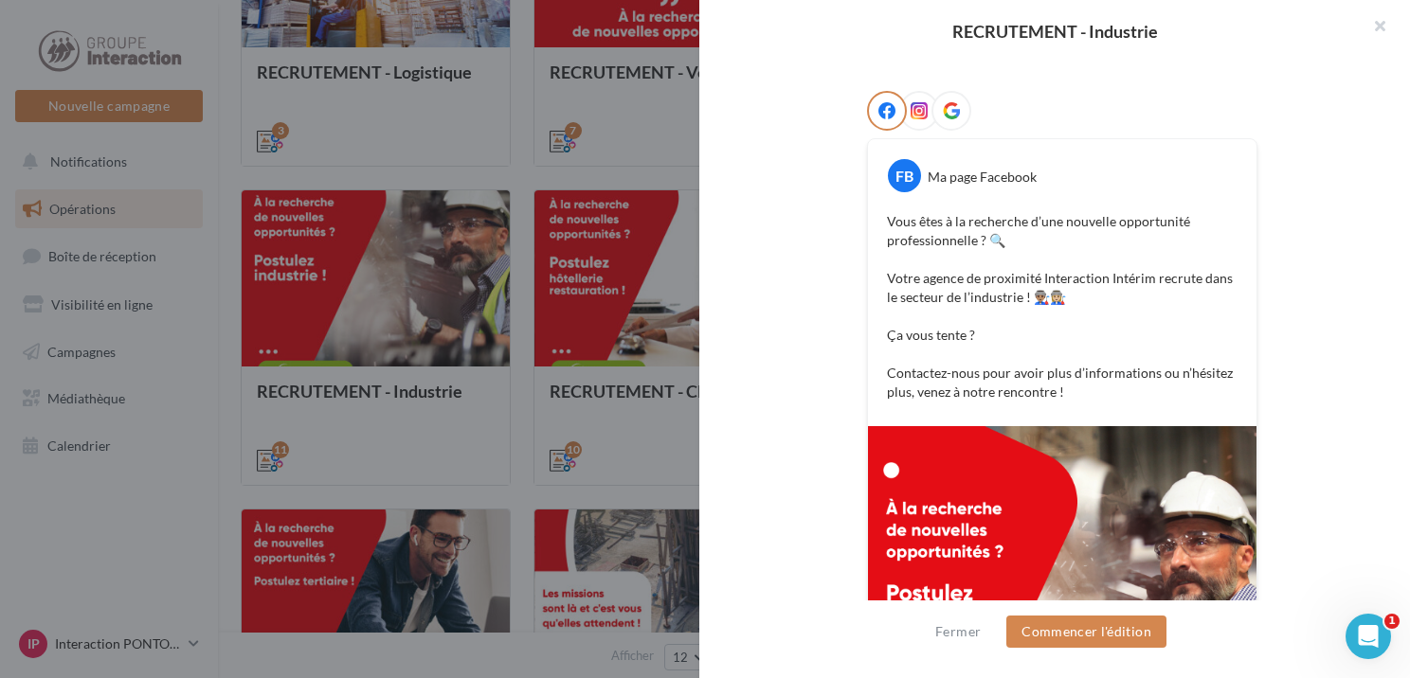
scroll to position [602, 0]
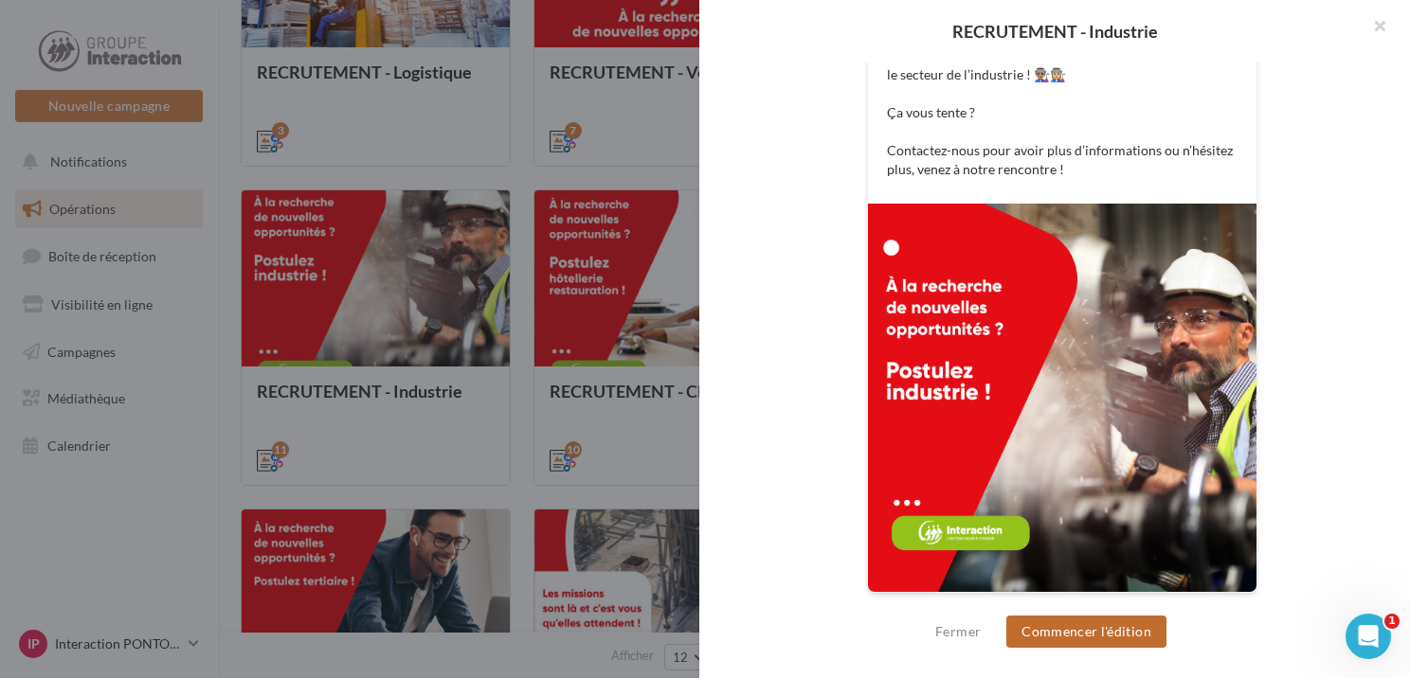
click at [1143, 632] on button "Commencer l'édition" at bounding box center [1086, 632] width 160 height 32
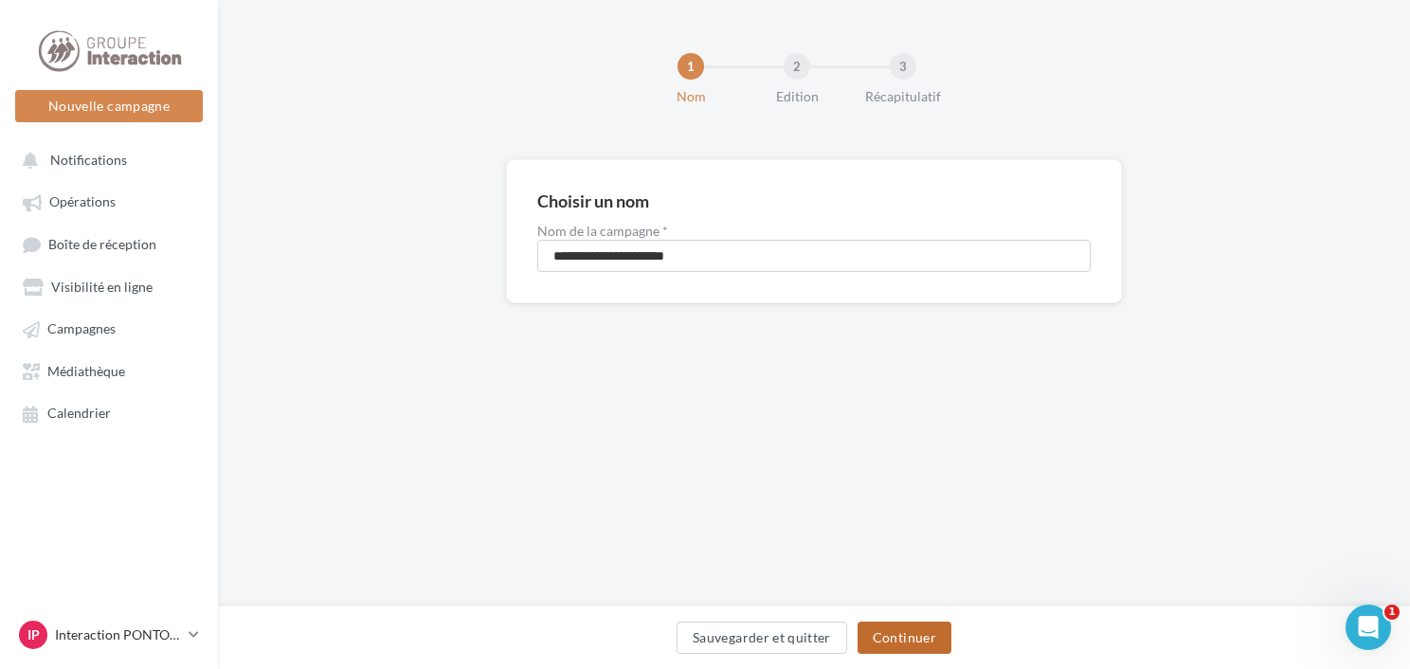
click at [923, 642] on button "Continuer" at bounding box center [905, 638] width 94 height 32
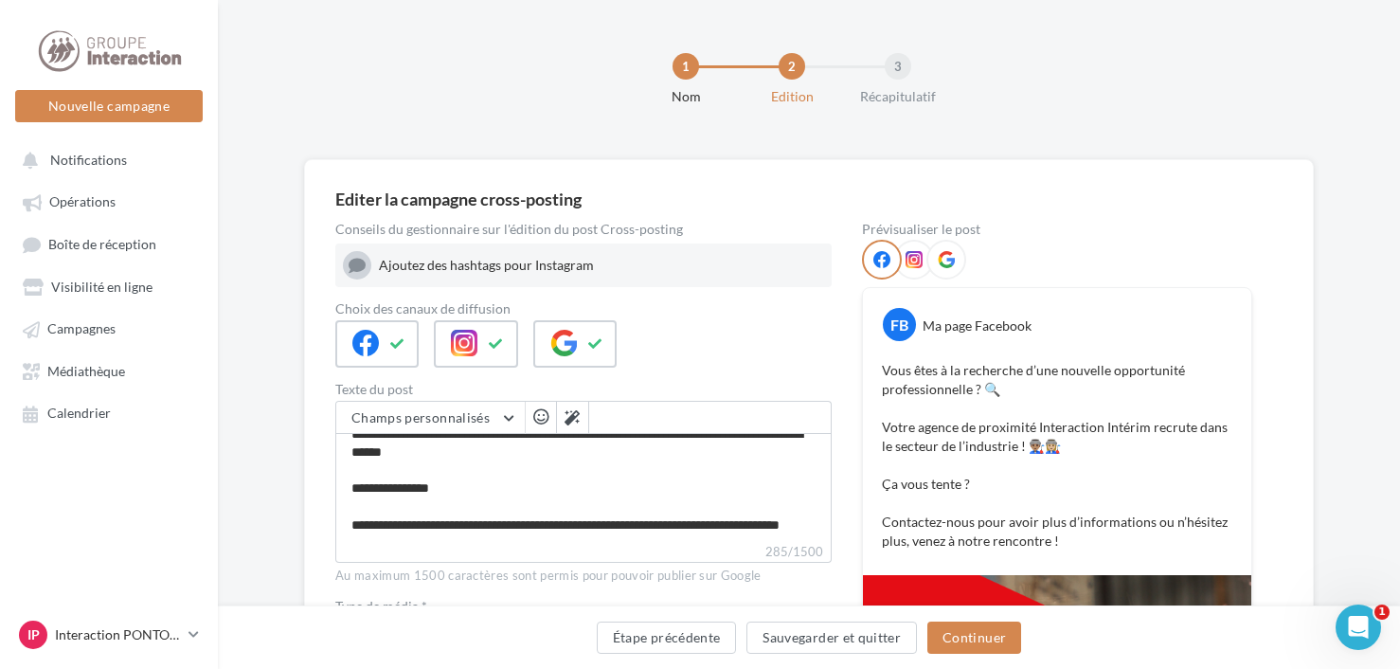
scroll to position [190, 0]
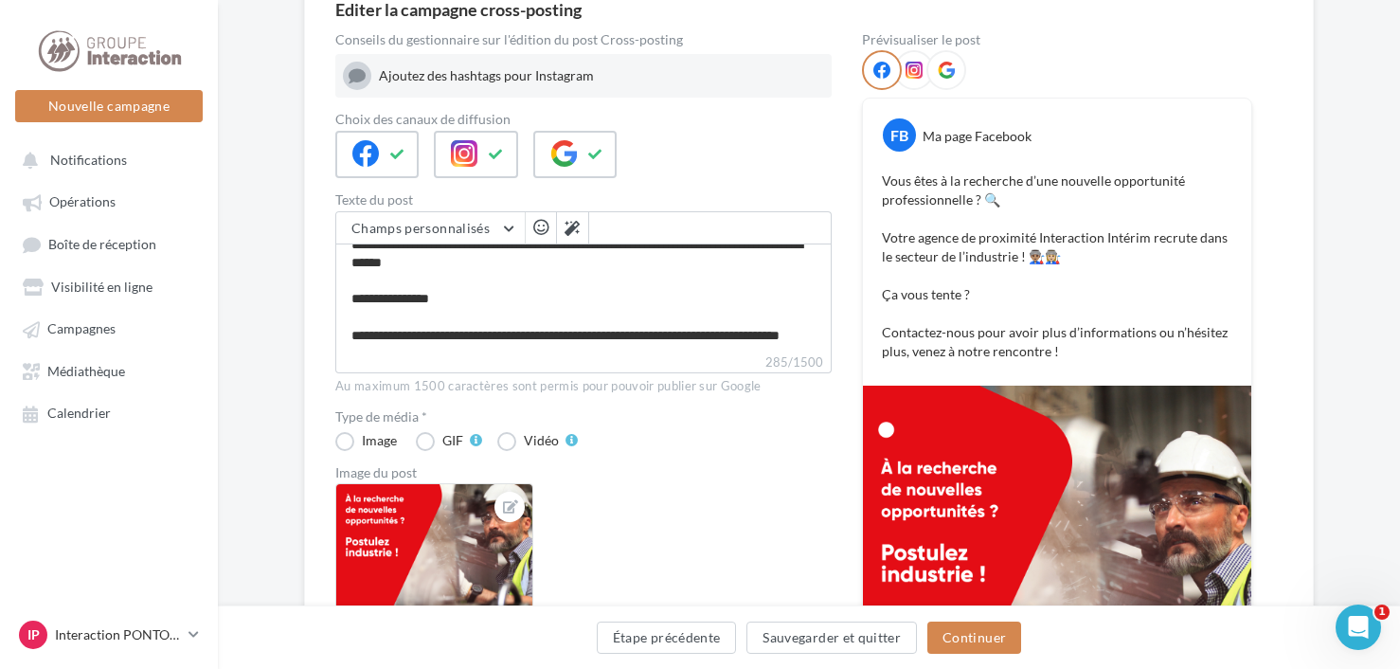
click at [402, 355] on label "285/1500" at bounding box center [583, 362] width 497 height 21
click at [402, 352] on textarea "**********" at bounding box center [583, 298] width 497 height 109
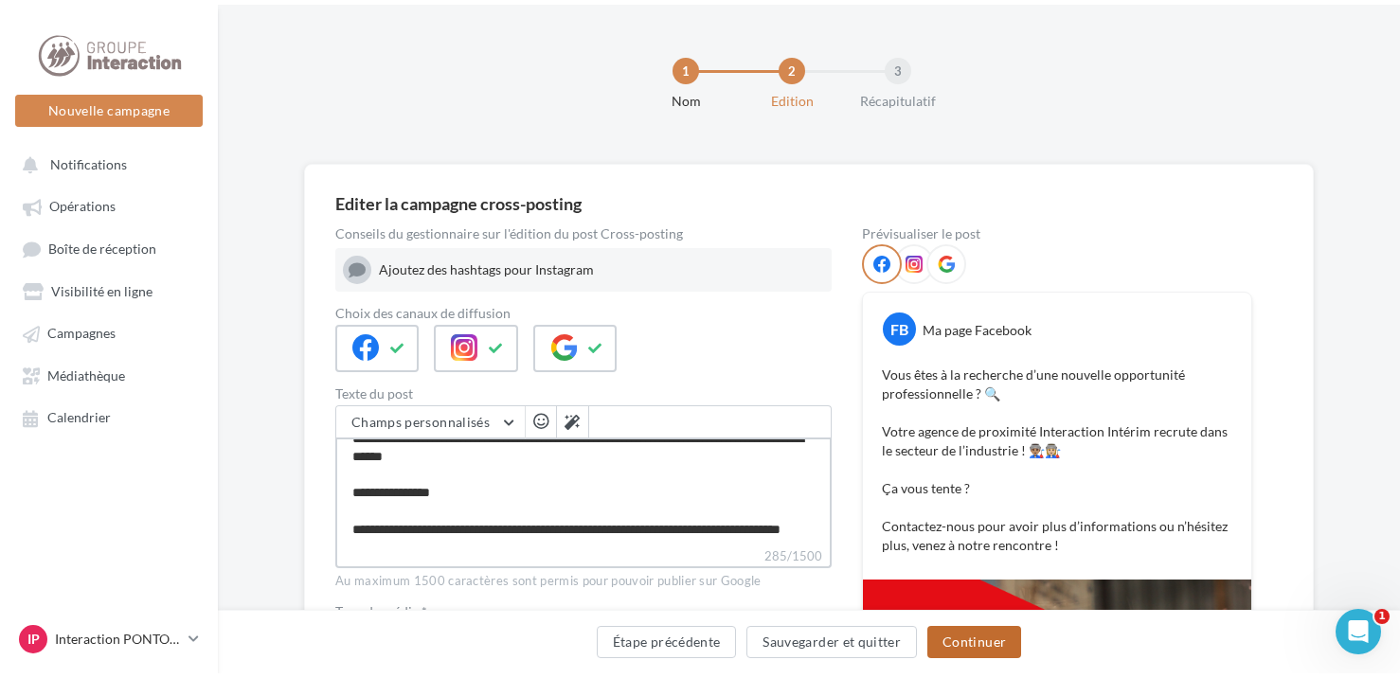
scroll to position [0, 0]
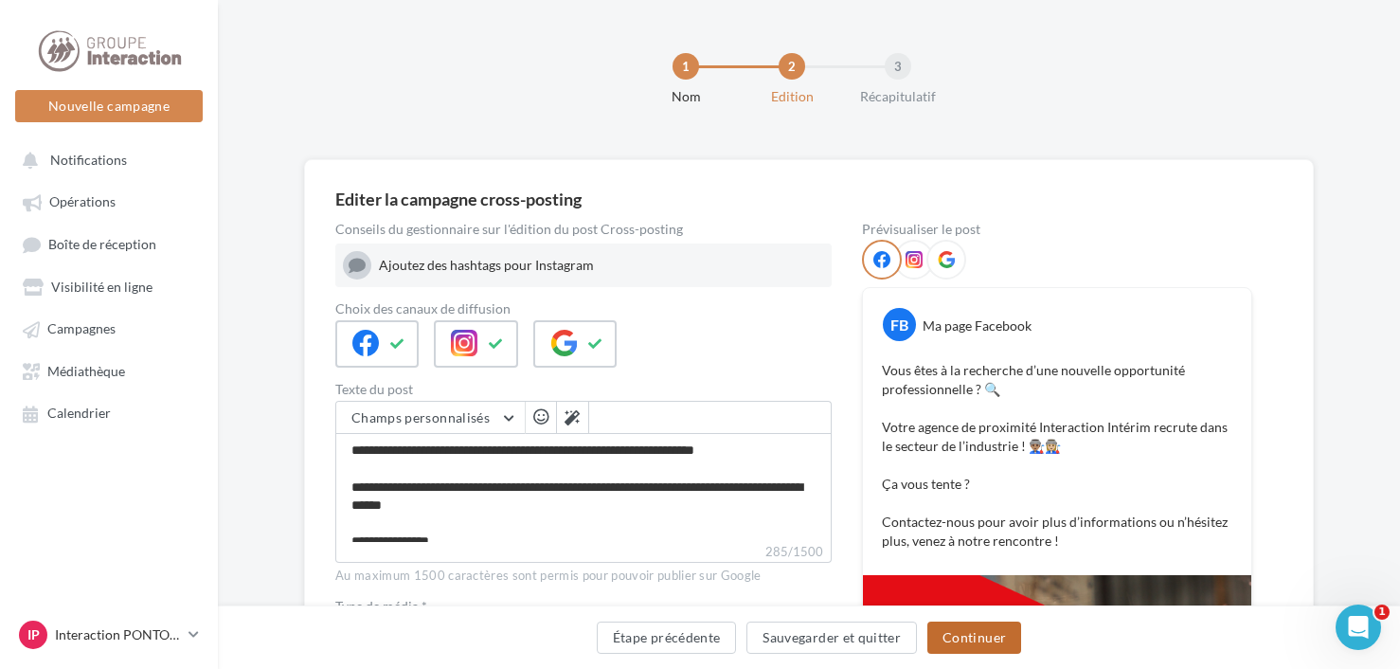
click at [957, 643] on button "Continuer" at bounding box center [975, 638] width 94 height 32
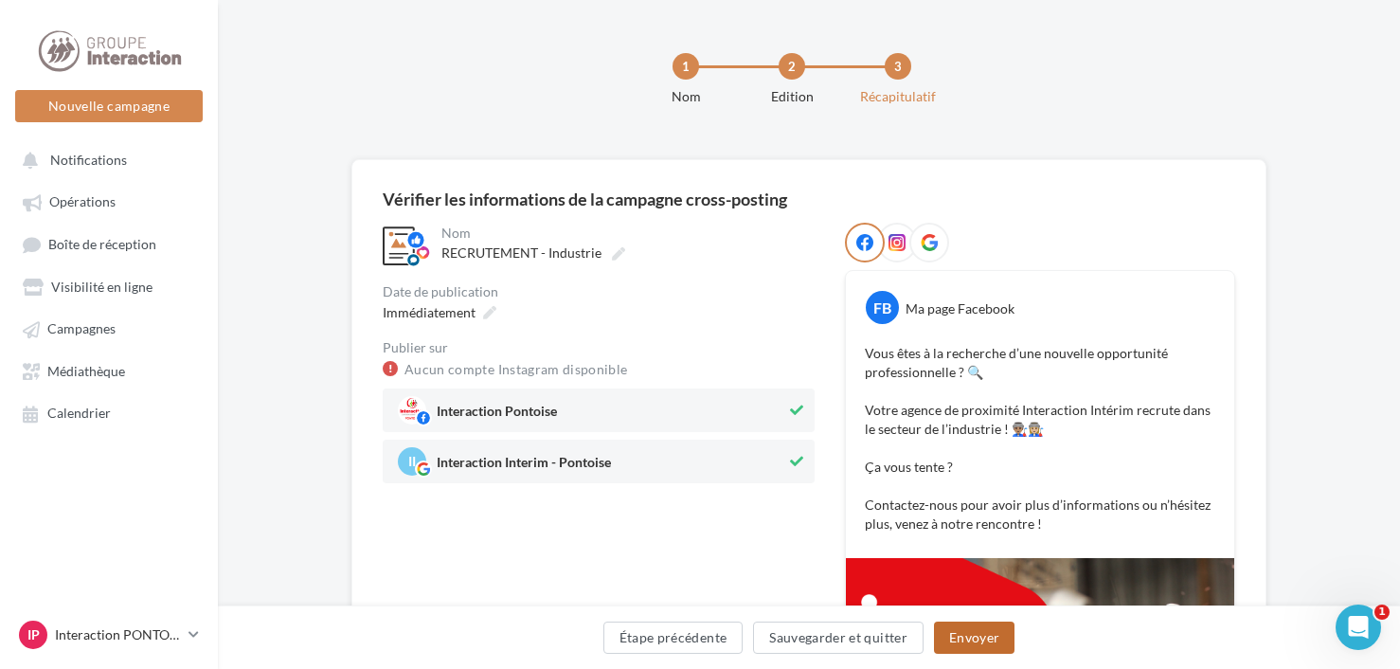
click at [969, 635] on button "Envoyer" at bounding box center [974, 638] width 81 height 32
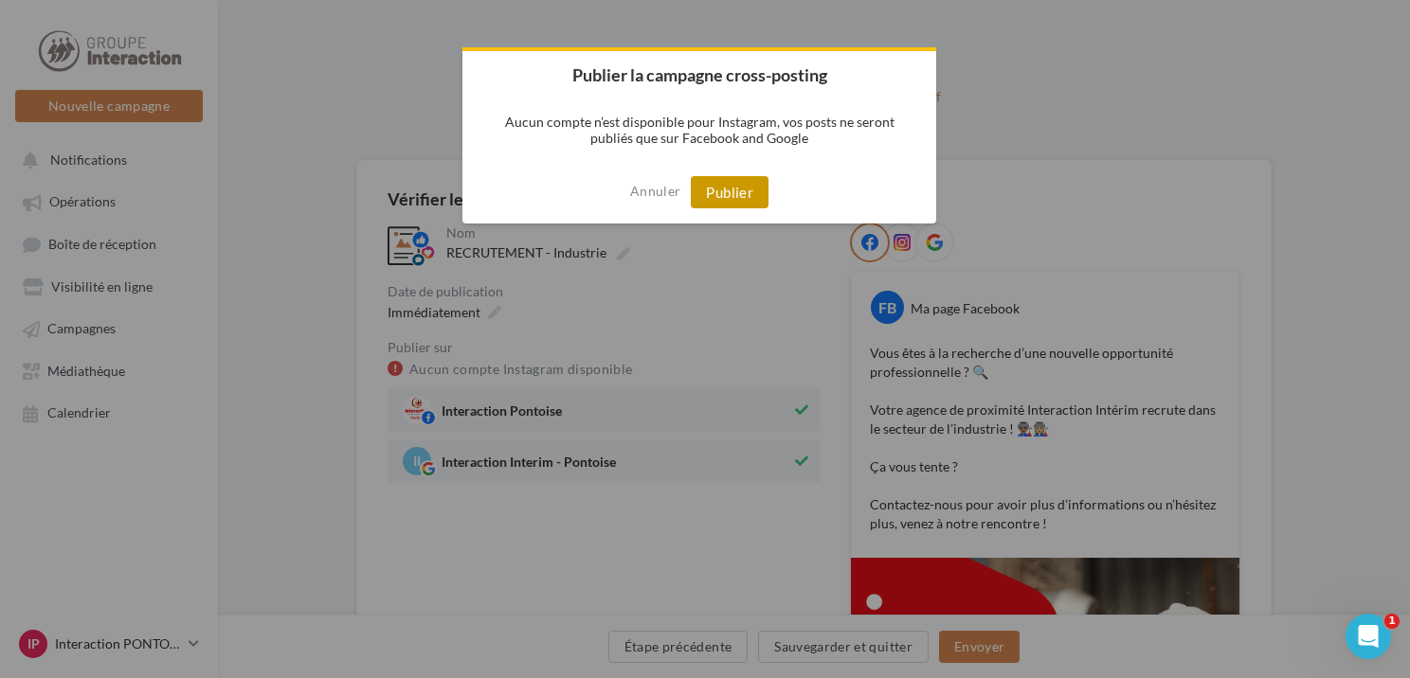
click at [717, 184] on button "Publier" at bounding box center [730, 192] width 78 height 32
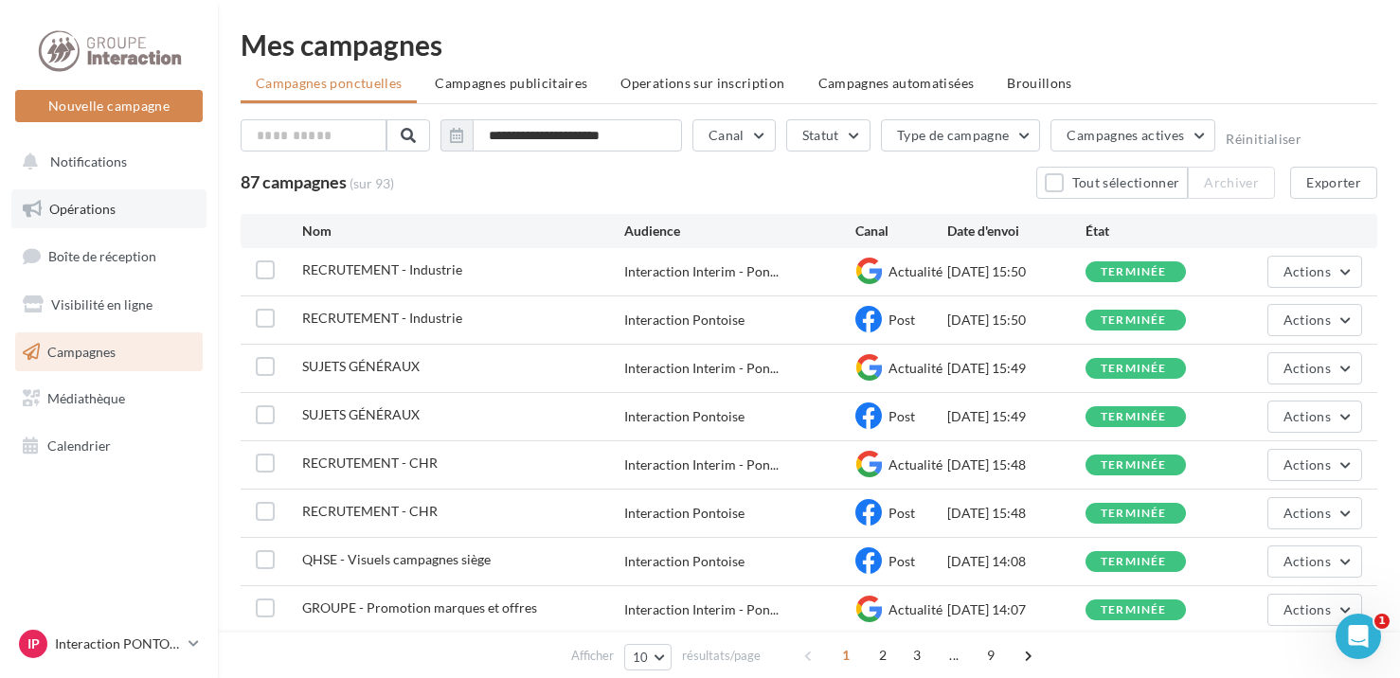
click at [100, 210] on span "Opérations" at bounding box center [82, 209] width 66 height 16
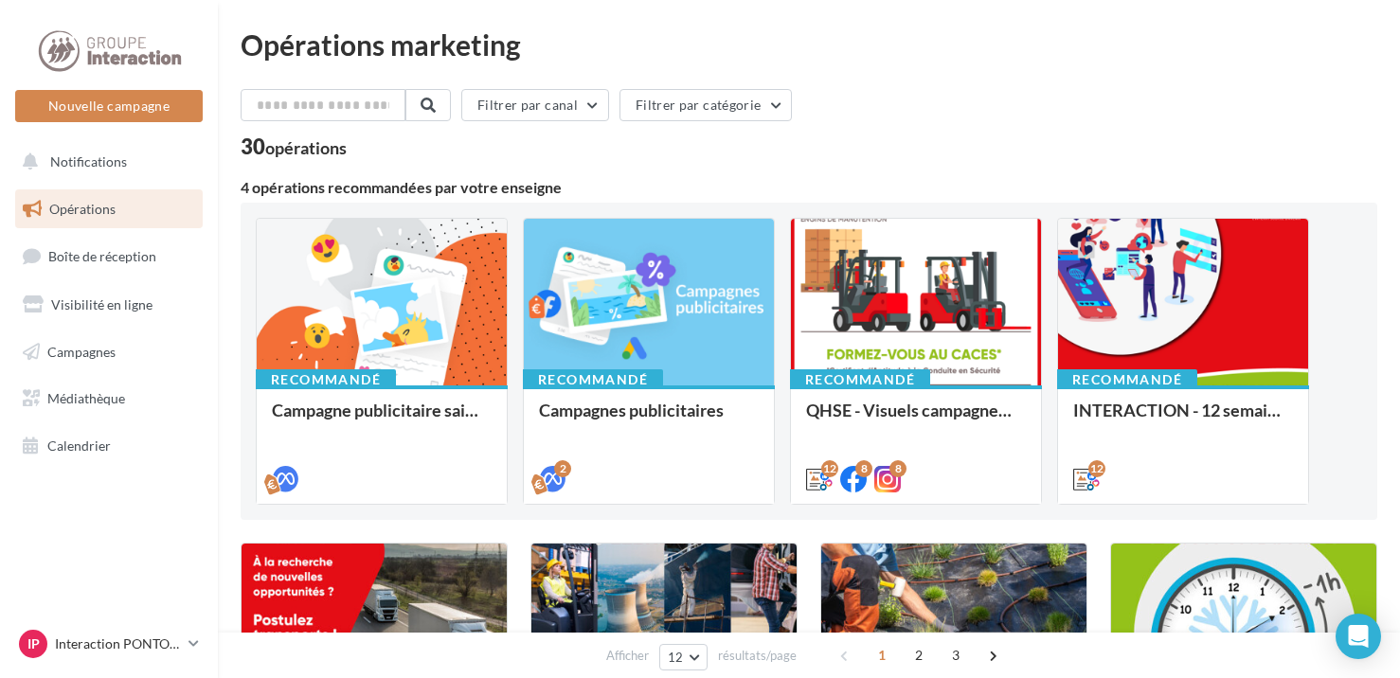
click at [84, 212] on span "Opérations" at bounding box center [82, 209] width 66 height 16
click at [102, 261] on span "Boîte de réception" at bounding box center [102, 256] width 108 height 16
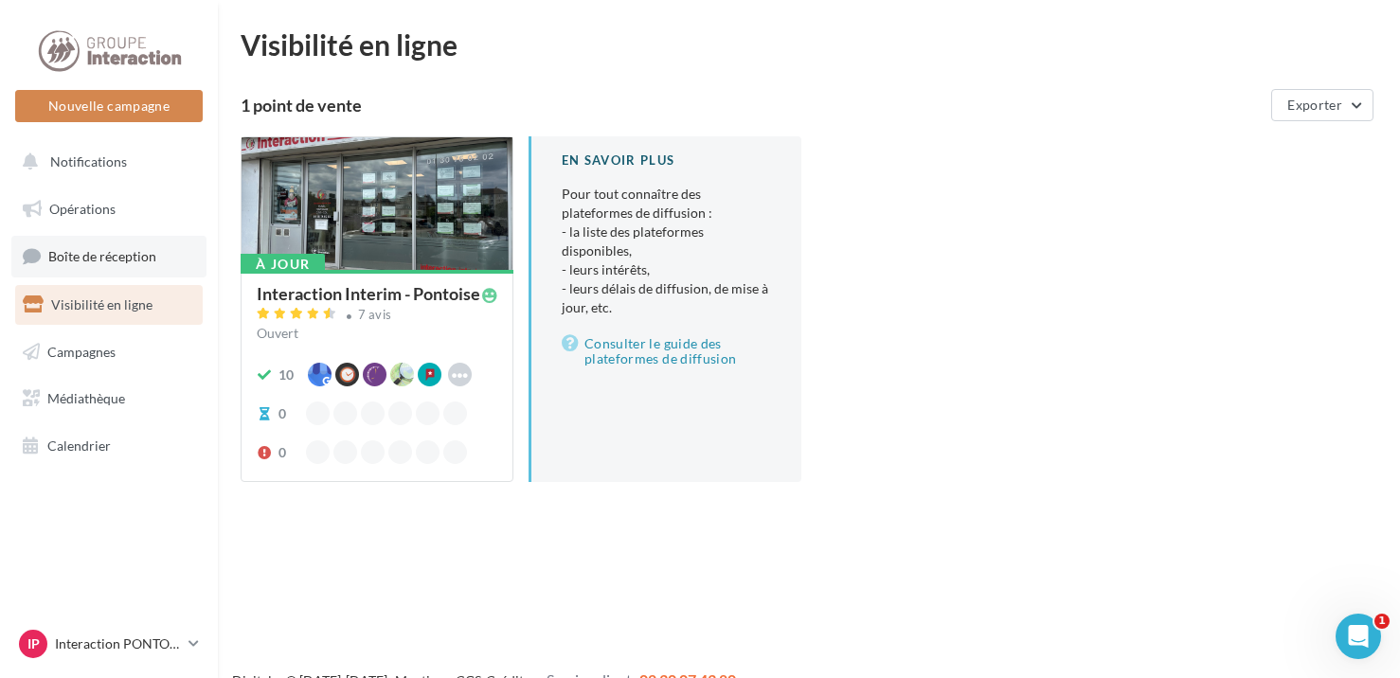
click at [79, 262] on span "Boîte de réception" at bounding box center [102, 256] width 108 height 16
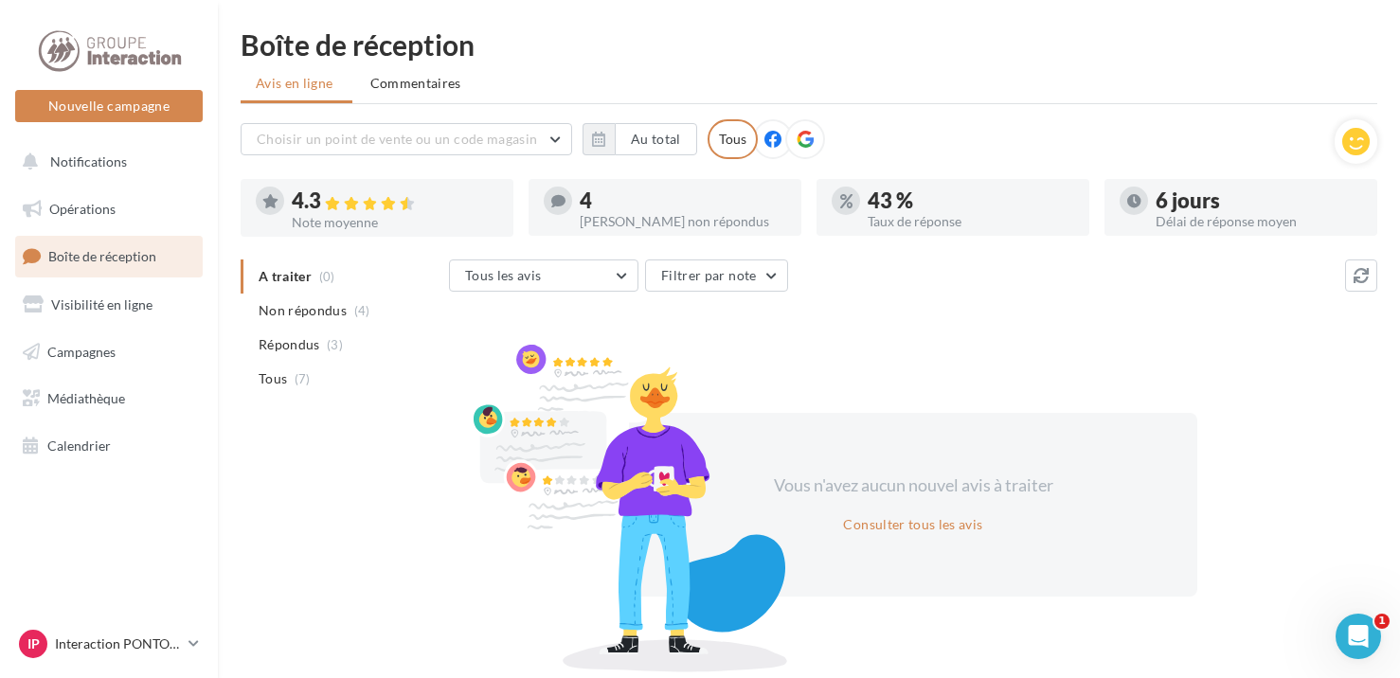
click at [93, 331] on ul "Opérations Boîte de réception Visibilité en ligne Campagnes Médiathèque Calendr…" at bounding box center [109, 328] width 203 height 292
click at [112, 298] on span "Visibilité en ligne" at bounding box center [101, 305] width 101 height 16
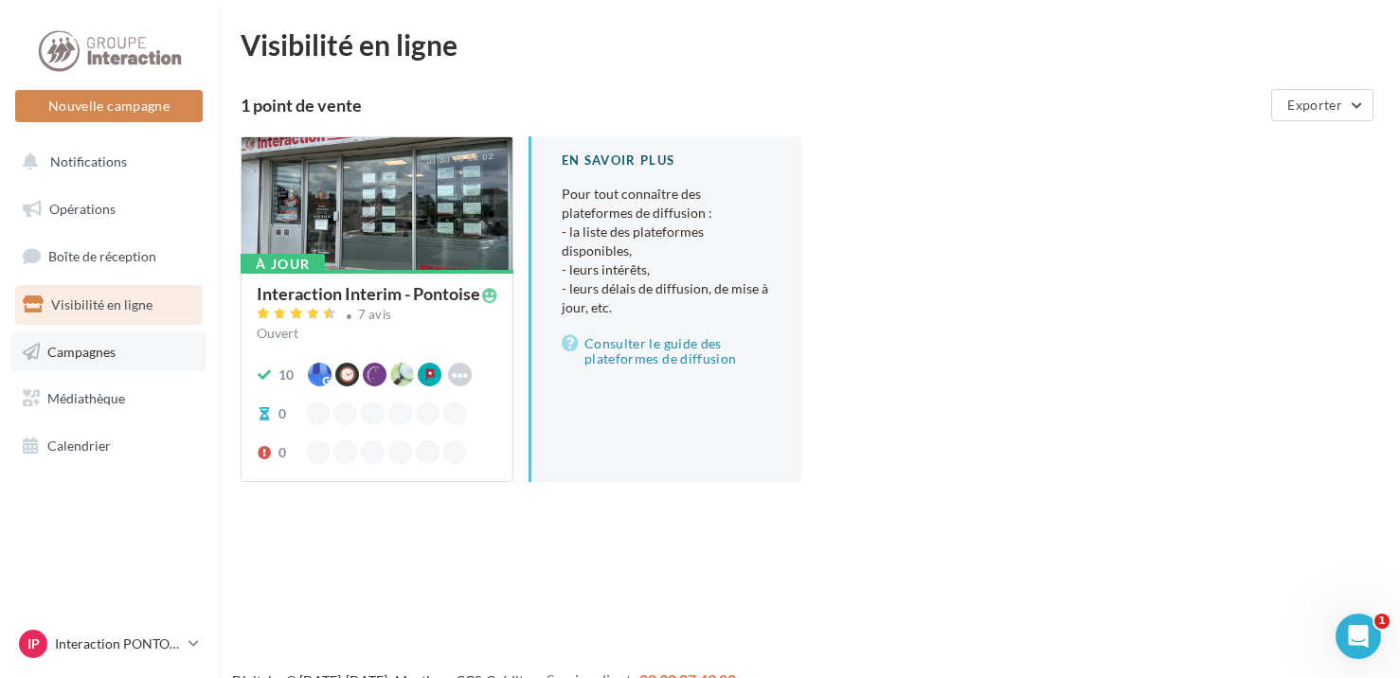
click at [133, 350] on link "Campagnes" at bounding box center [108, 353] width 195 height 40
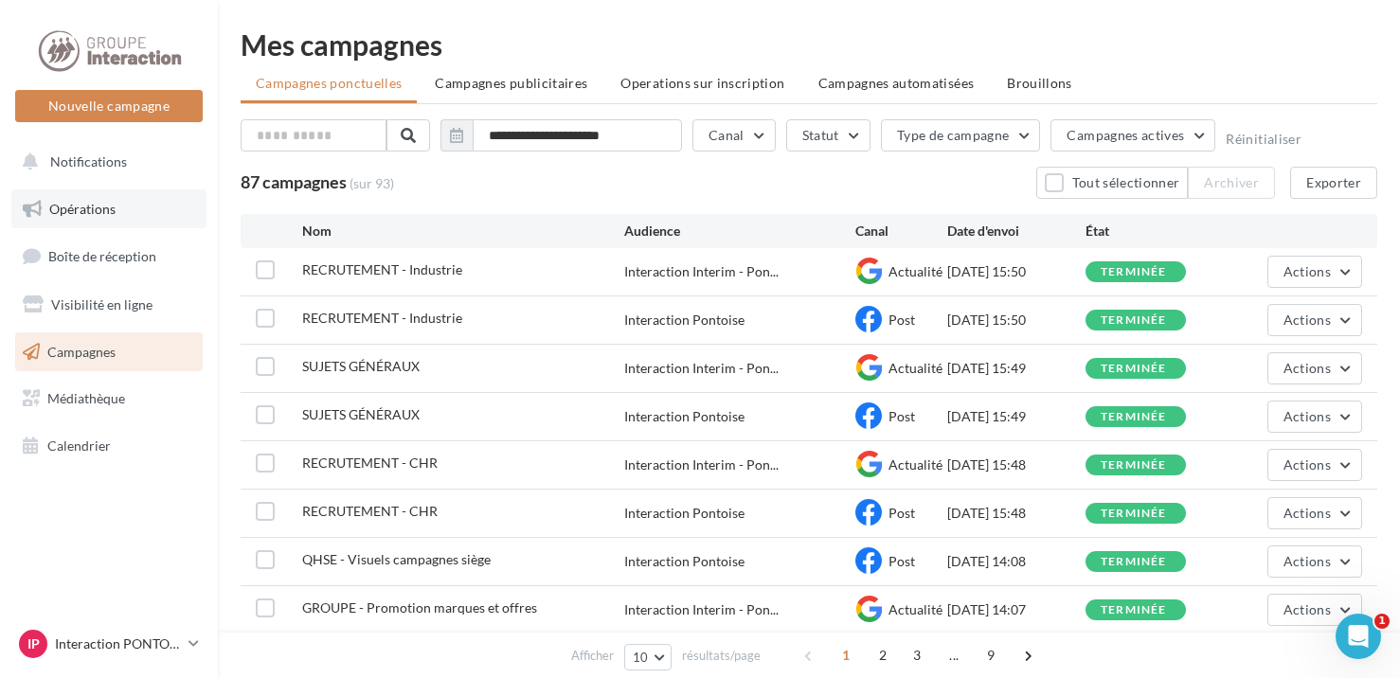
click at [118, 198] on link "Opérations" at bounding box center [108, 210] width 195 height 40
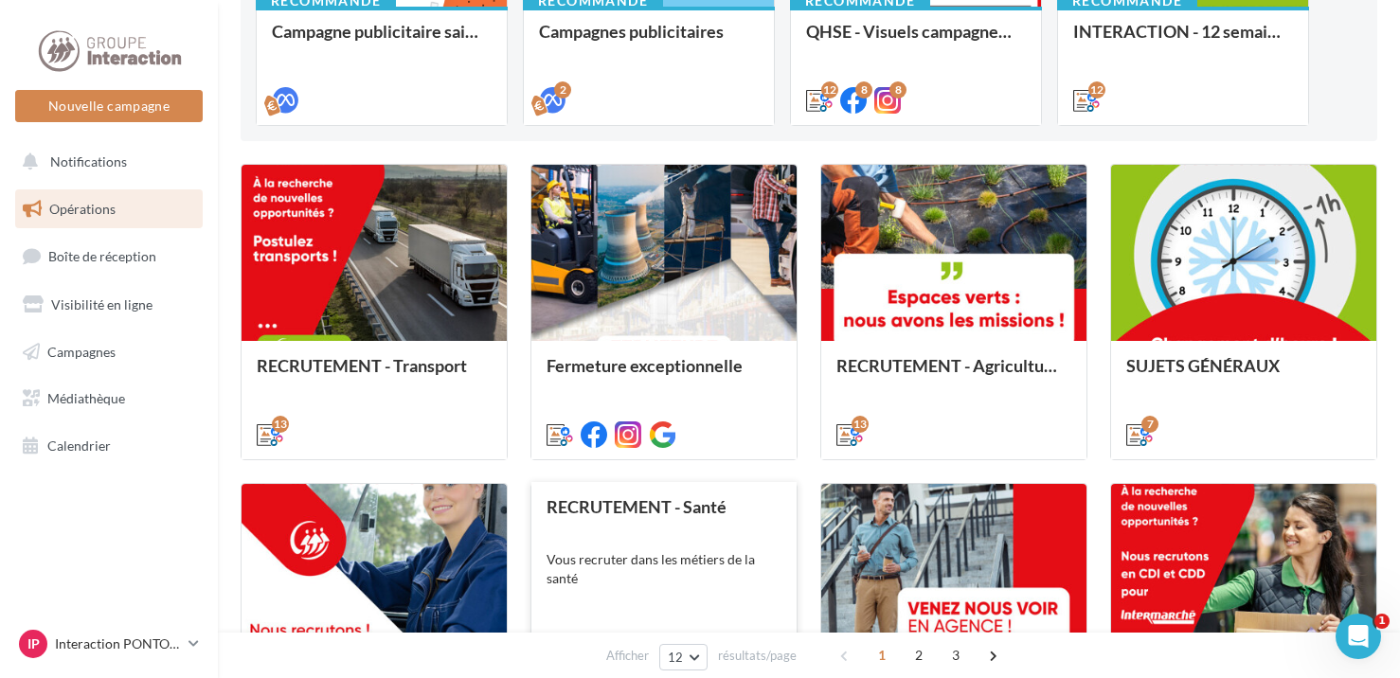
scroll to position [758, 0]
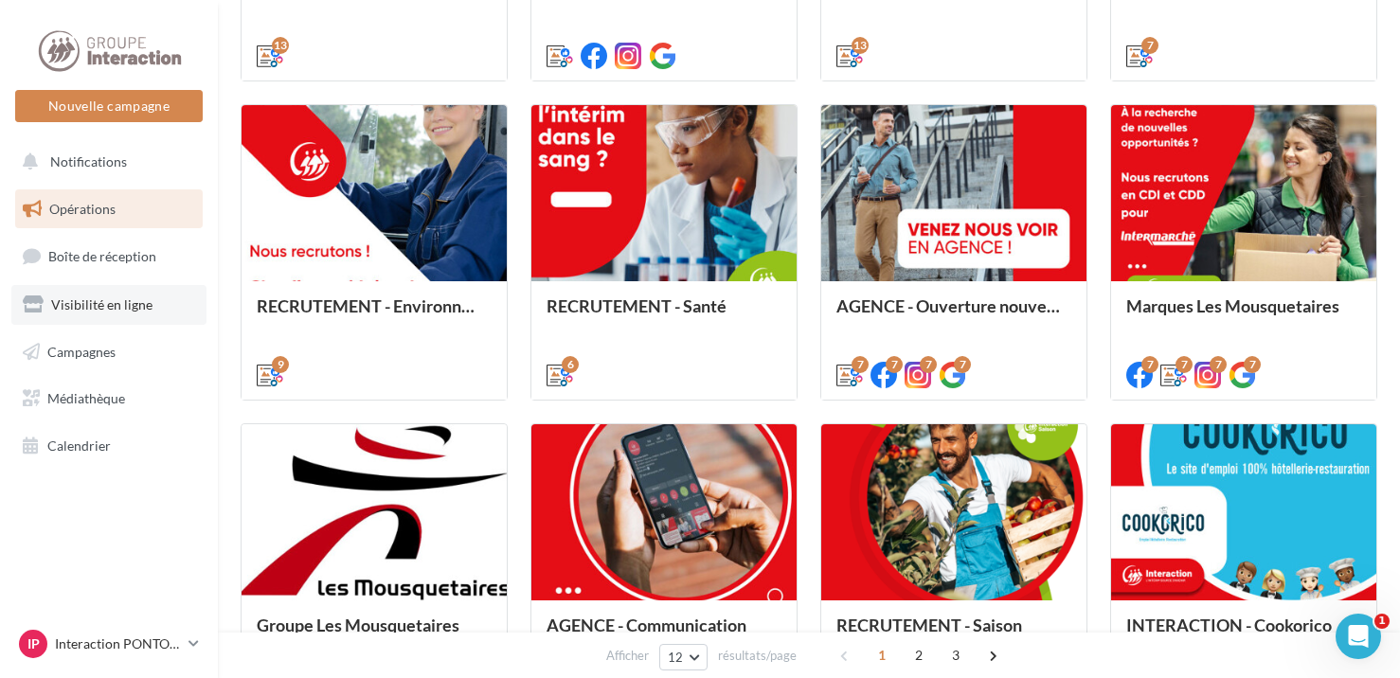
click at [101, 312] on span "Visibilité en ligne" at bounding box center [101, 305] width 101 height 16
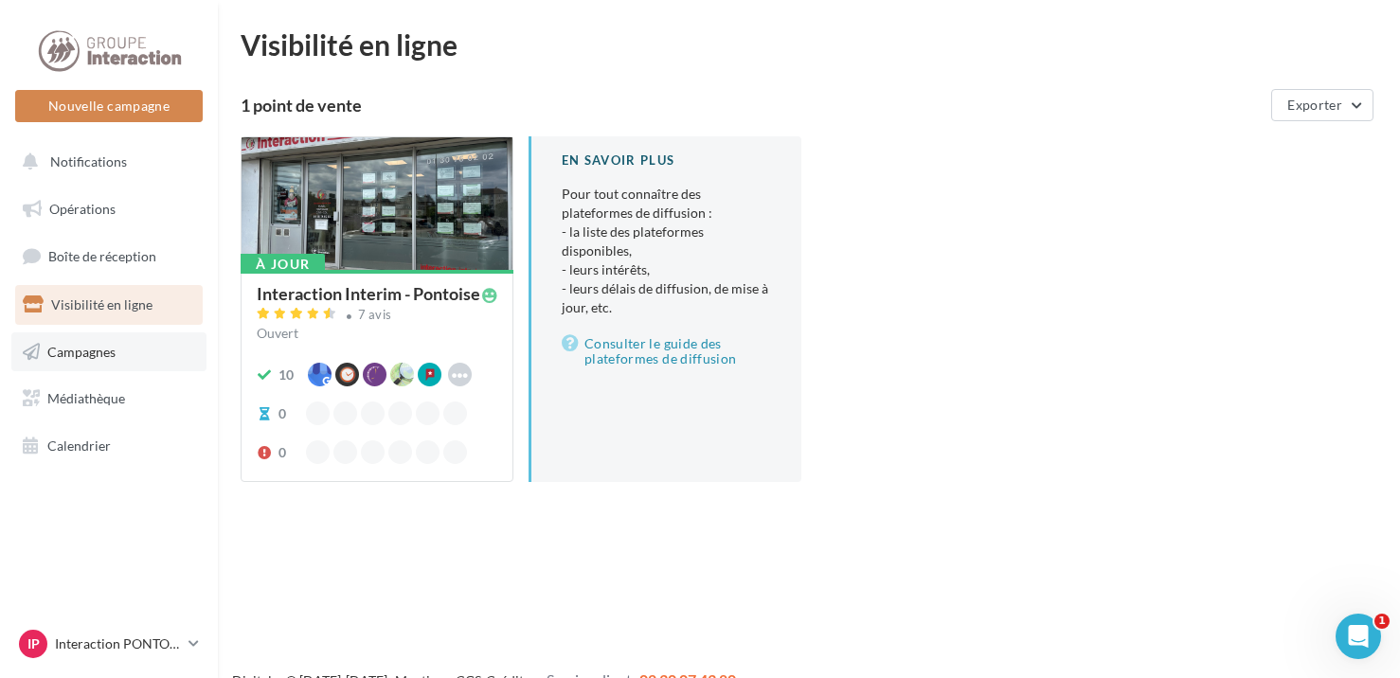
click at [129, 346] on link "Campagnes" at bounding box center [108, 353] width 195 height 40
